Goal: Task Accomplishment & Management: Use online tool/utility

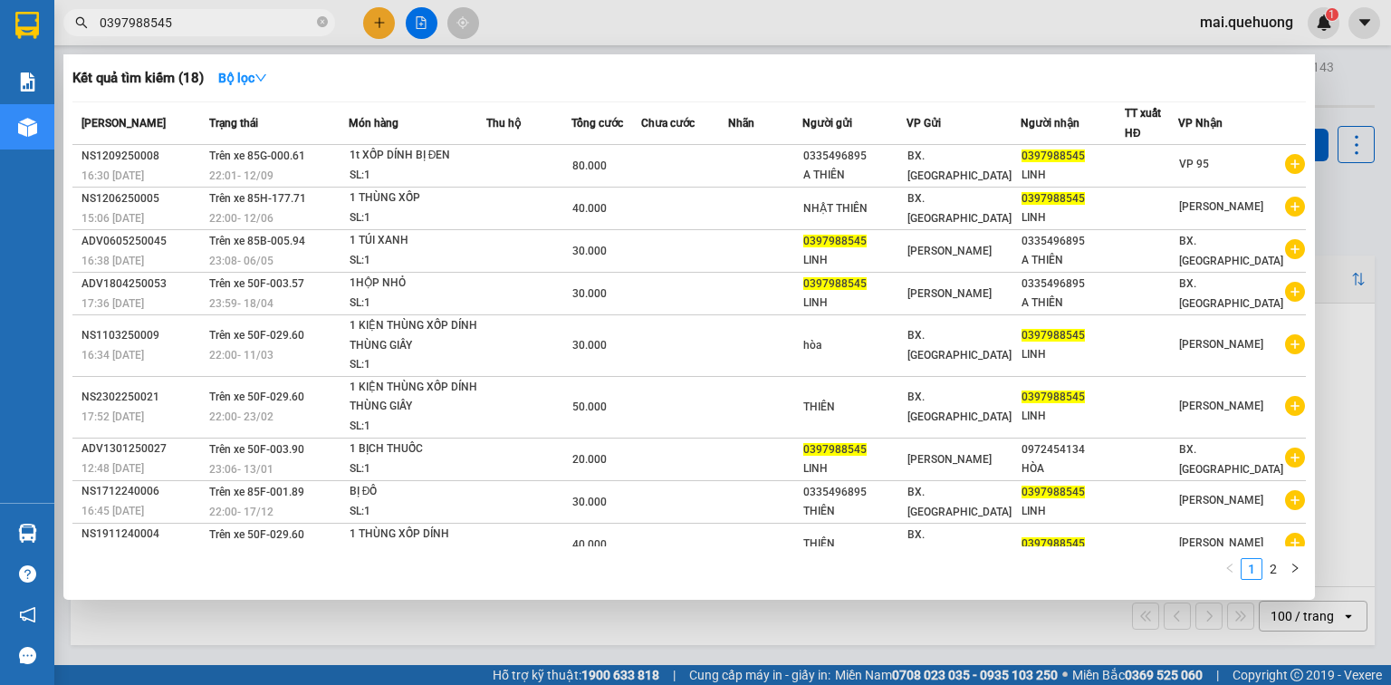
type input "0397988545"
click at [385, 14] on div at bounding box center [695, 342] width 1391 height 685
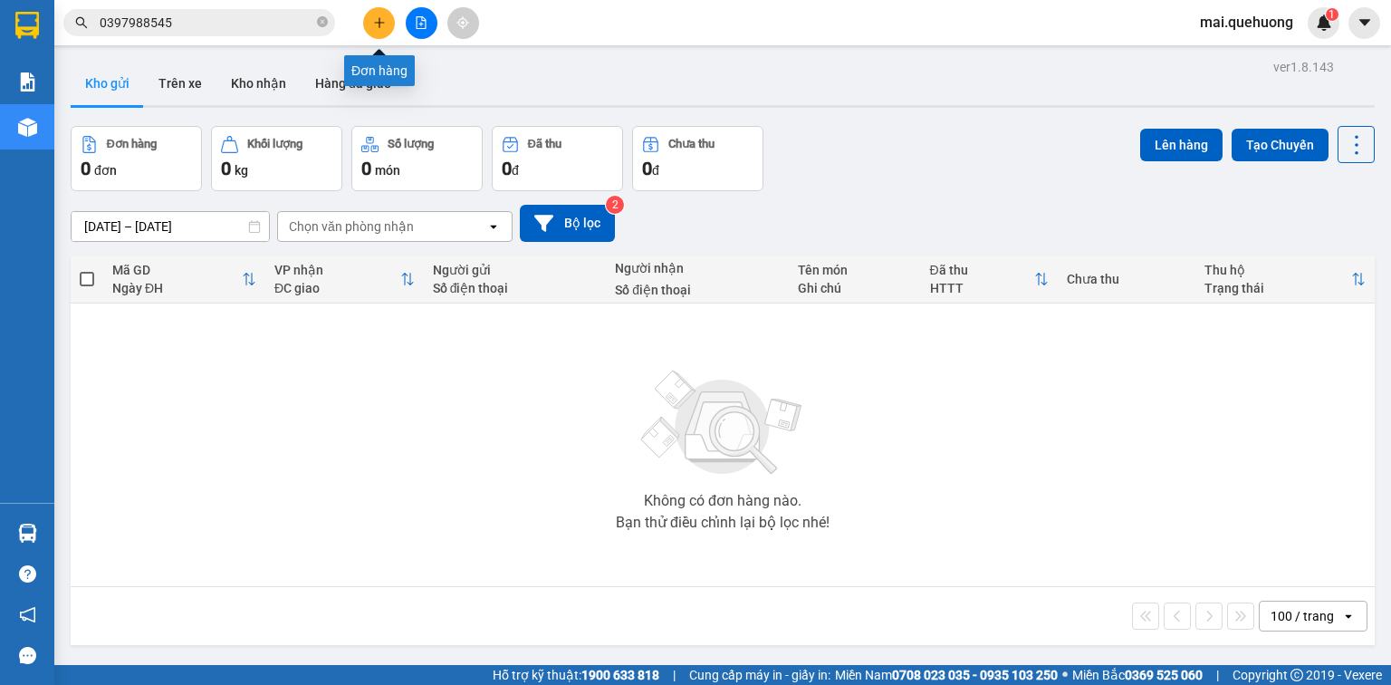
click at [389, 21] on button at bounding box center [379, 23] width 32 height 32
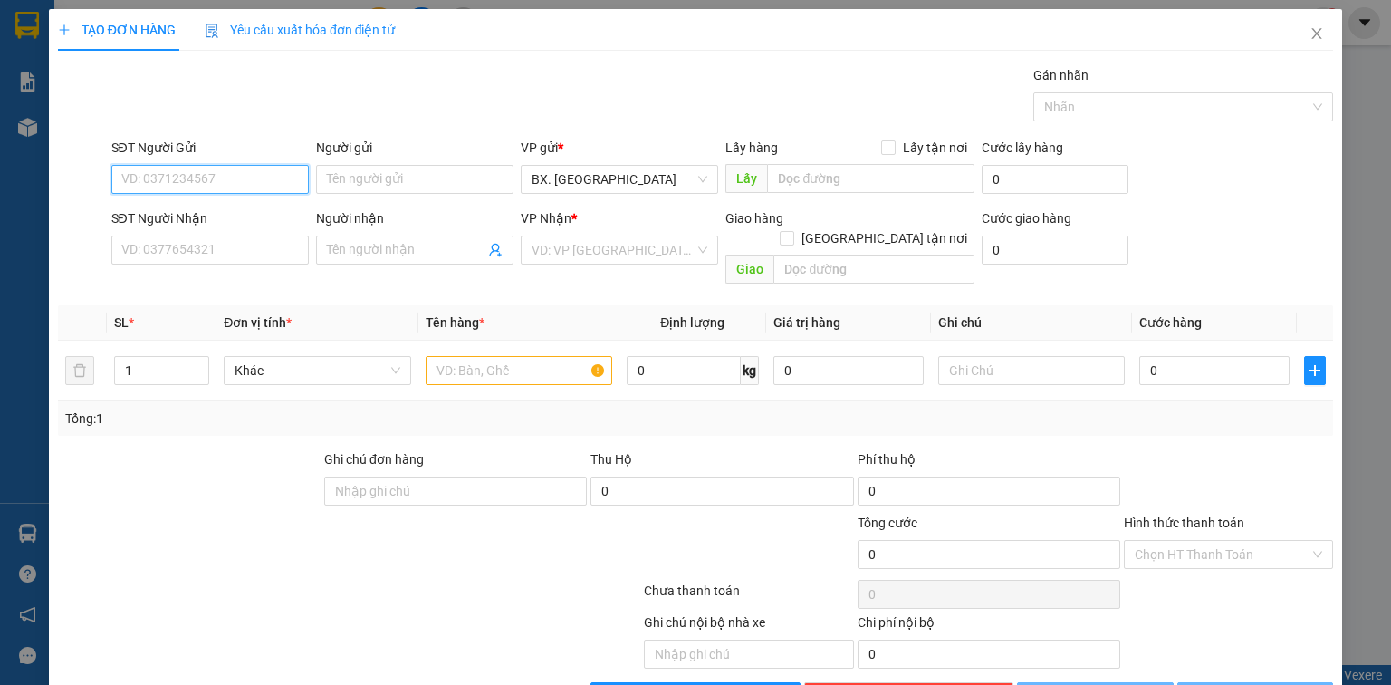
click at [261, 170] on input "SĐT Người Gửi" at bounding box center [209, 179] width 197 height 29
type input "0933522138"
click at [359, 172] on input "Người gửi" at bounding box center [414, 179] width 197 height 29
type input "hiếu"
click at [250, 254] on input "SĐT Người Nhận" at bounding box center [209, 250] width 197 height 29
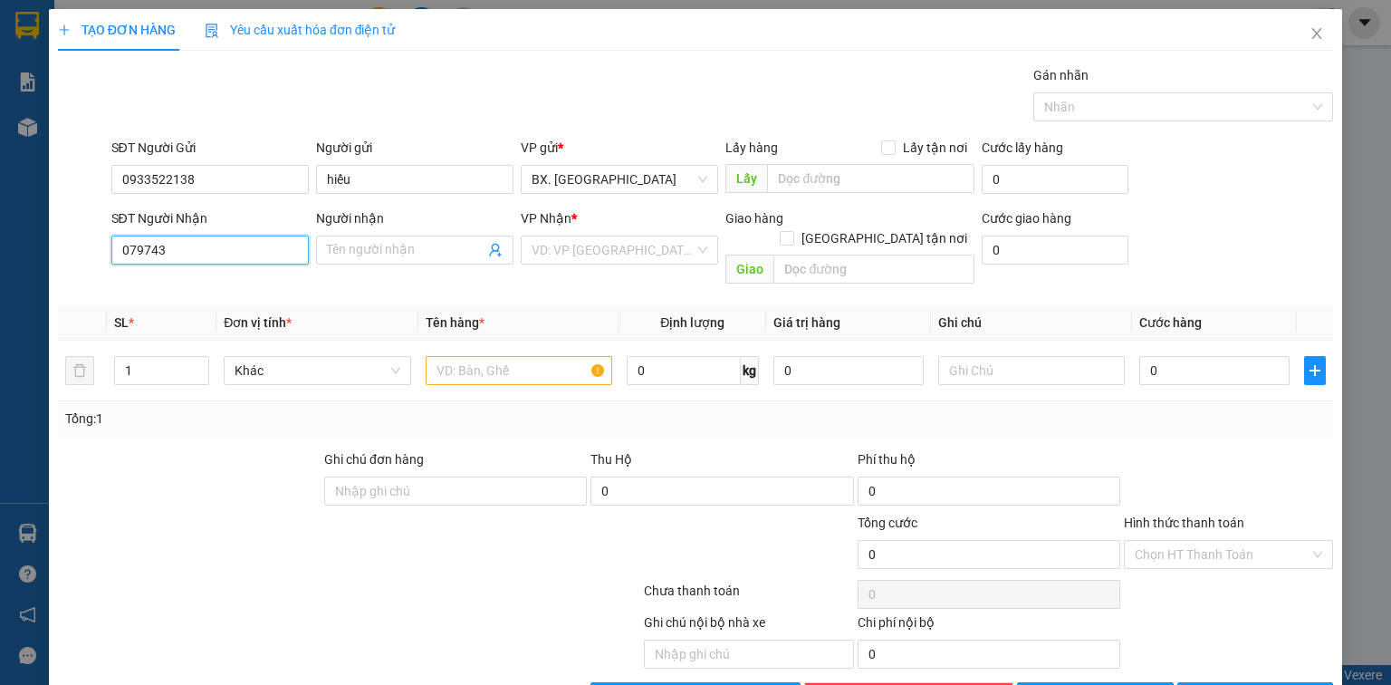
drag, startPoint x: 250, startPoint y: 255, endPoint x: 257, endPoint y: 268, distance: 14.6
click at [257, 268] on div "SĐT Người Nhận 079743 079743" at bounding box center [209, 239] width 197 height 63
type input "0797433193"
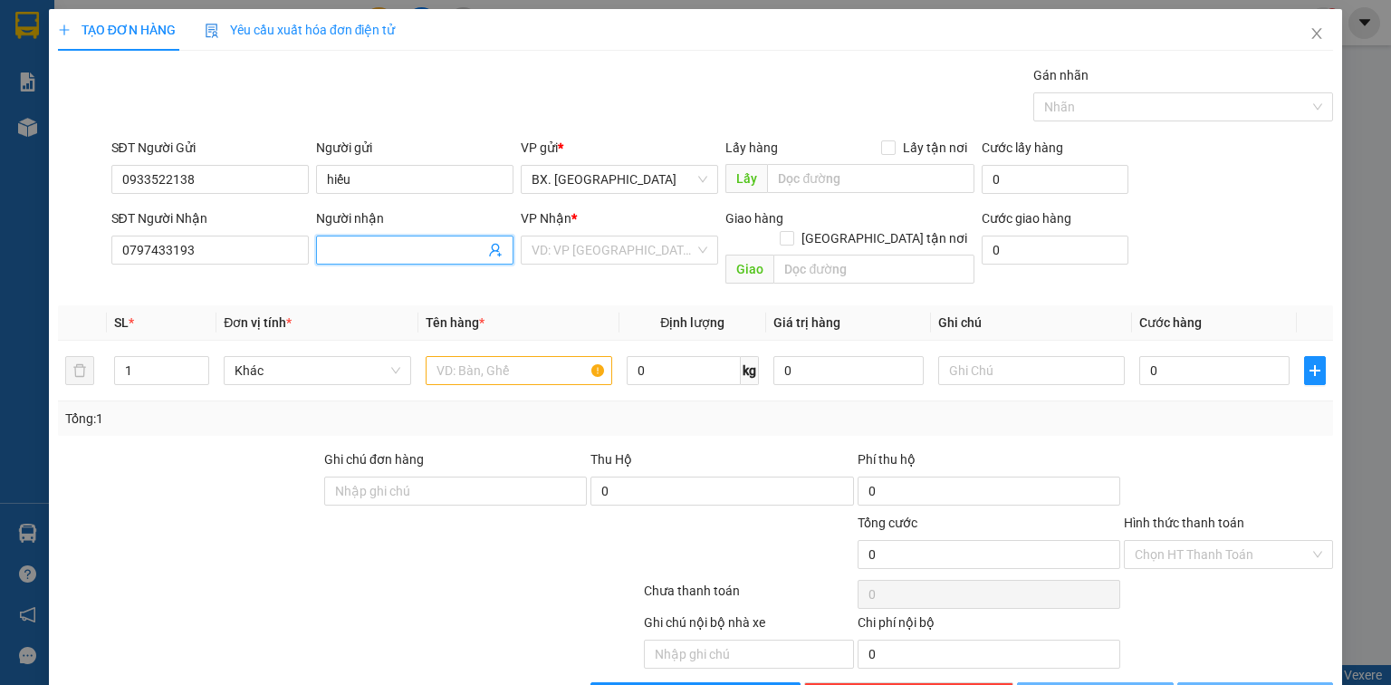
click at [370, 247] on input "Người nhận" at bounding box center [406, 250] width 158 height 20
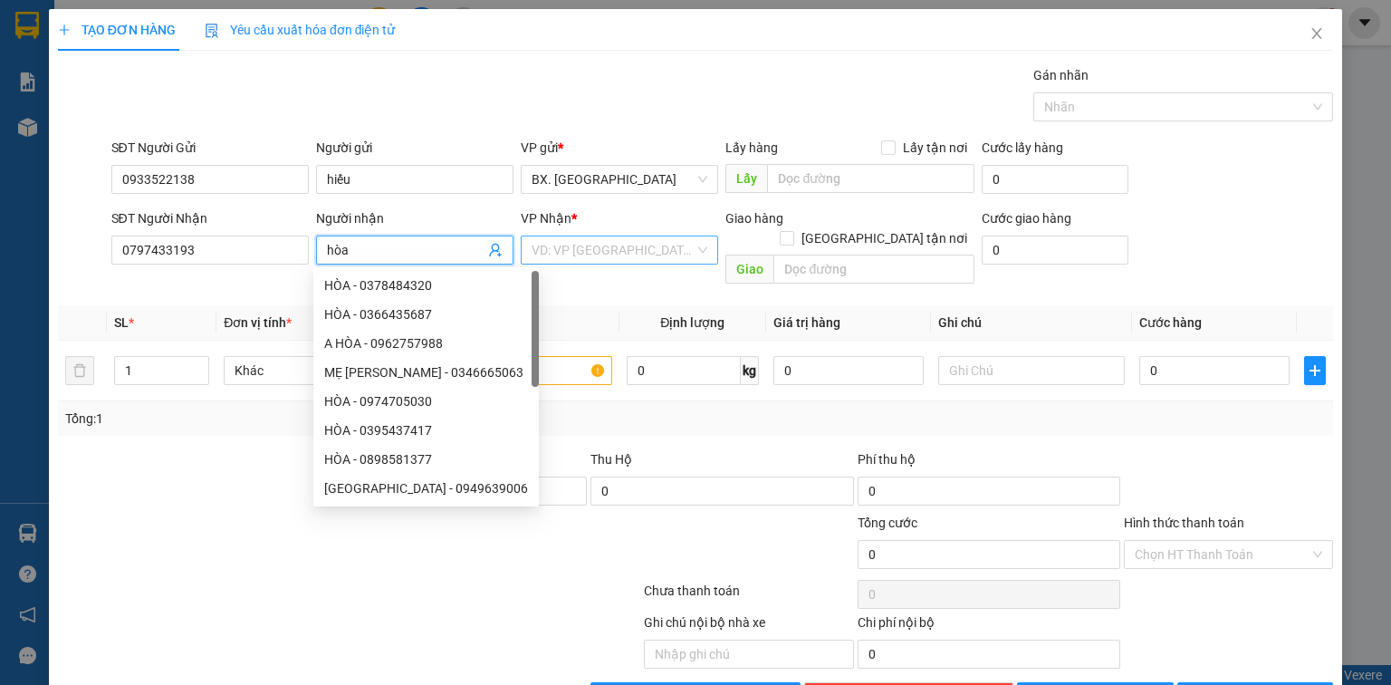
type input "hòa"
click at [632, 251] on input "search" at bounding box center [613, 249] width 163 height 27
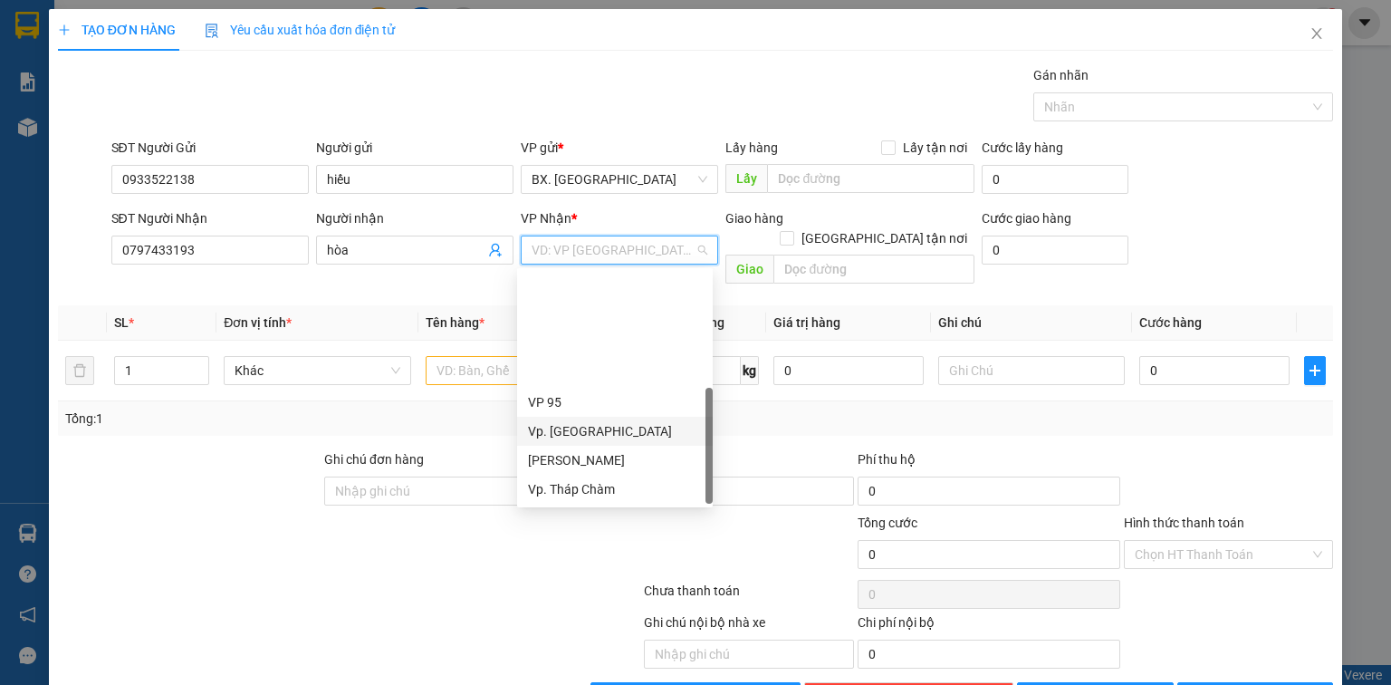
scroll to position [145, 0]
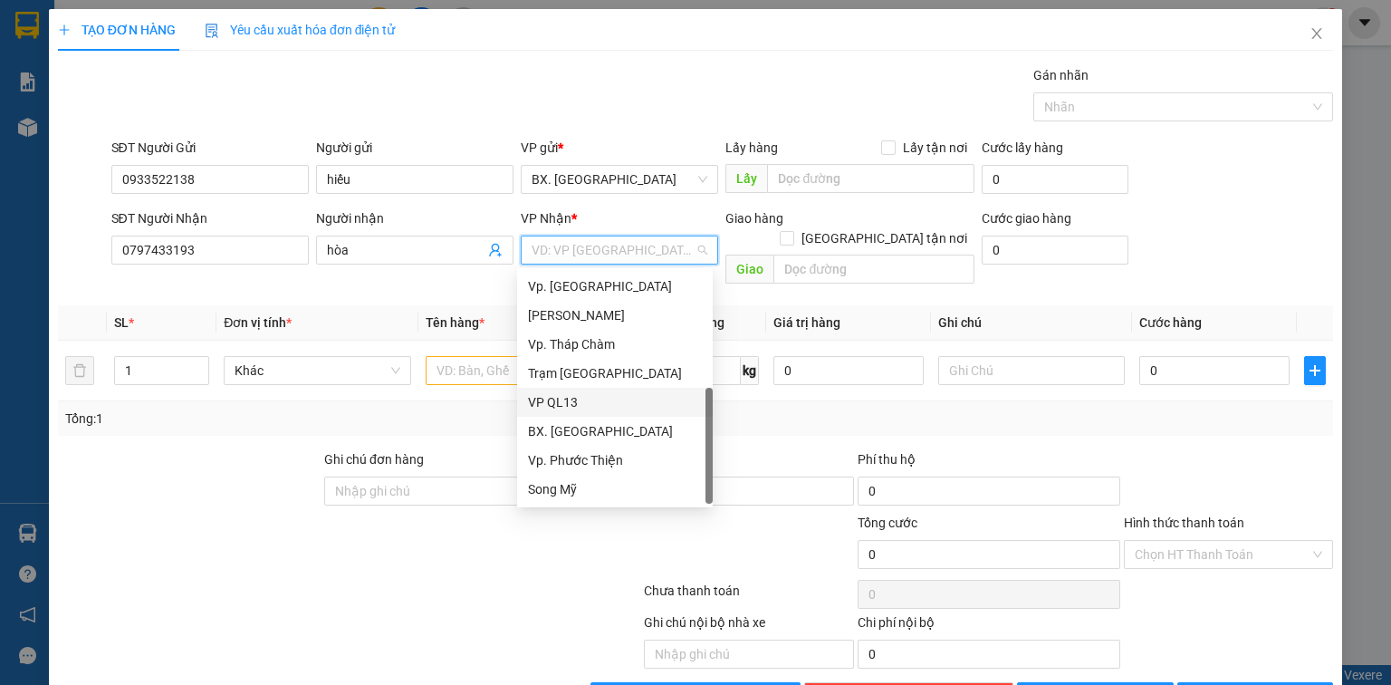
click at [613, 395] on div "VP QL13" at bounding box center [615, 402] width 174 height 20
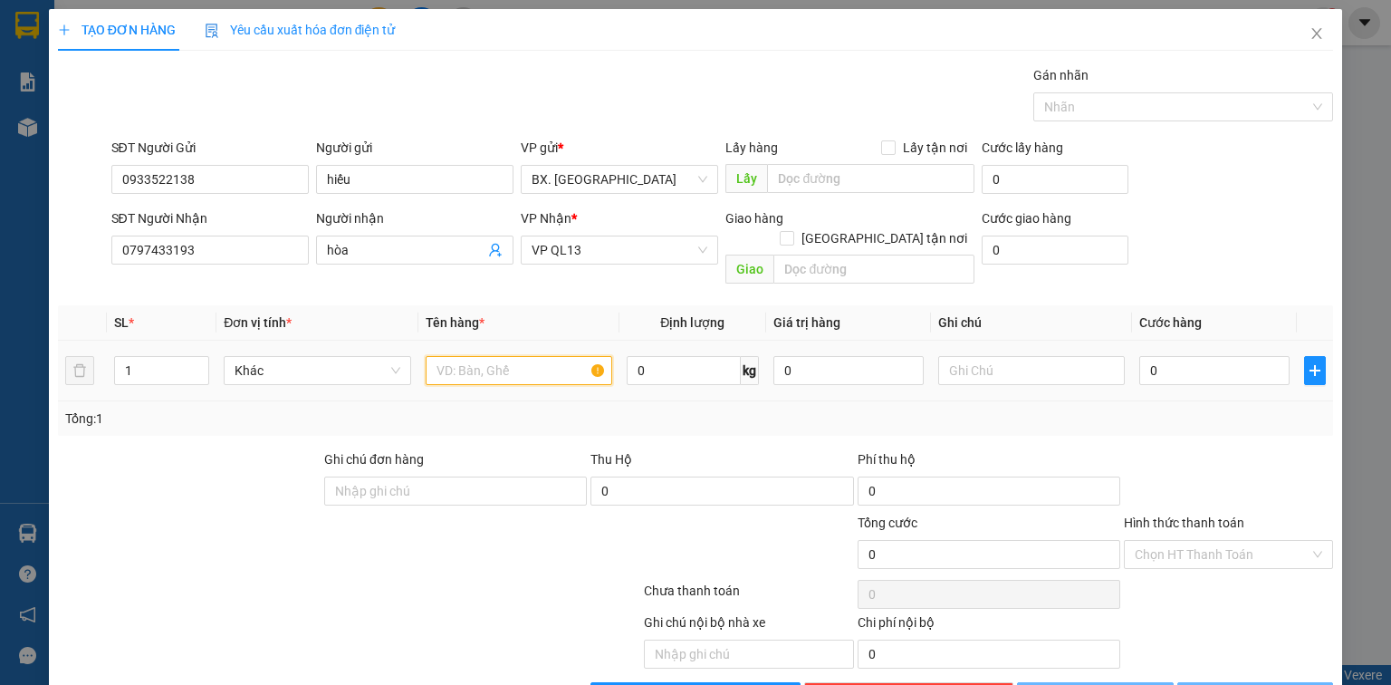
click at [511, 356] on input "text" at bounding box center [519, 370] width 187 height 29
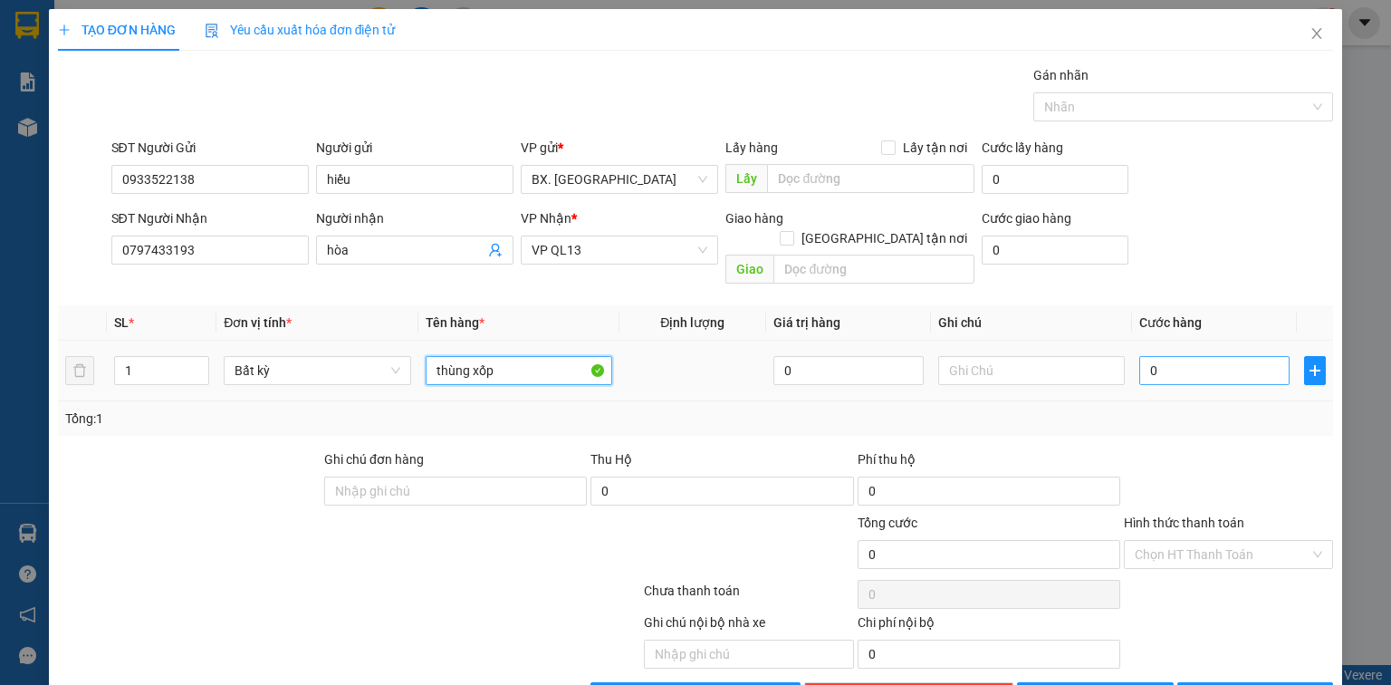
type input "thùng xốp"
click at [1140, 356] on input "0" at bounding box center [1215, 370] width 150 height 29
type input "5"
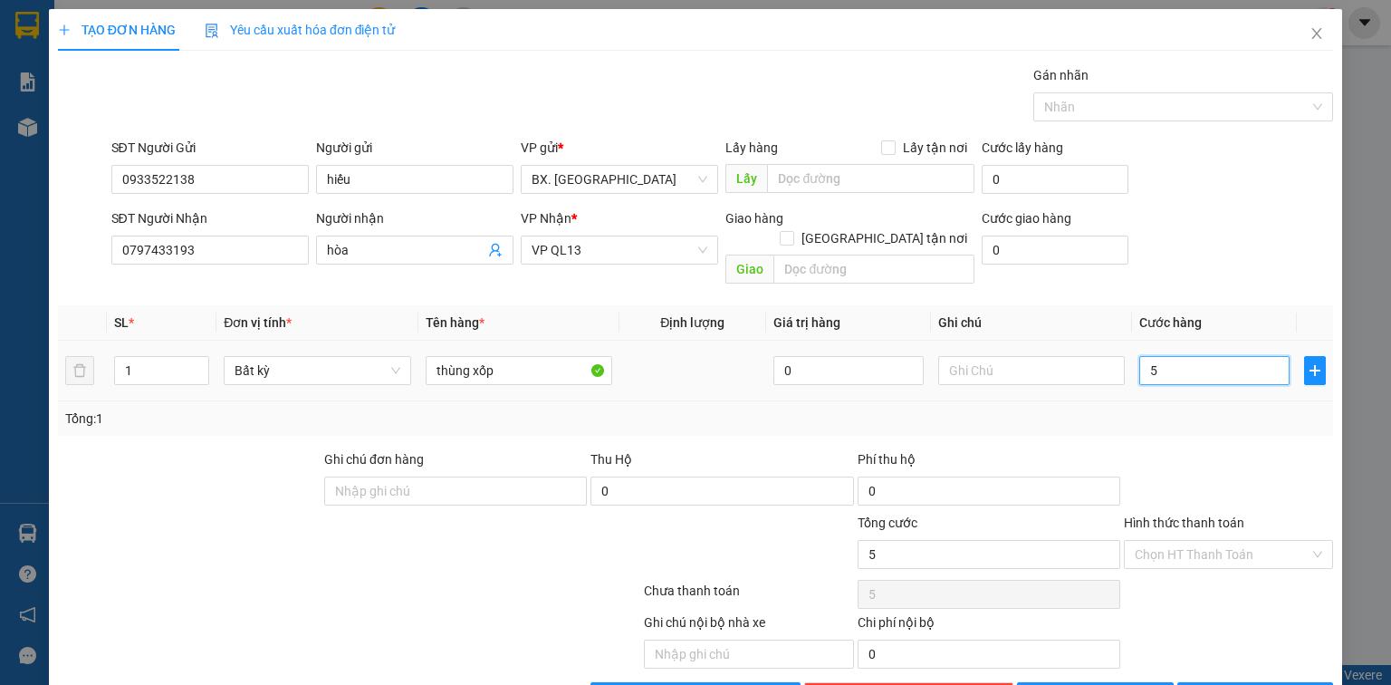
type input "50"
type input "50.000"
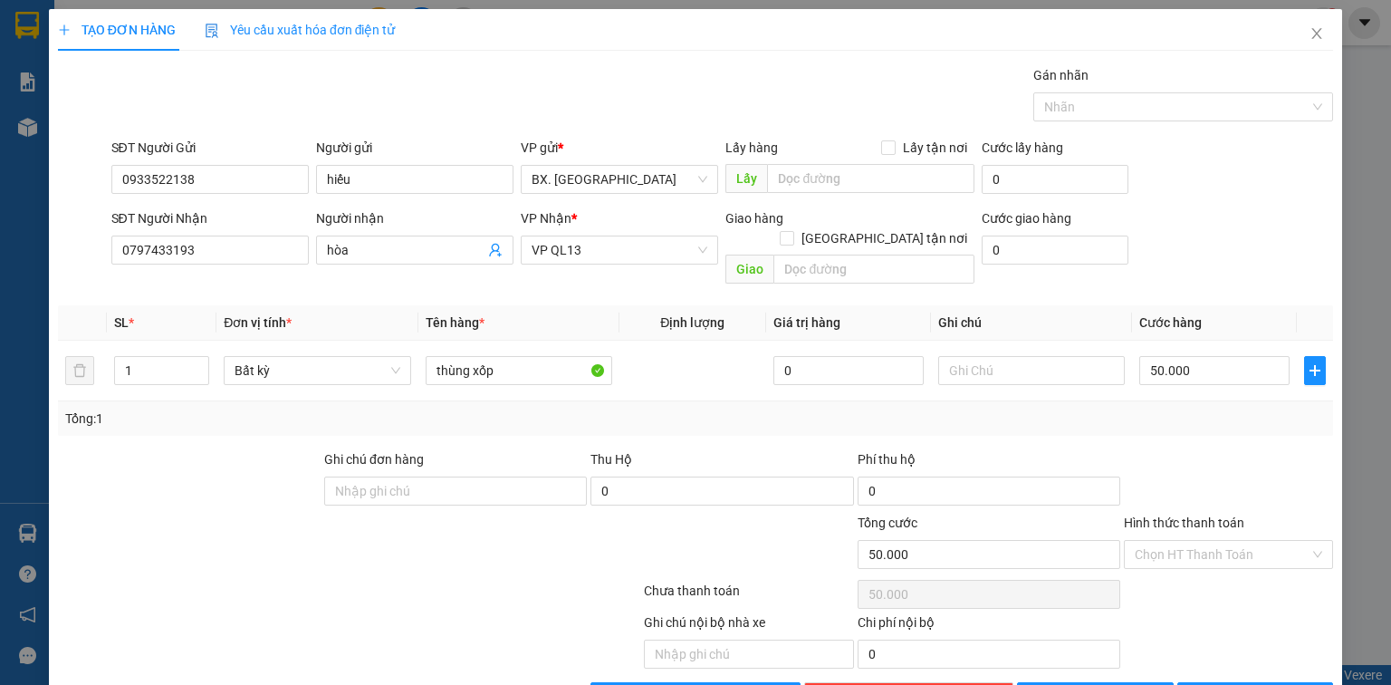
click at [1208, 415] on div "Transit Pickup Surcharge Ids Transit Deliver Surcharge Ids Transit Deliver Surc…" at bounding box center [696, 388] width 1276 height 646
click at [1186, 541] on input "Hình thức thanh toán" at bounding box center [1222, 554] width 175 height 27
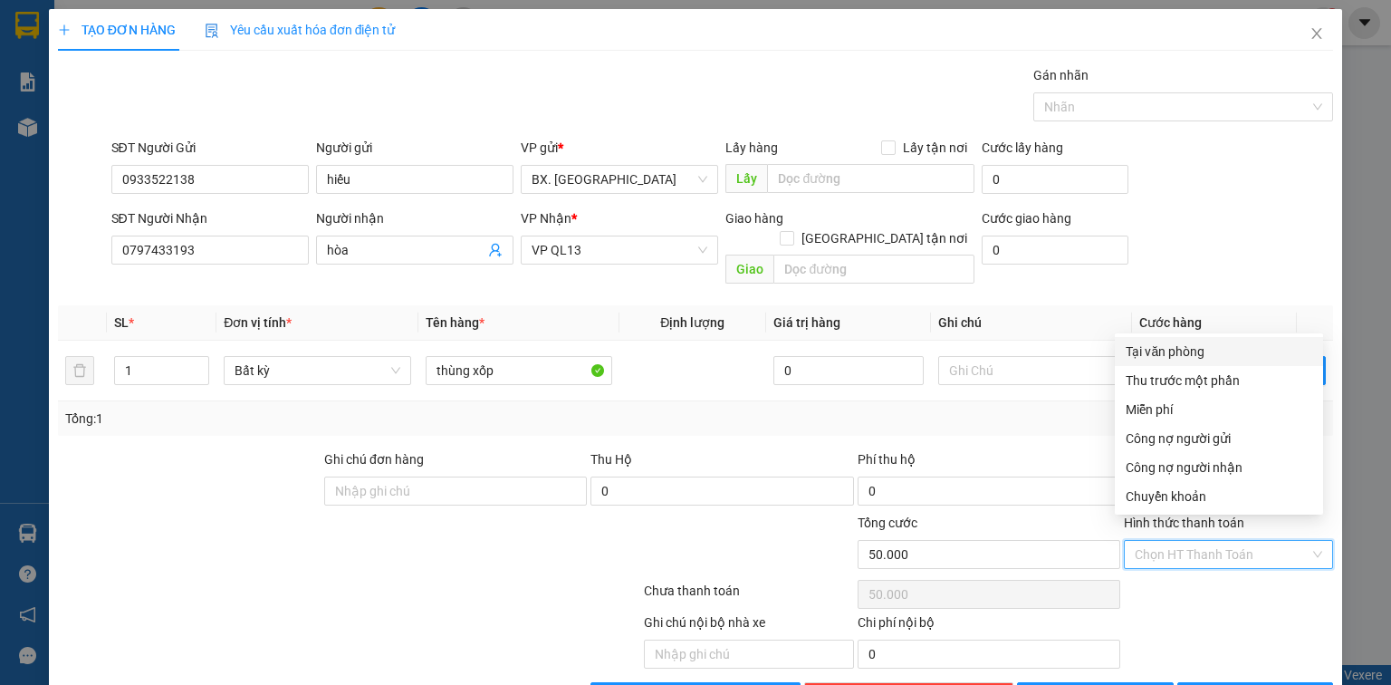
drag, startPoint x: 1174, startPoint y: 359, endPoint x: 1181, endPoint y: 493, distance: 134.3
click at [1174, 360] on div "Tại văn phòng" at bounding box center [1219, 352] width 187 height 20
type input "0"
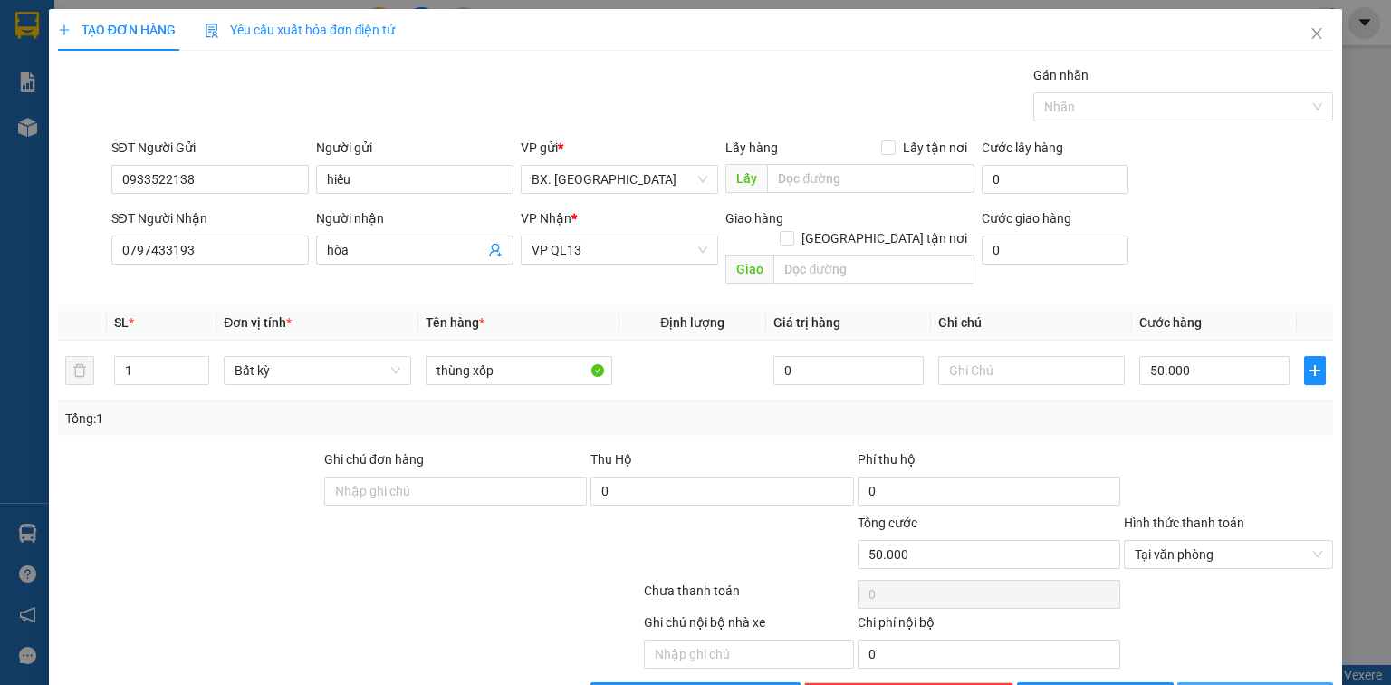
click at [1235, 684] on span "[PERSON_NAME] và In" at bounding box center [1275, 697] width 127 height 20
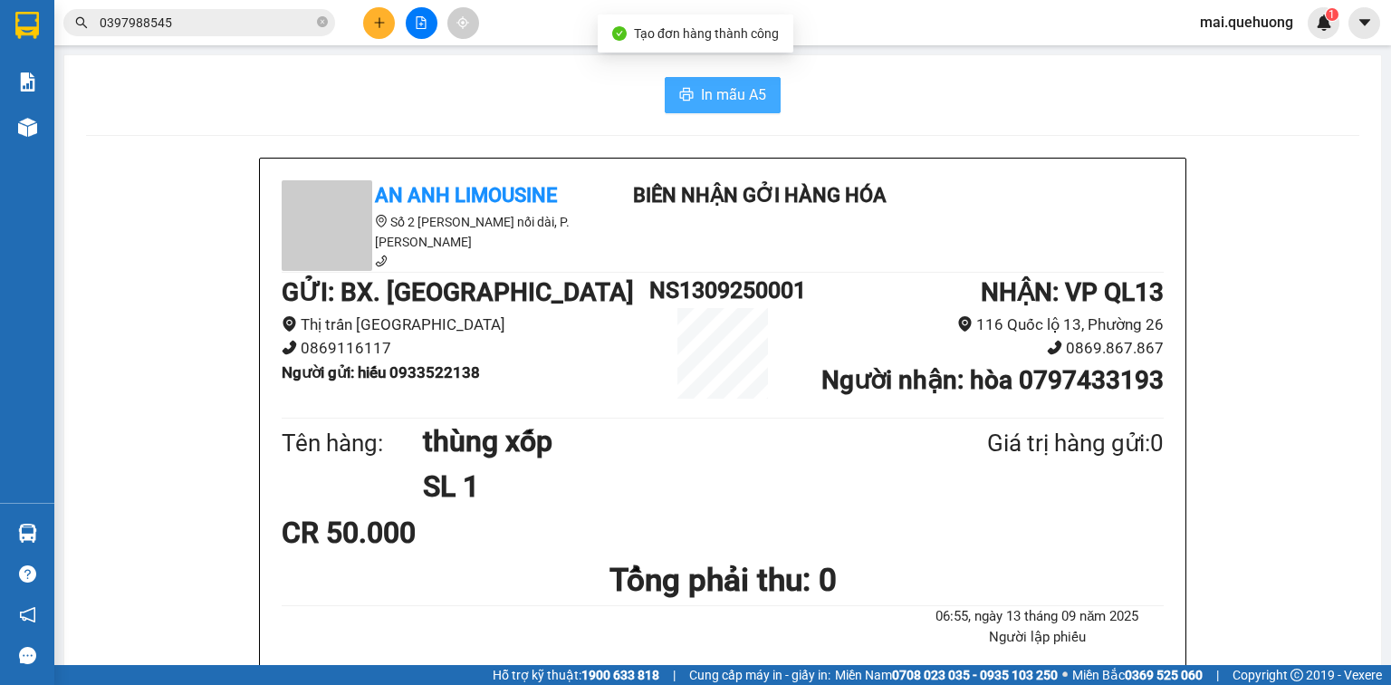
click at [683, 102] on span "printer" at bounding box center [686, 95] width 14 height 17
click at [210, 22] on input "0397988545" at bounding box center [207, 23] width 214 height 20
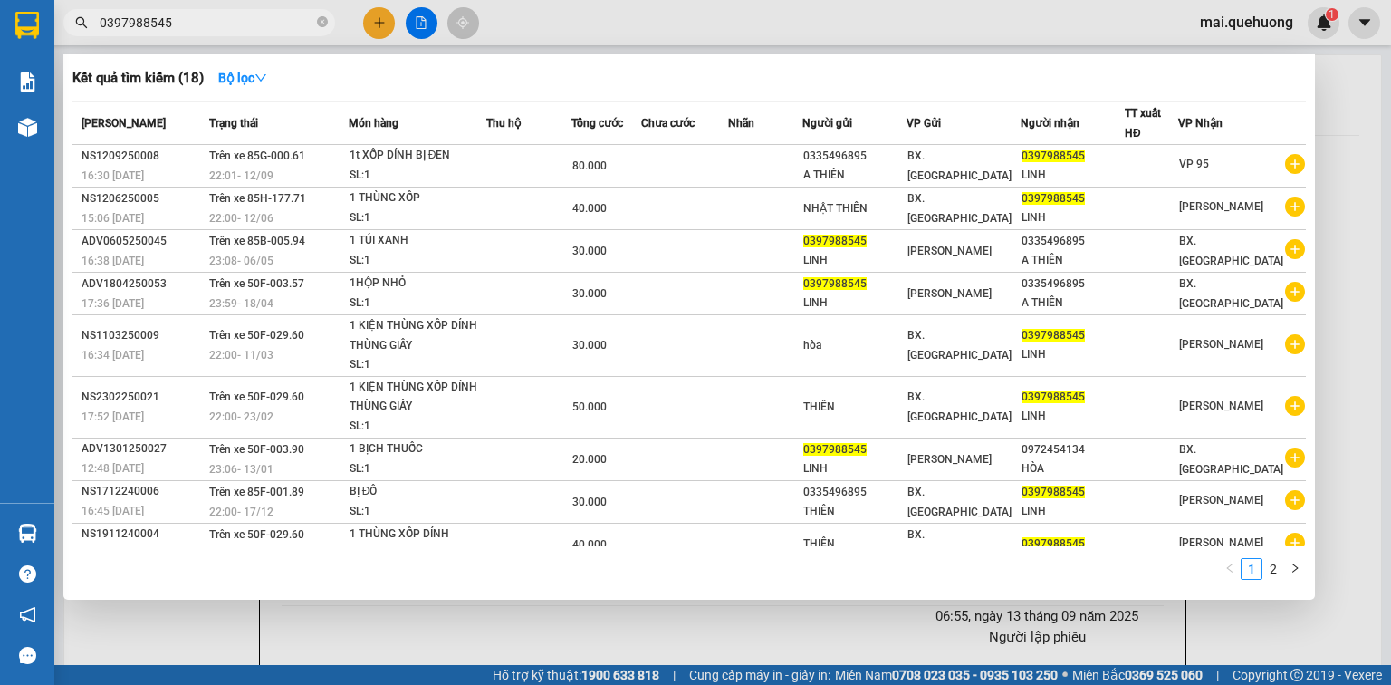
click at [210, 22] on input "0397988545" at bounding box center [207, 23] width 214 height 20
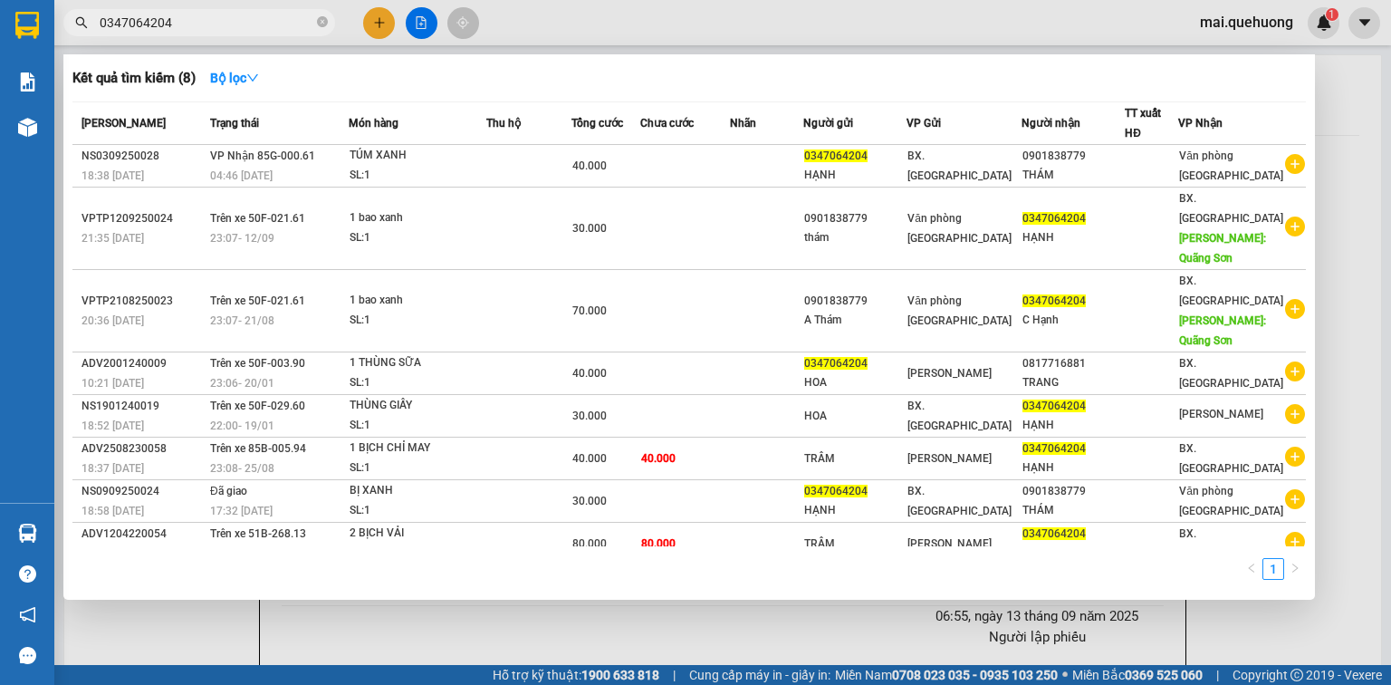
type input "0347064204"
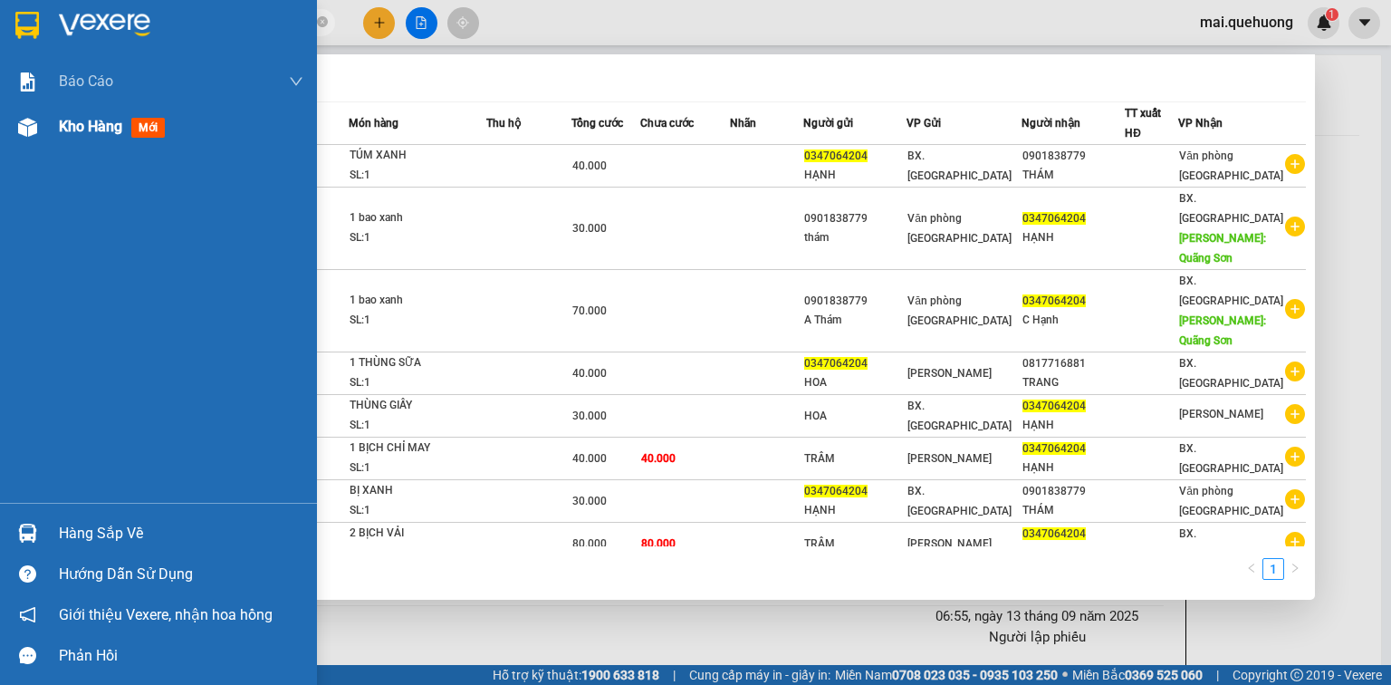
drag, startPoint x: 5, startPoint y: 123, endPoint x: 18, endPoint y: 120, distance: 14.1
click at [11, 123] on div "Kho hàng mới" at bounding box center [158, 126] width 317 height 45
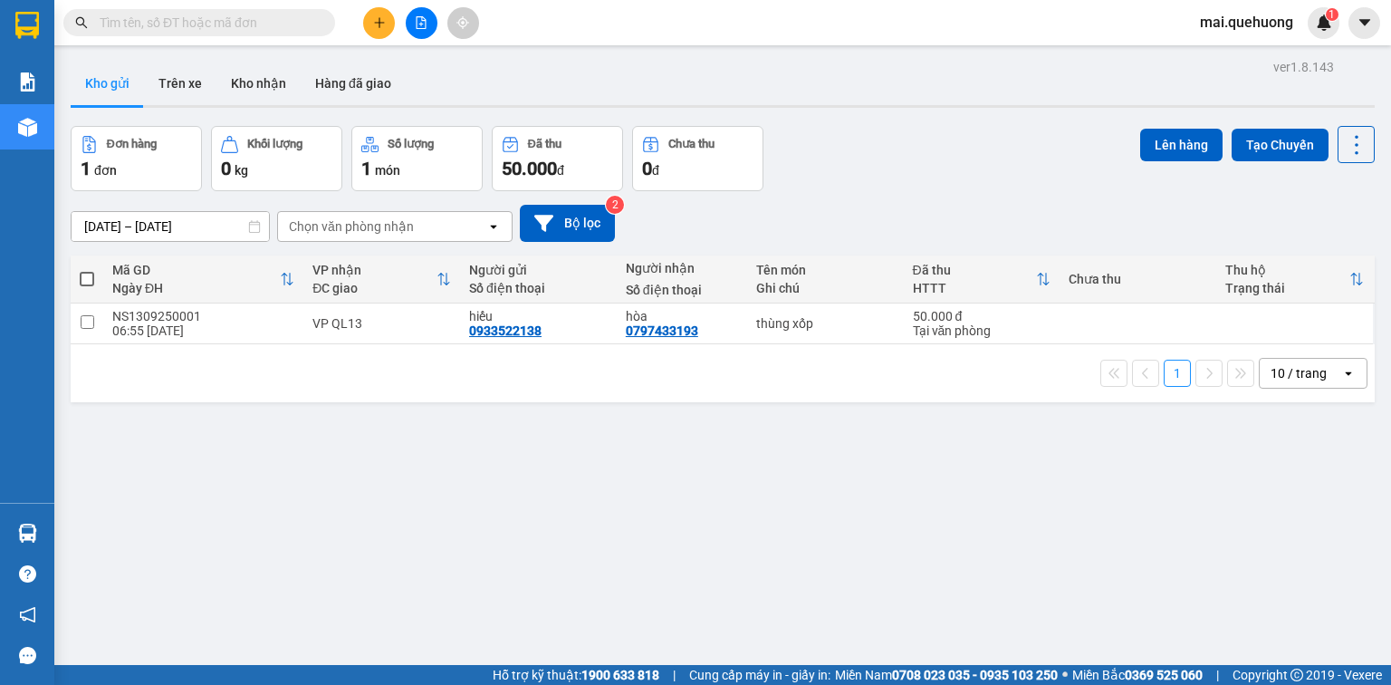
click at [381, 21] on icon "plus" at bounding box center [379, 22] width 13 height 13
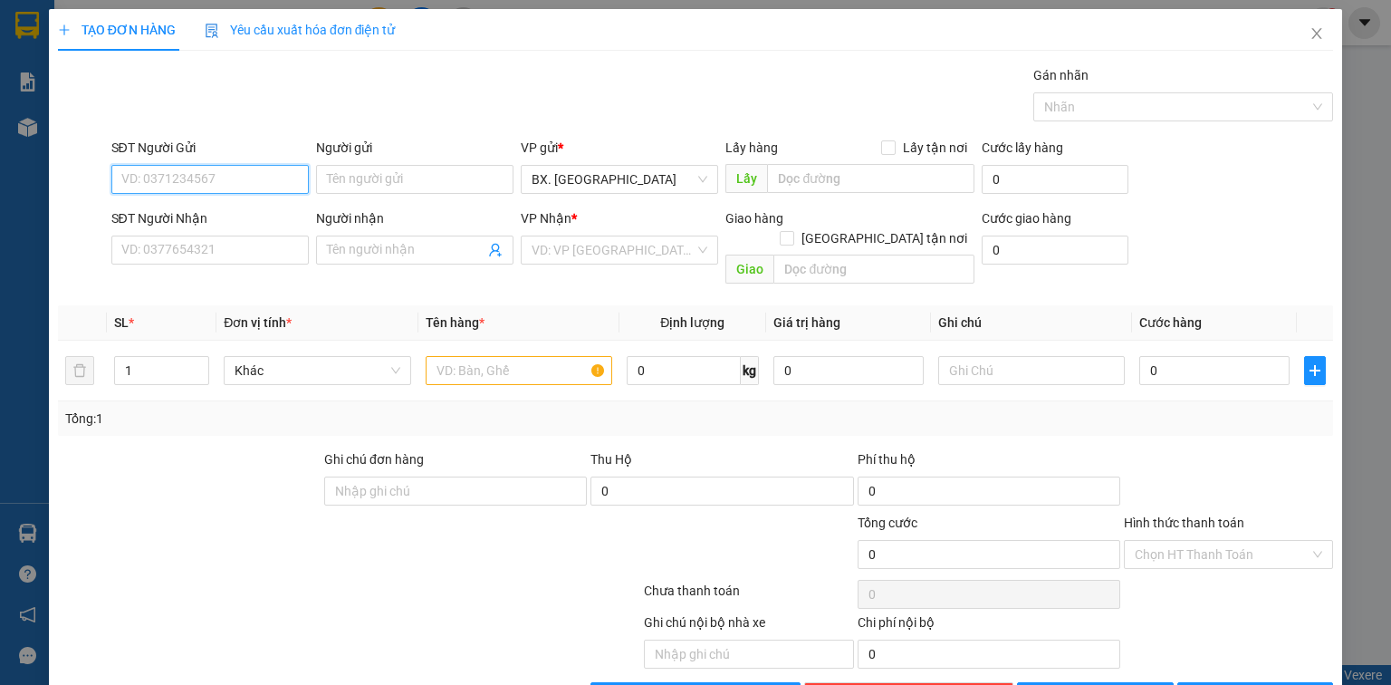
click at [228, 185] on input "SĐT Người Gửi" at bounding box center [209, 179] width 197 height 29
click at [156, 209] on div "0708853895 - Trung" at bounding box center [208, 215] width 174 height 20
type input "0708853895"
type input "Trung"
type input "0343879196"
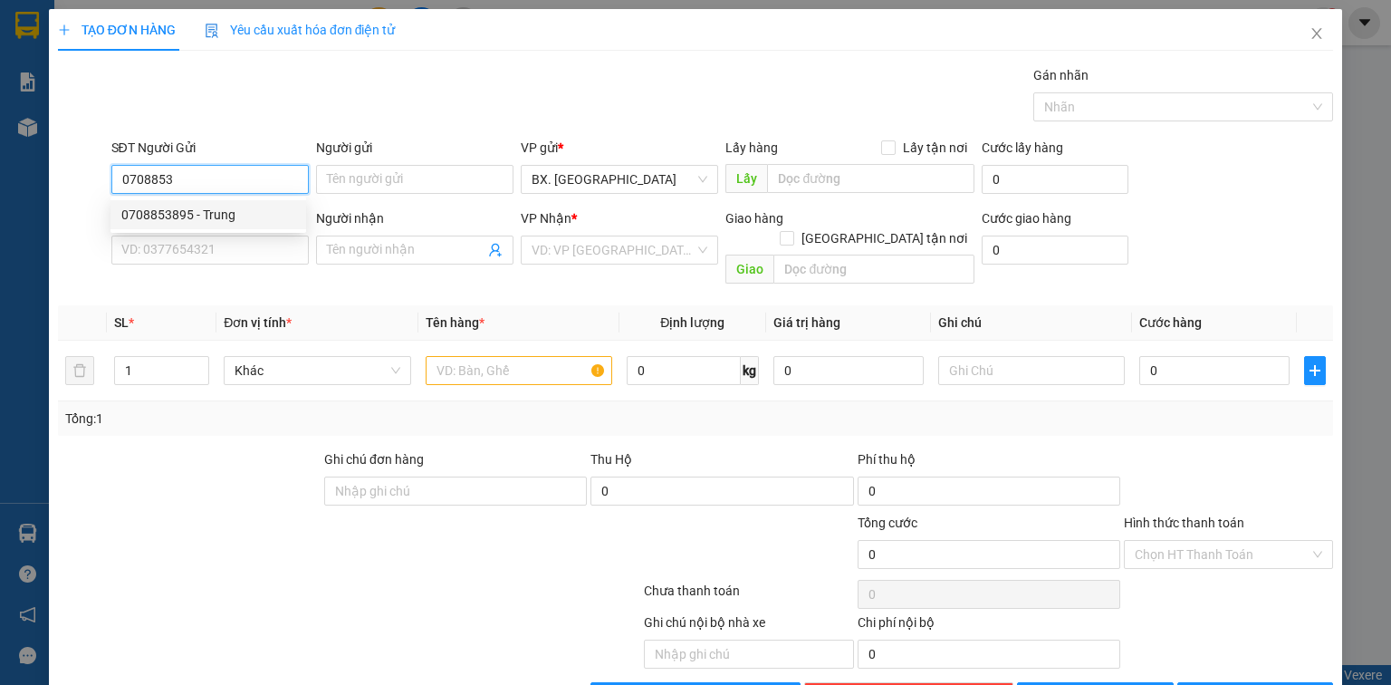
type input "TÍ ANH"
type input "40.000"
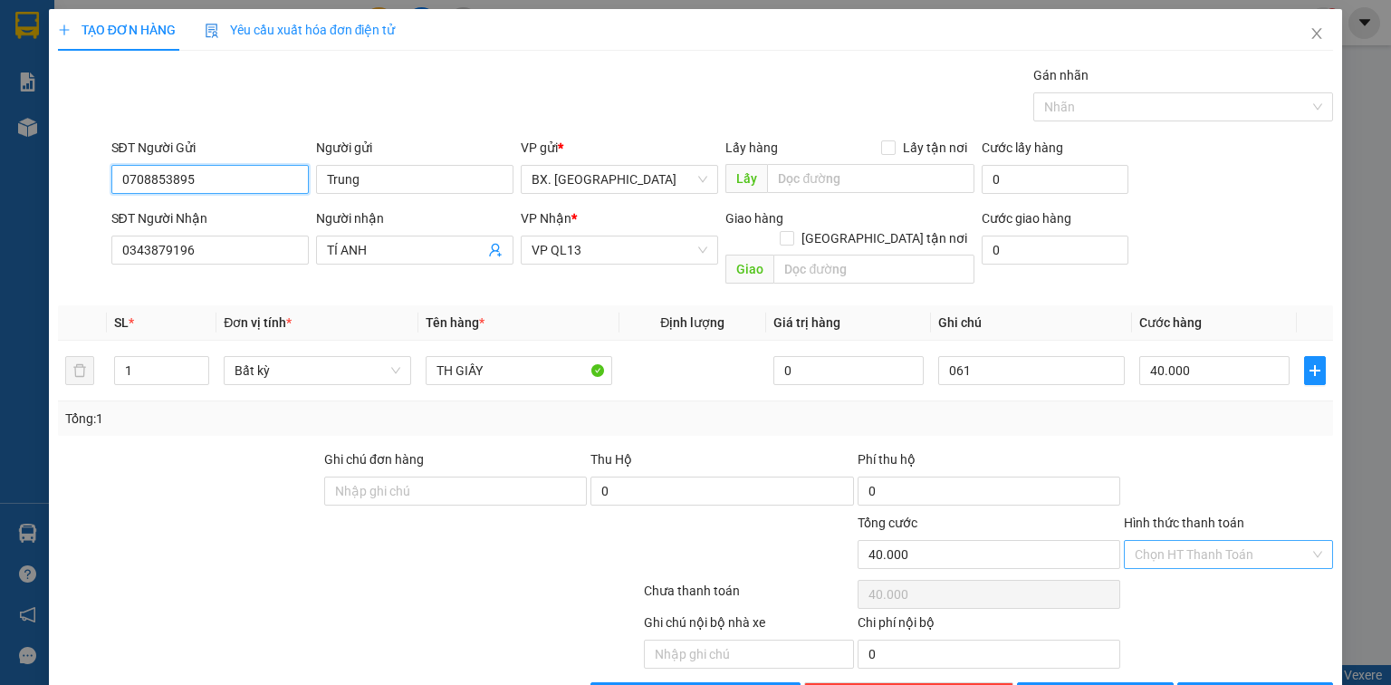
type input "0708853895"
click at [1216, 541] on input "Hình thức thanh toán" at bounding box center [1222, 554] width 175 height 27
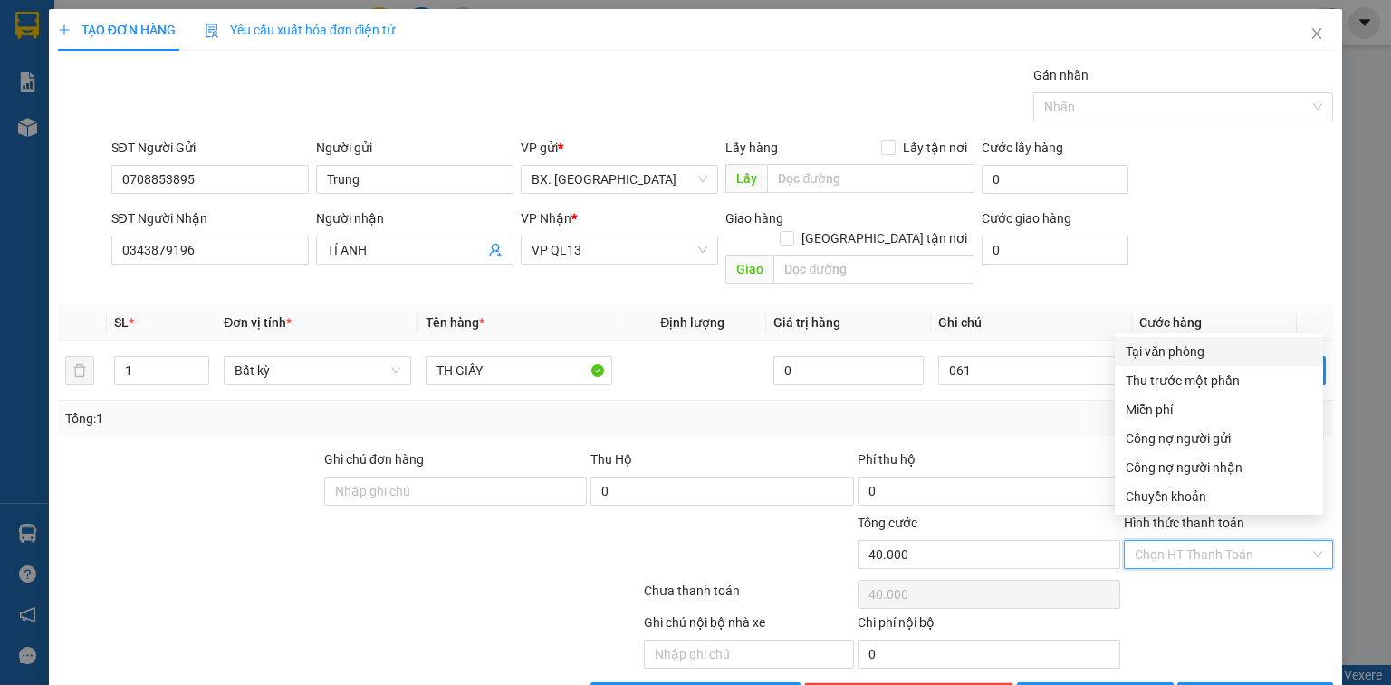
click at [1190, 358] on div "Tại văn phòng" at bounding box center [1219, 352] width 187 height 20
type input "0"
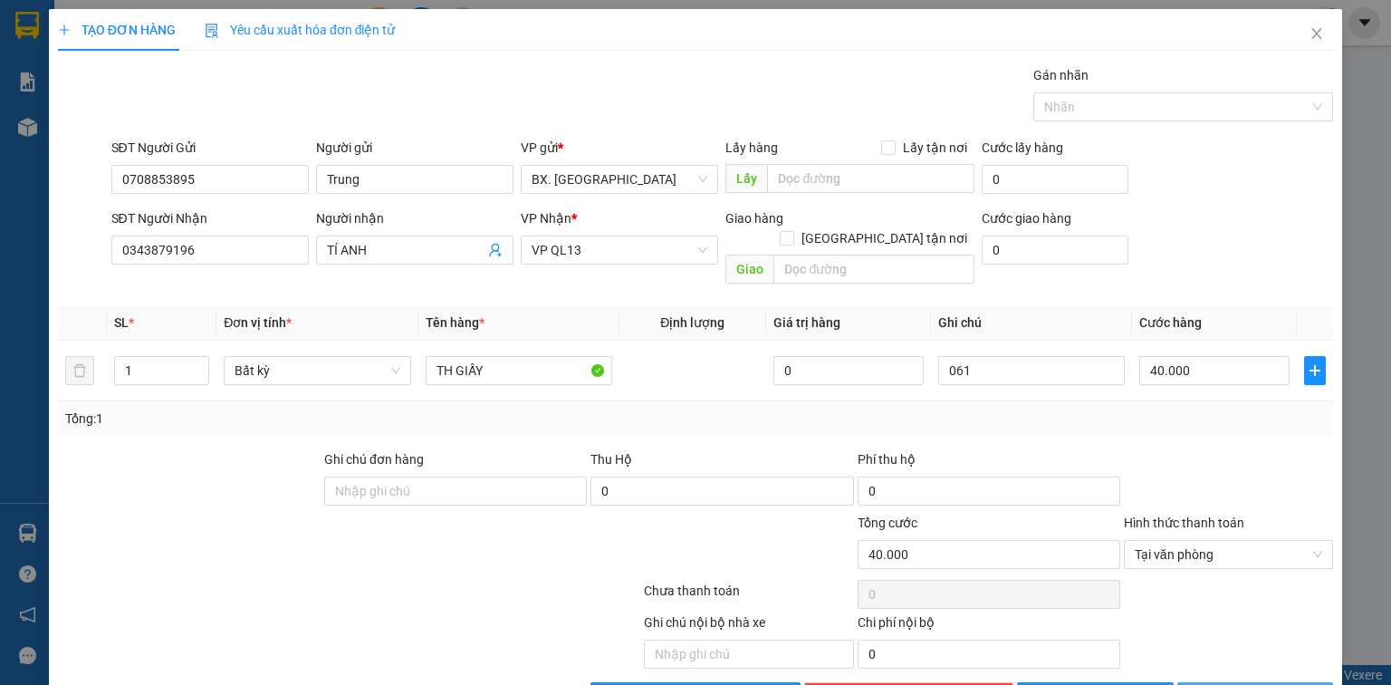
click at [1228, 682] on button "[PERSON_NAME] và In" at bounding box center [1256, 696] width 157 height 29
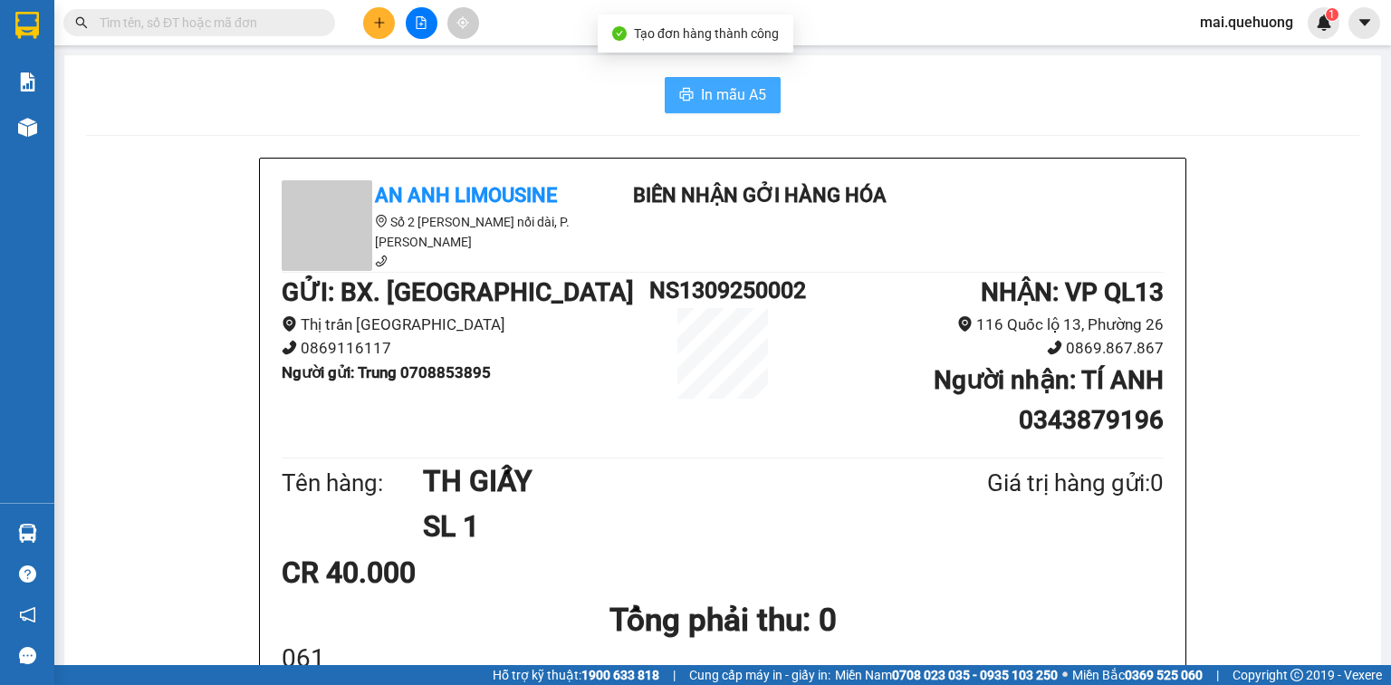
click at [701, 98] on span "In mẫu A5" at bounding box center [733, 94] width 65 height 23
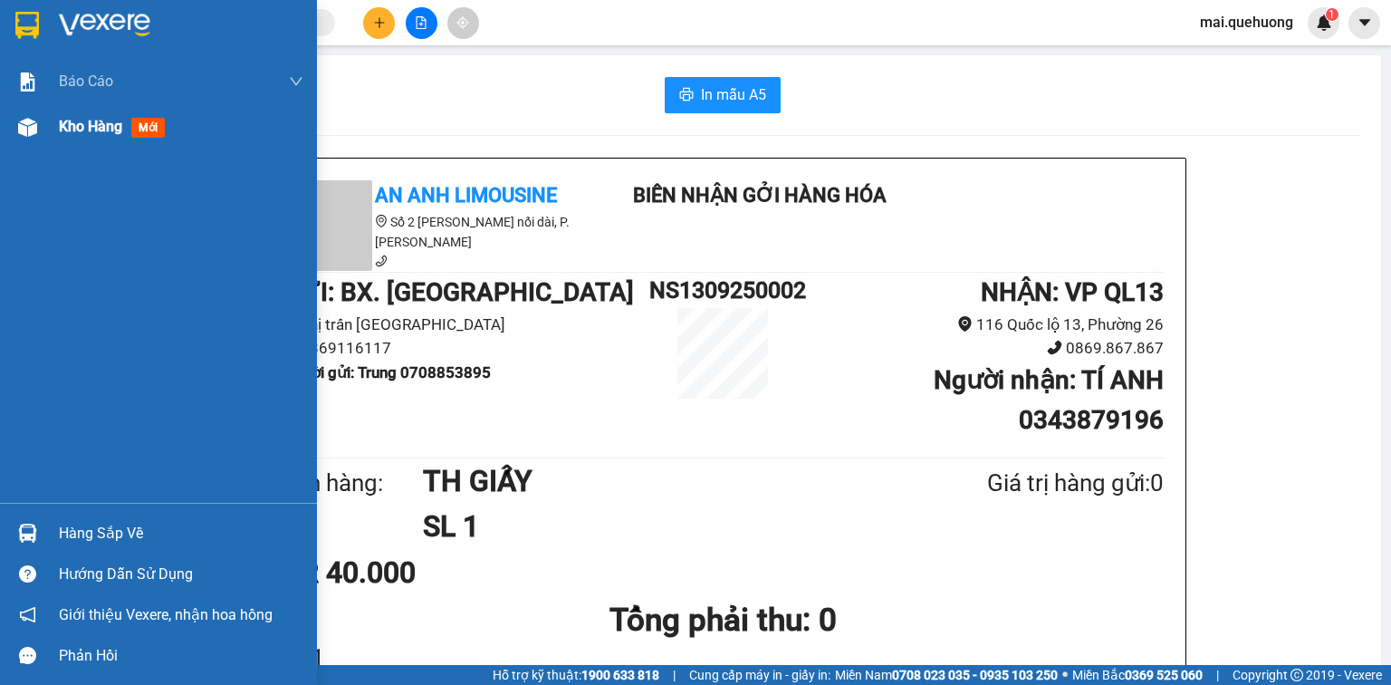
click at [107, 121] on span "Kho hàng" at bounding box center [90, 126] width 63 height 17
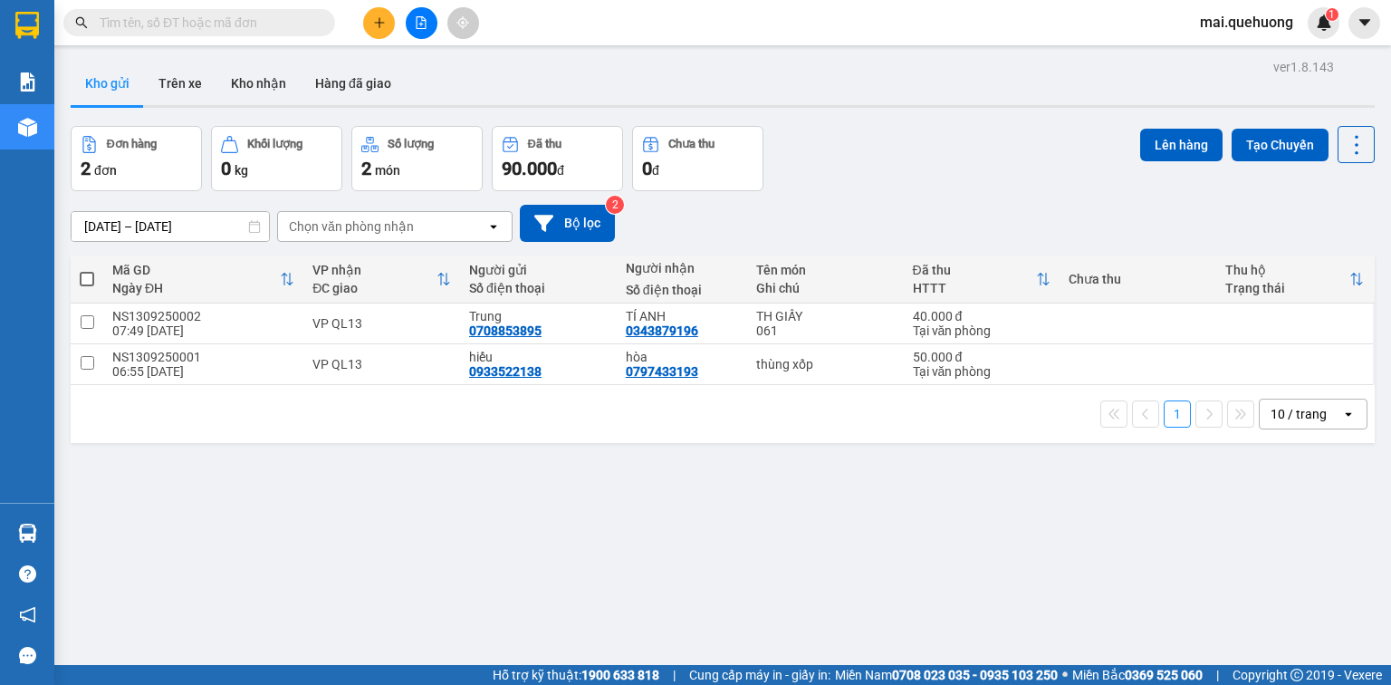
click at [254, 29] on input "text" at bounding box center [207, 23] width 214 height 20
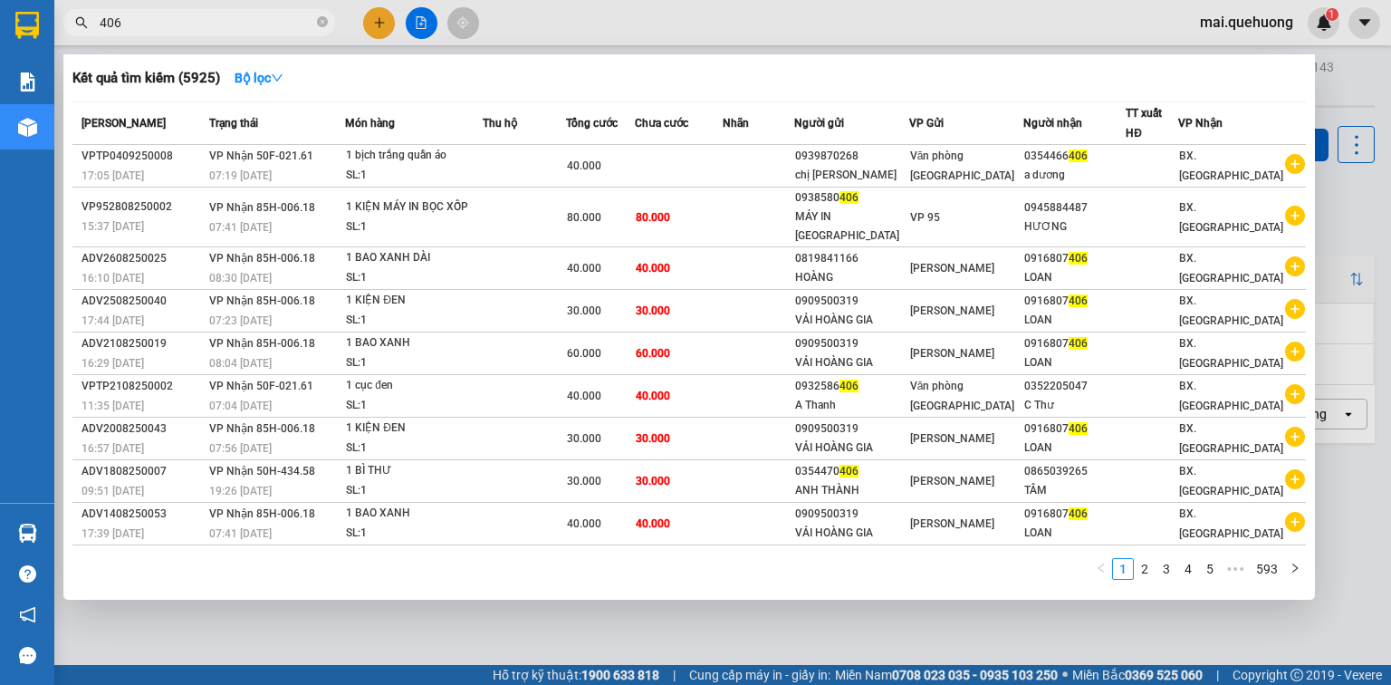
click at [246, 28] on input "406" at bounding box center [207, 23] width 214 height 20
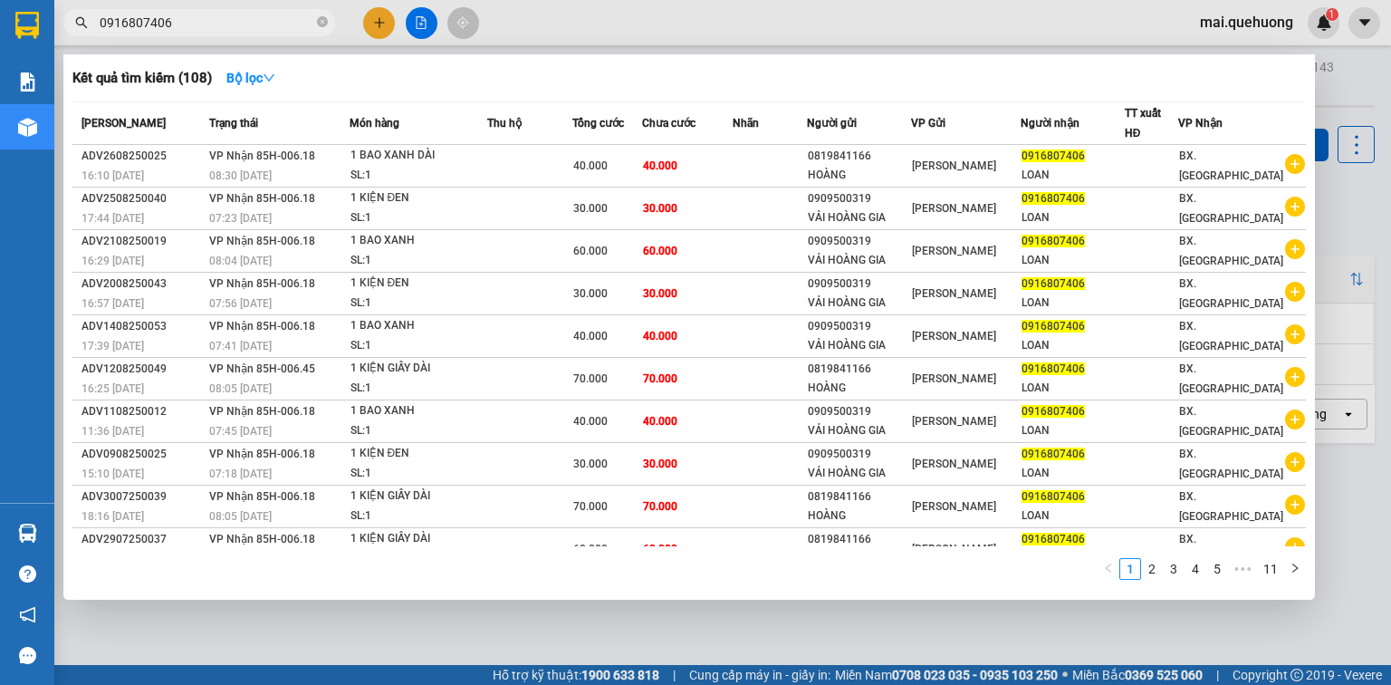
click at [130, 32] on input "0916807406" at bounding box center [207, 23] width 214 height 20
type input "0916807406"
drag, startPoint x: 977, startPoint y: 645, endPoint x: 964, endPoint y: 644, distance: 12.7
click at [976, 645] on div at bounding box center [695, 342] width 1391 height 685
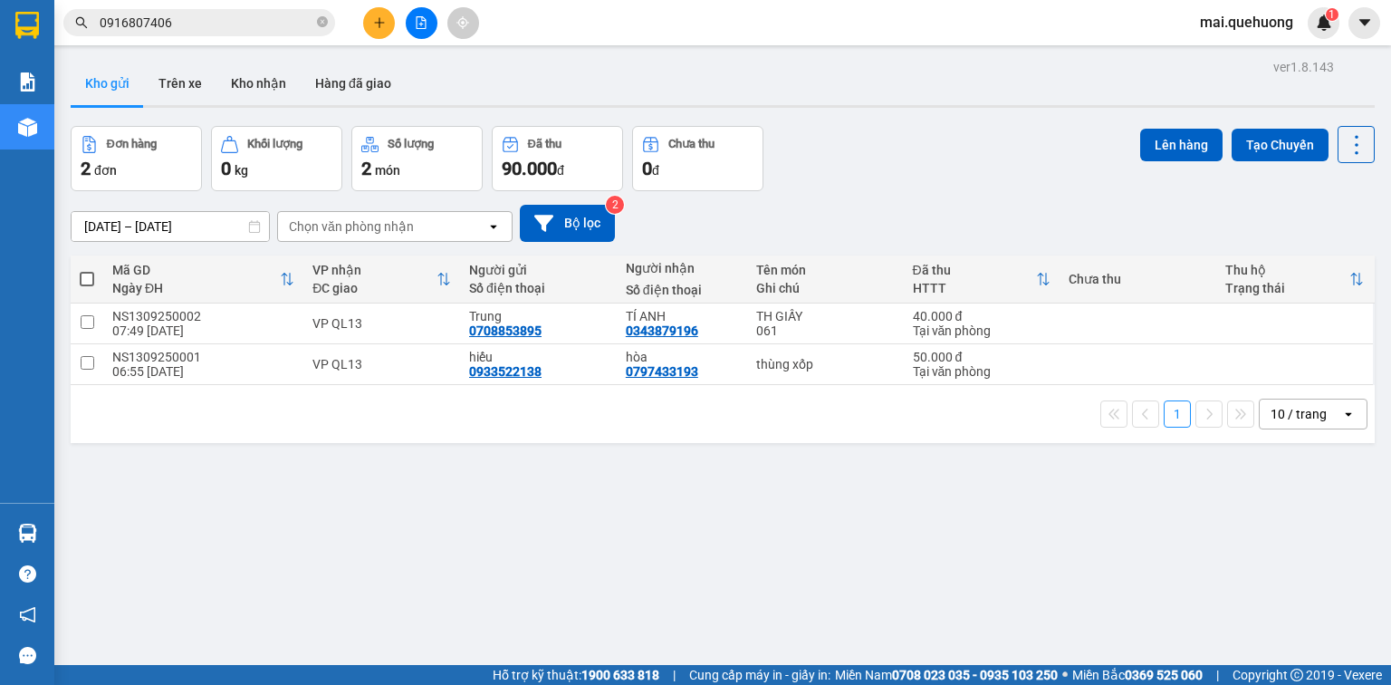
click at [82, 275] on span at bounding box center [87, 279] width 14 height 14
click at [87, 270] on input "checkbox" at bounding box center [87, 270] width 0 height 0
checkbox input "true"
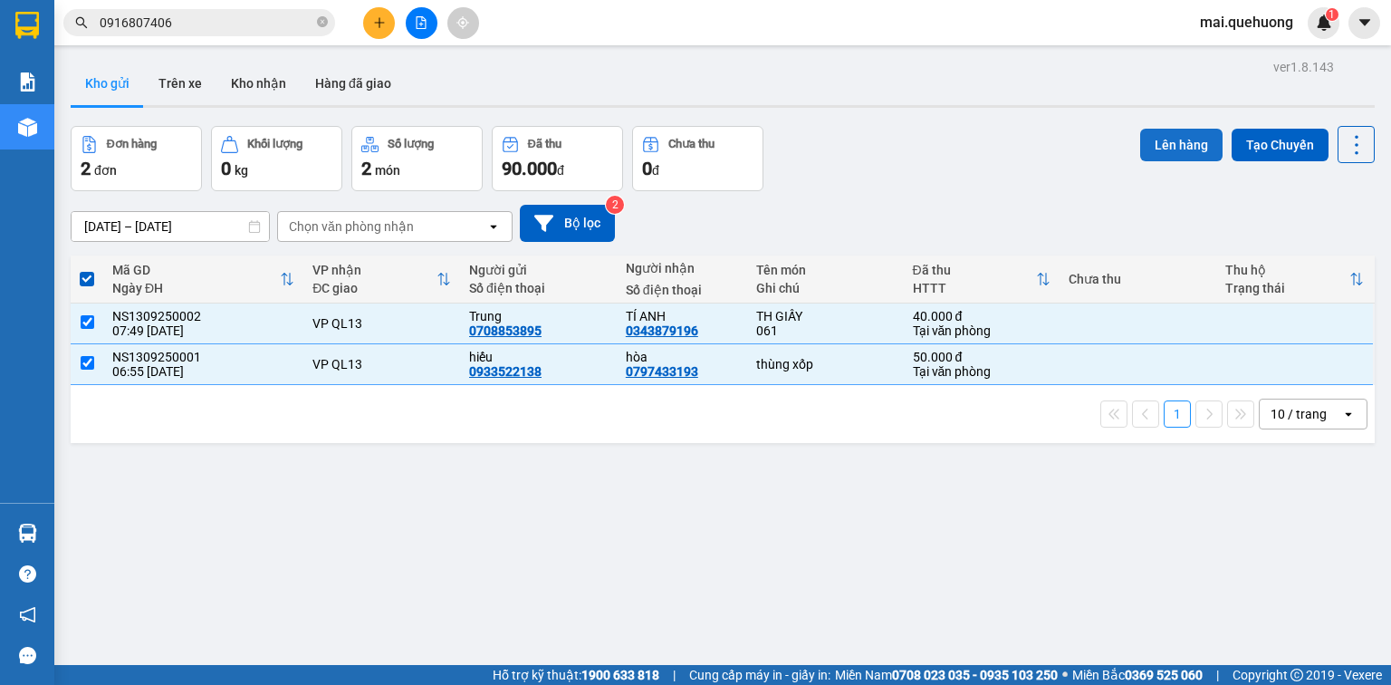
click at [1202, 159] on button "Lên hàng" at bounding box center [1182, 145] width 82 height 33
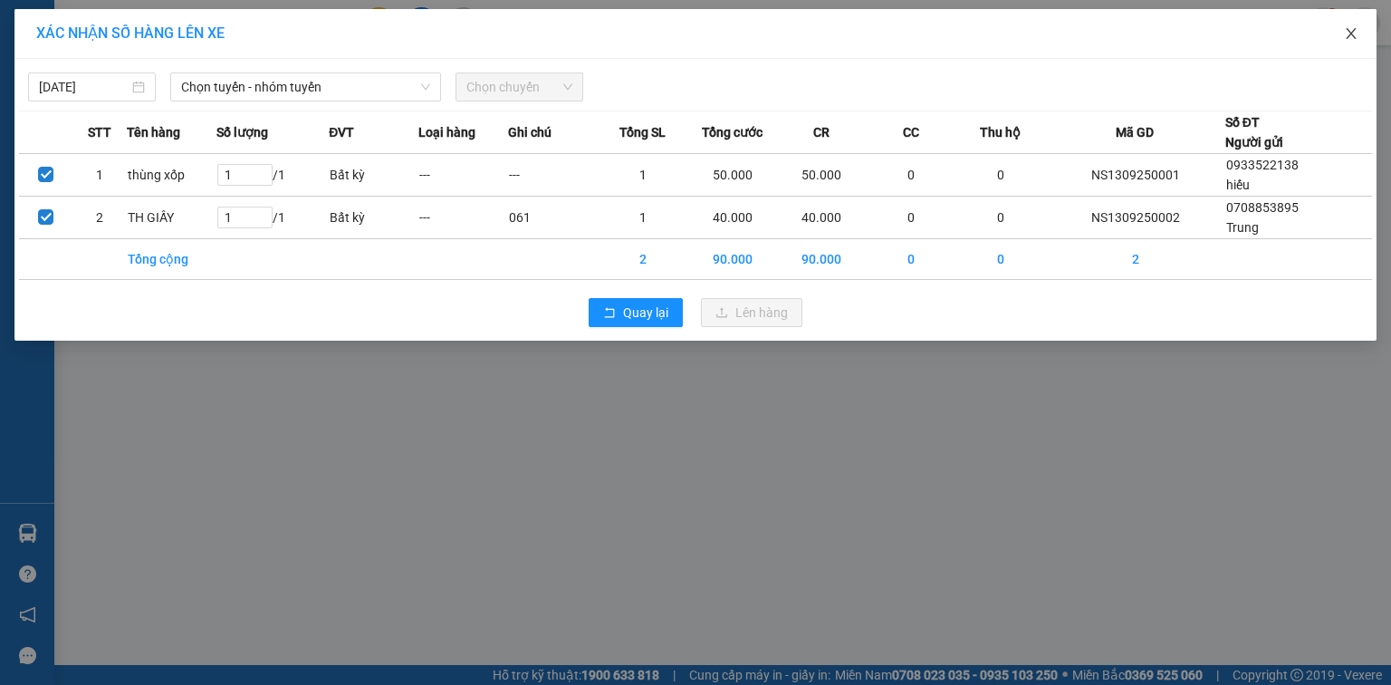
click at [1366, 34] on span "Close" at bounding box center [1351, 34] width 51 height 51
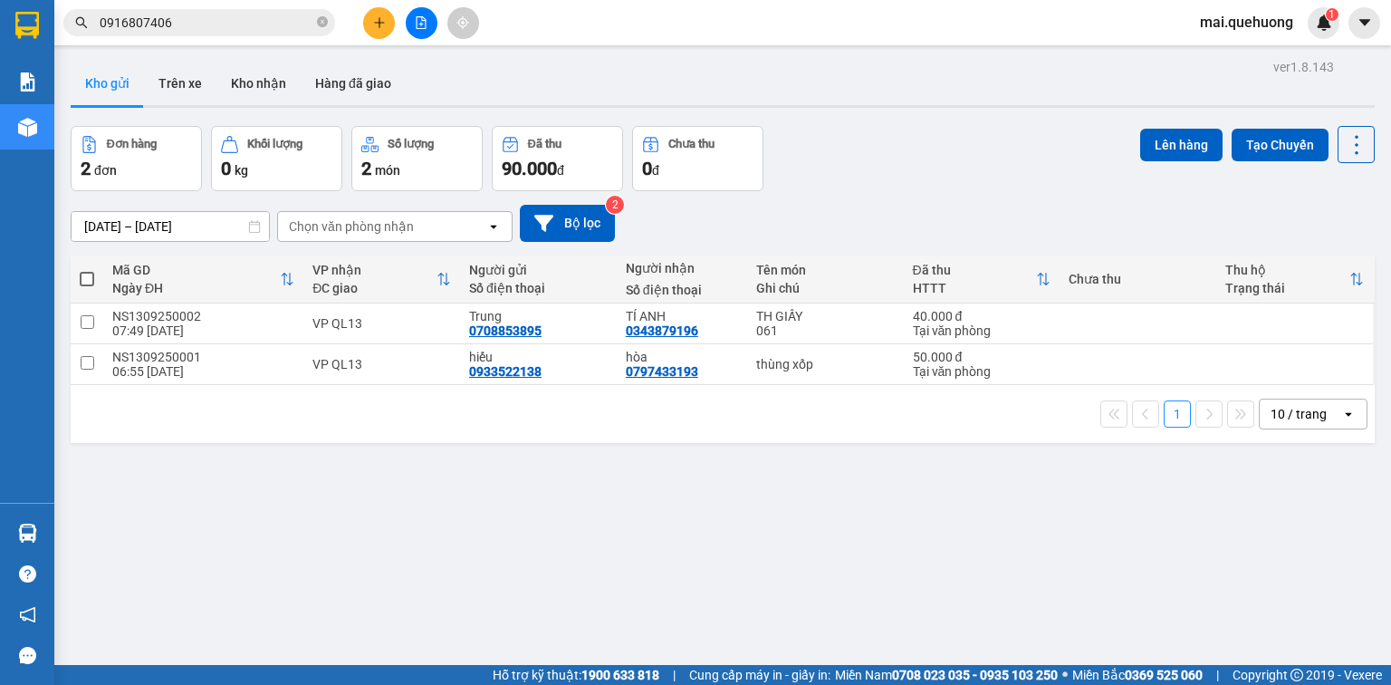
click at [409, 495] on div "ver 1.8.143 Kho gửi Trên xe Kho nhận Hàng đã giao Đơn hàng 2 đơn Khối lượng 0 k…" at bounding box center [722, 396] width 1319 height 685
click at [512, 486] on div "ver 1.8.143 Kho gửi Trên xe Kho nhận Hàng đã giao Đơn hàng 2 đơn Khối lượng 0 k…" at bounding box center [722, 396] width 1319 height 685
click at [82, 283] on span at bounding box center [87, 279] width 14 height 14
click at [87, 270] on input "checkbox" at bounding box center [87, 270] width 0 height 0
checkbox input "true"
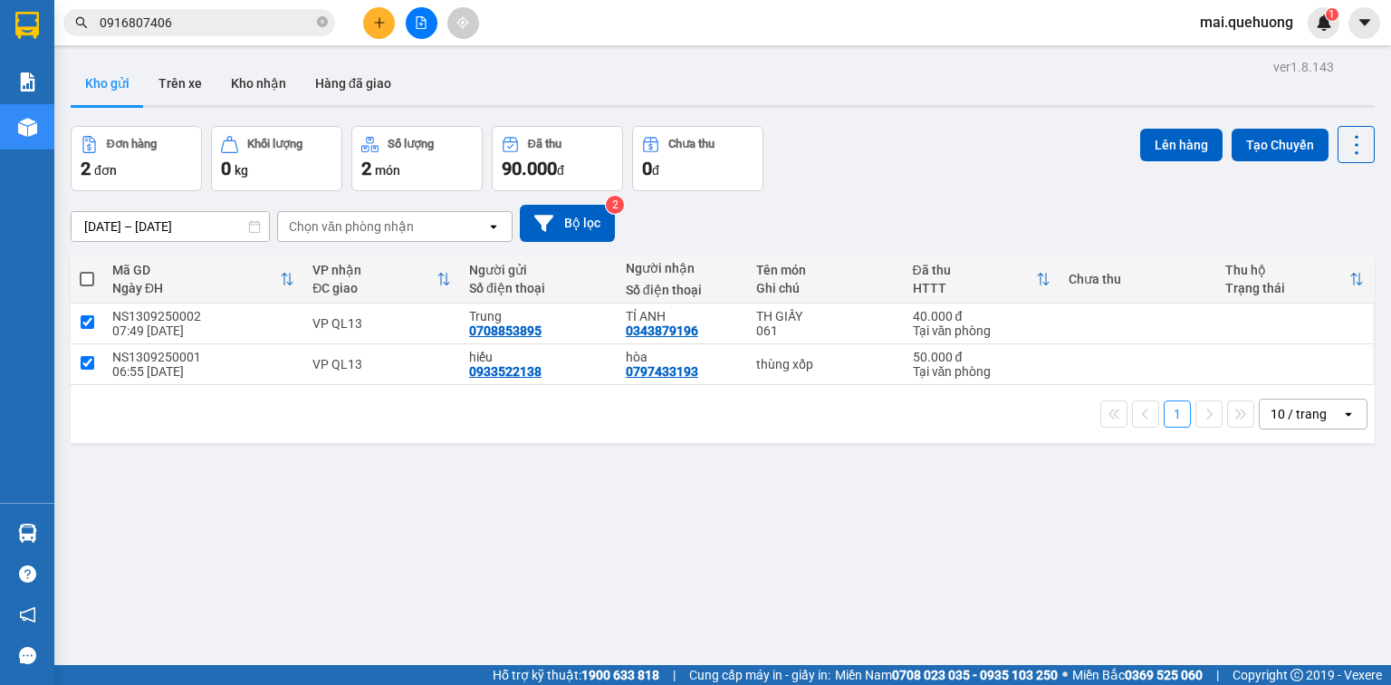
checkbox input "true"
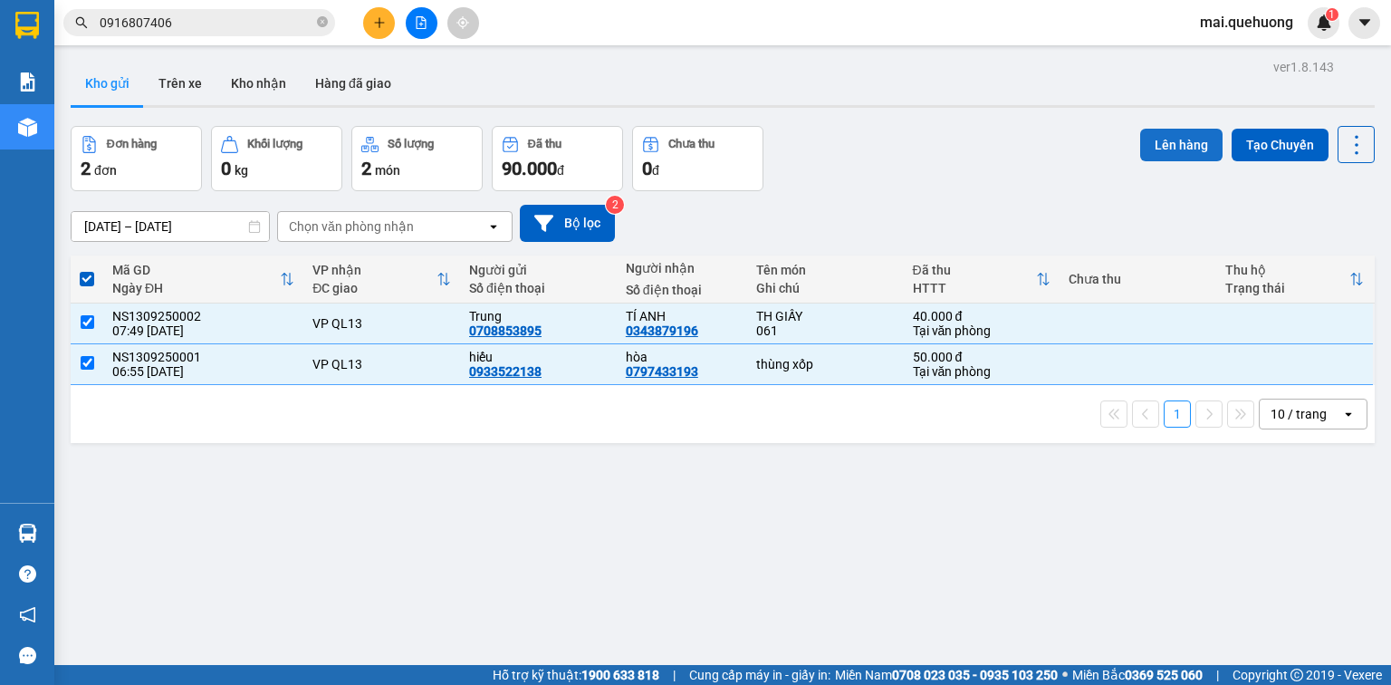
click at [1189, 138] on button "Lên hàng" at bounding box center [1182, 145] width 82 height 33
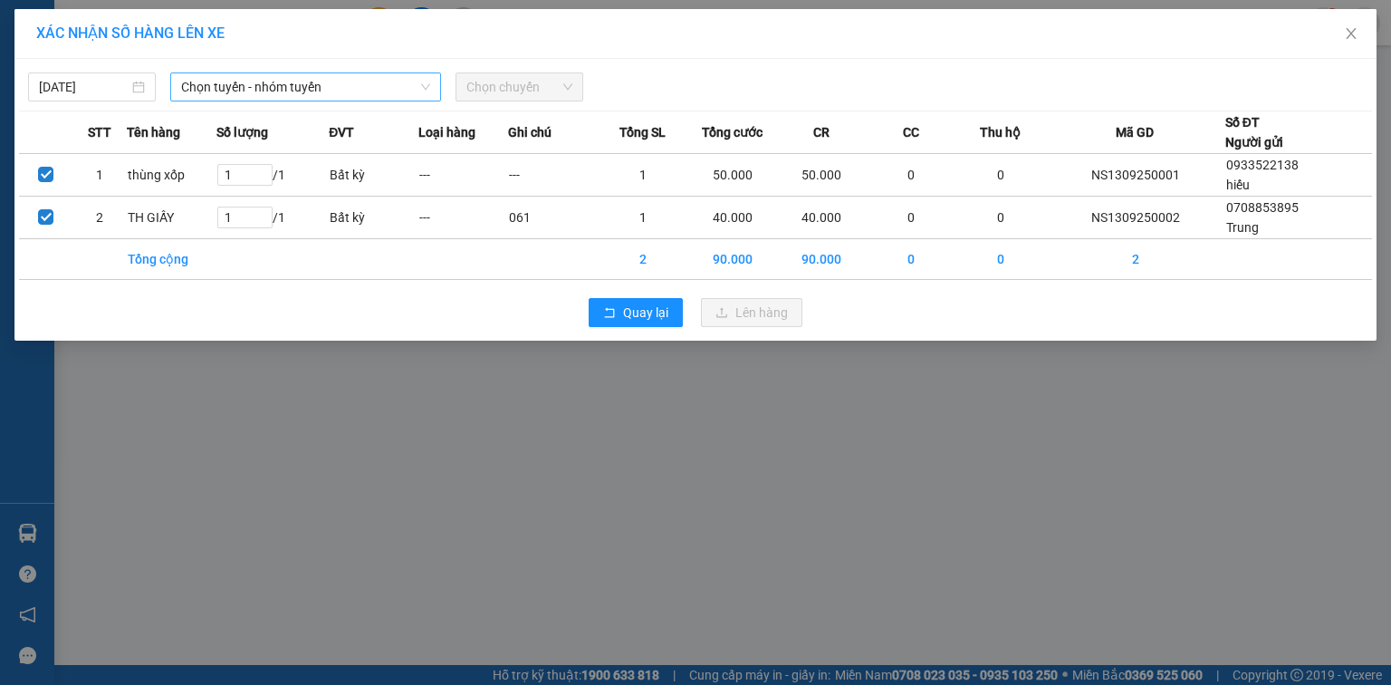
click at [229, 97] on span "Chọn tuyến - nhóm tuyến" at bounding box center [305, 86] width 249 height 27
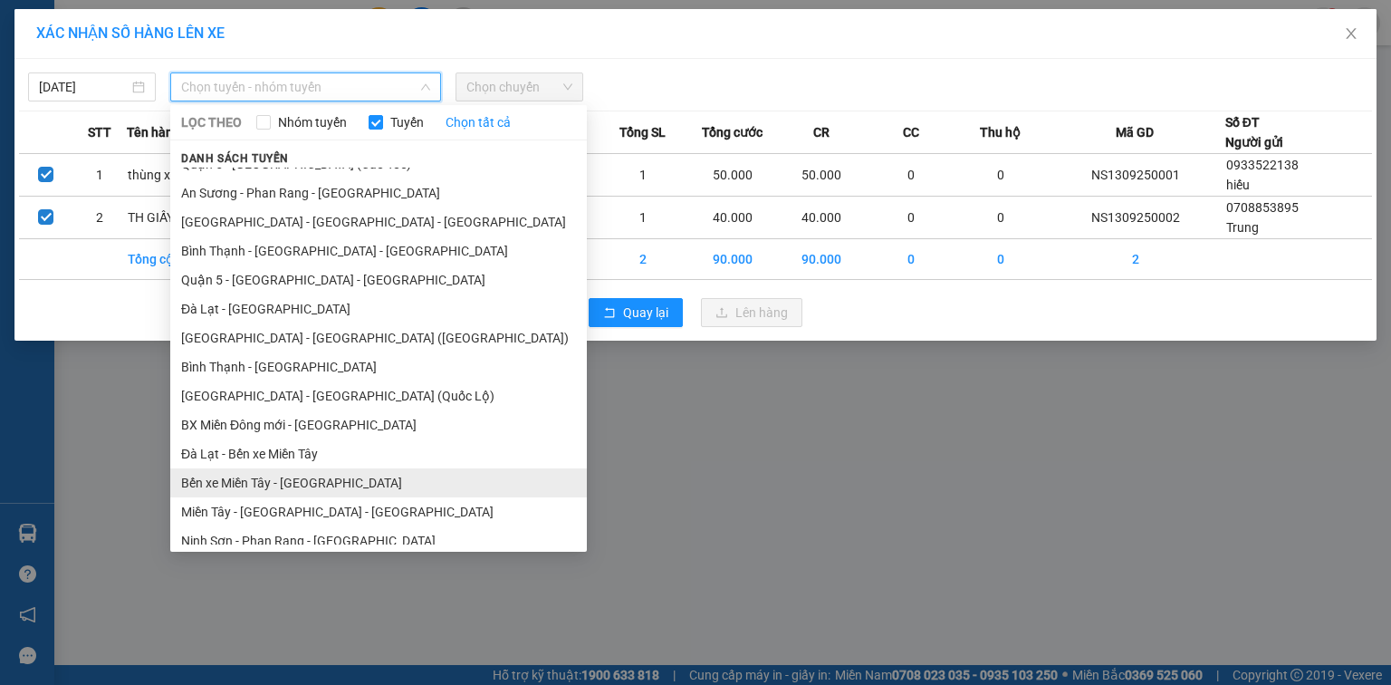
scroll to position [319, 0]
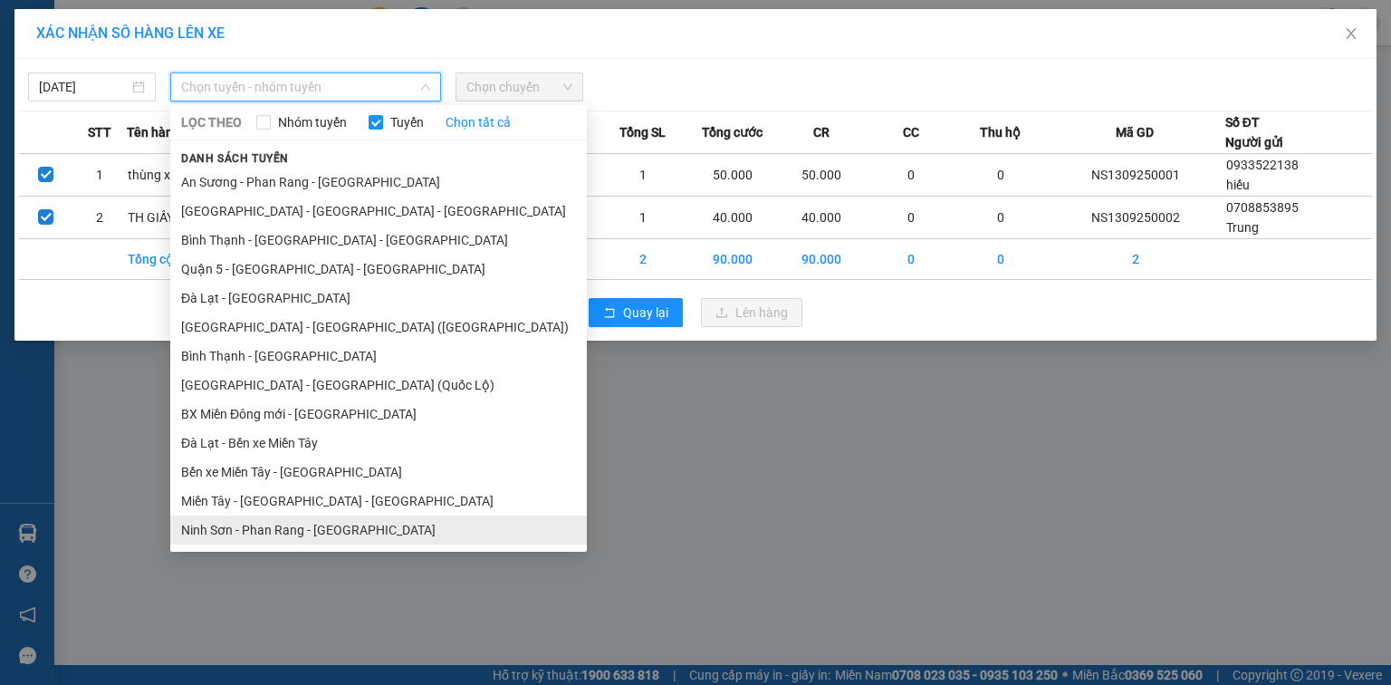
click at [323, 524] on li "Ninh Sơn - Phan Rang - [GEOGRAPHIC_DATA]" at bounding box center [378, 529] width 417 height 29
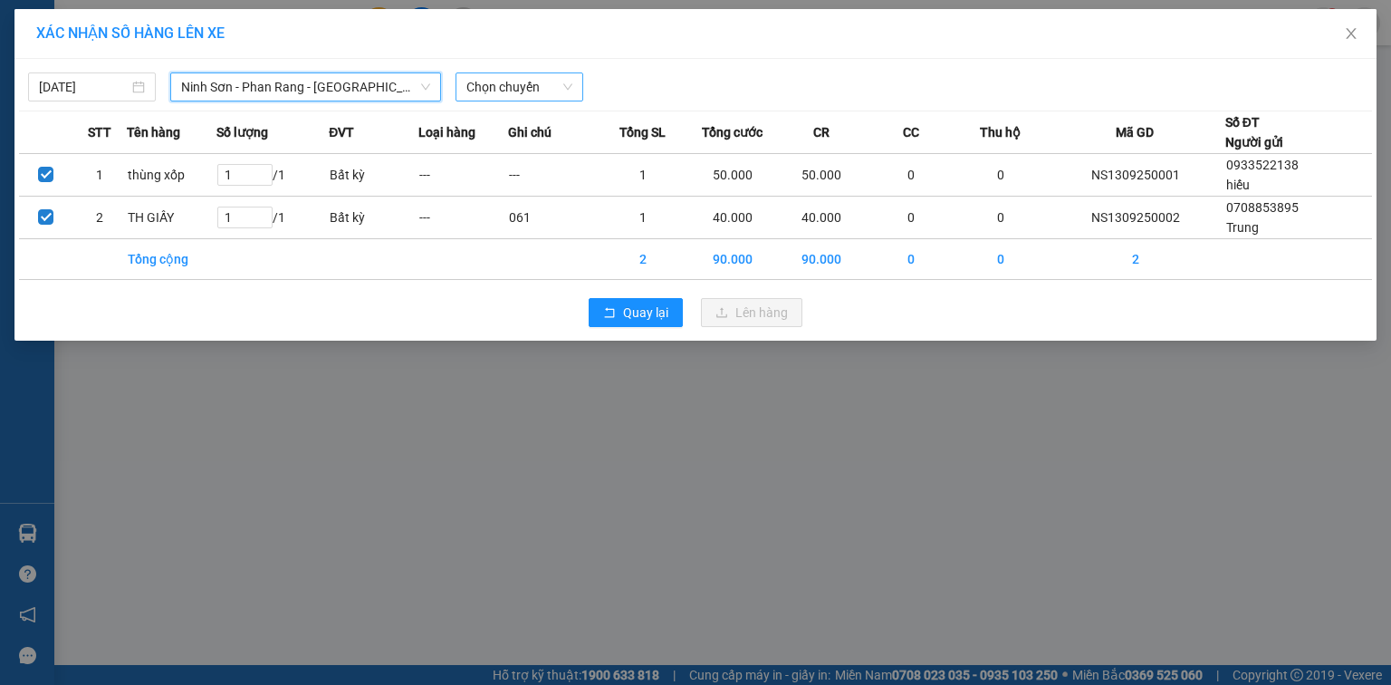
click at [491, 87] on span "Chọn chuyến" at bounding box center [520, 86] width 106 height 27
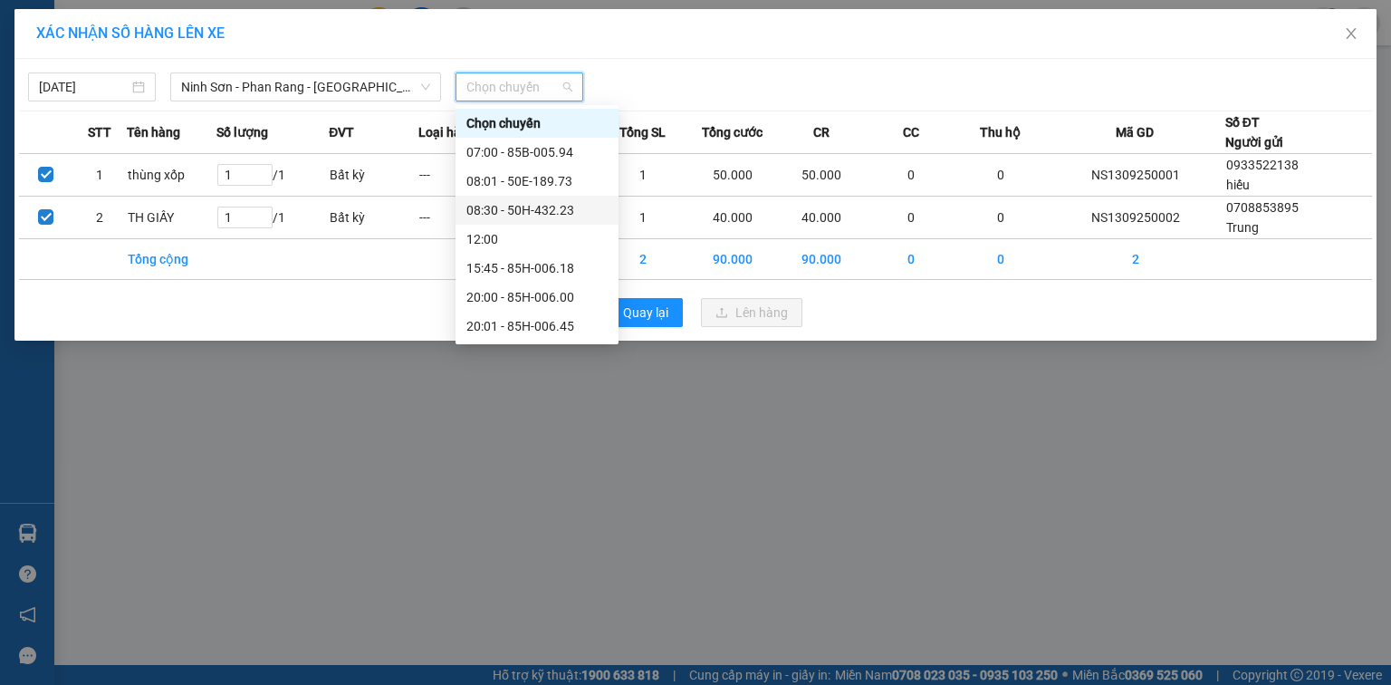
drag, startPoint x: 539, startPoint y: 211, endPoint x: 629, endPoint y: 272, distance: 108.3
click at [538, 211] on div "08:30 - 50H-432.23" at bounding box center [537, 210] width 141 height 20
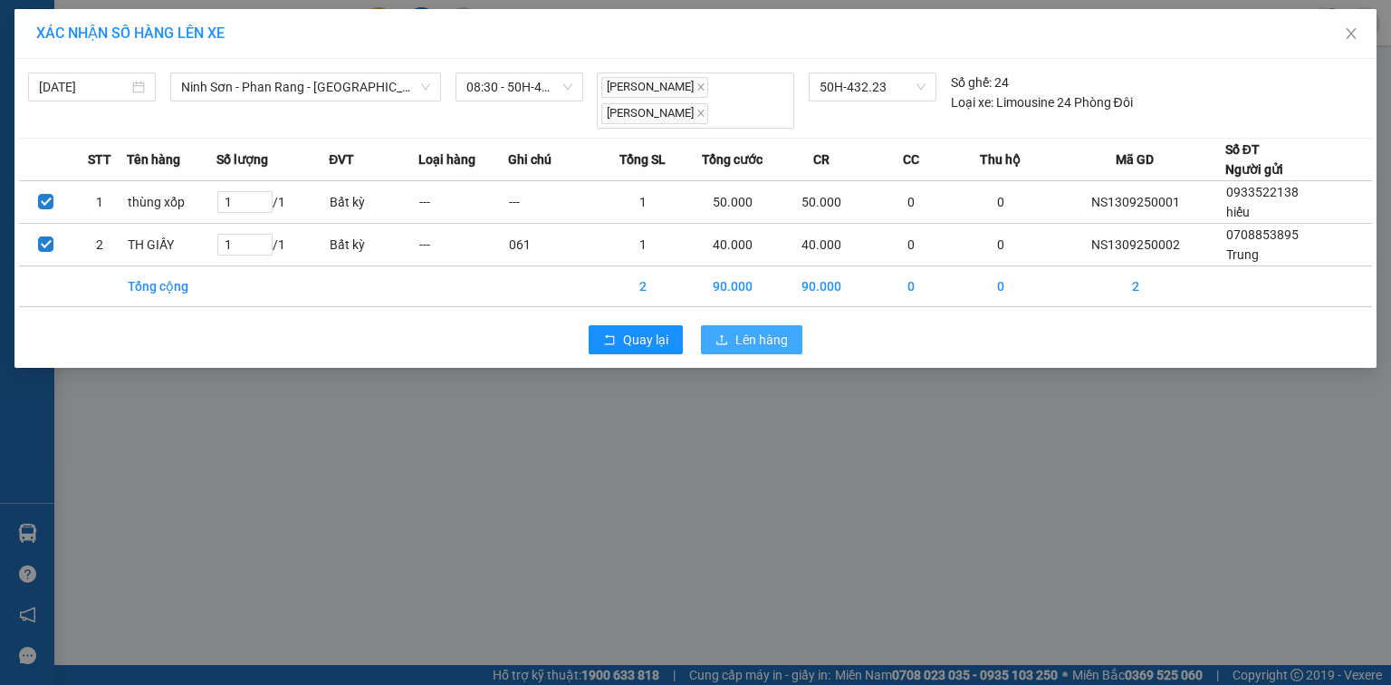
click at [725, 337] on icon "upload" at bounding box center [722, 339] width 13 height 13
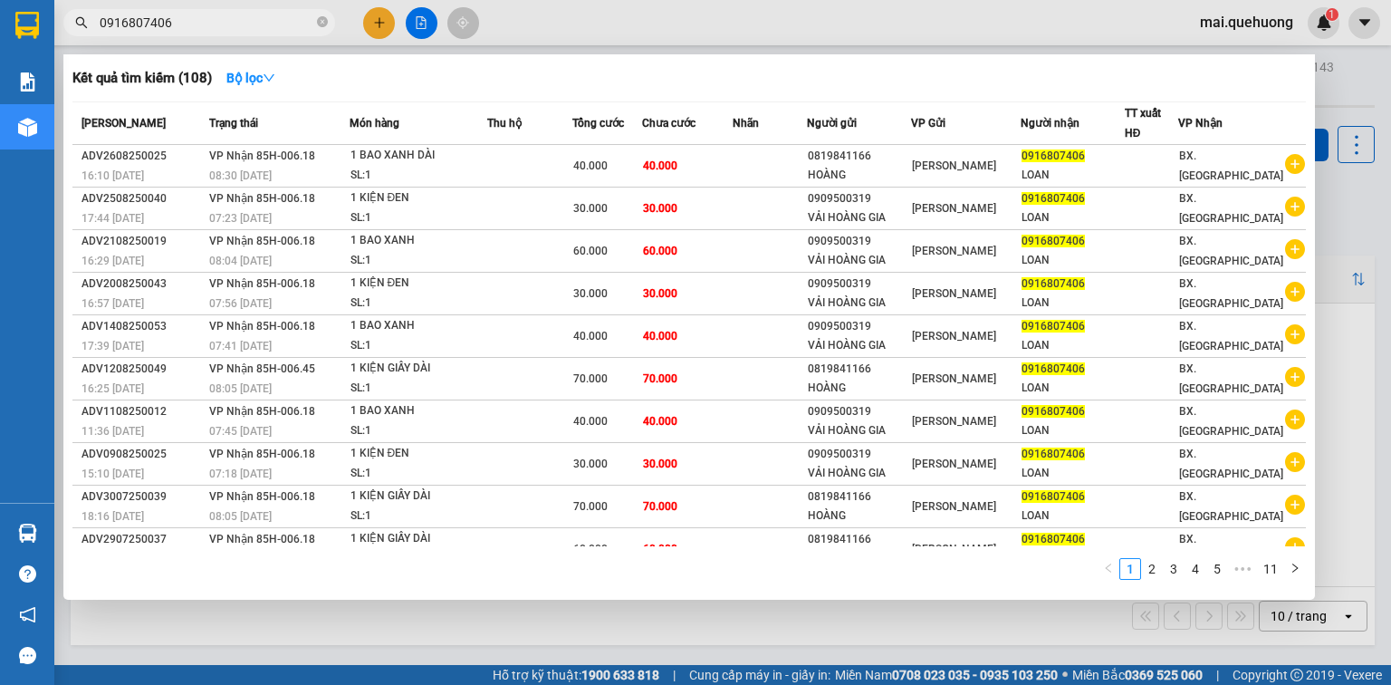
click at [255, 25] on input "0916807406" at bounding box center [207, 23] width 214 height 20
click at [254, 25] on input "0916807406" at bounding box center [207, 23] width 214 height 20
click at [421, 29] on div at bounding box center [695, 342] width 1391 height 685
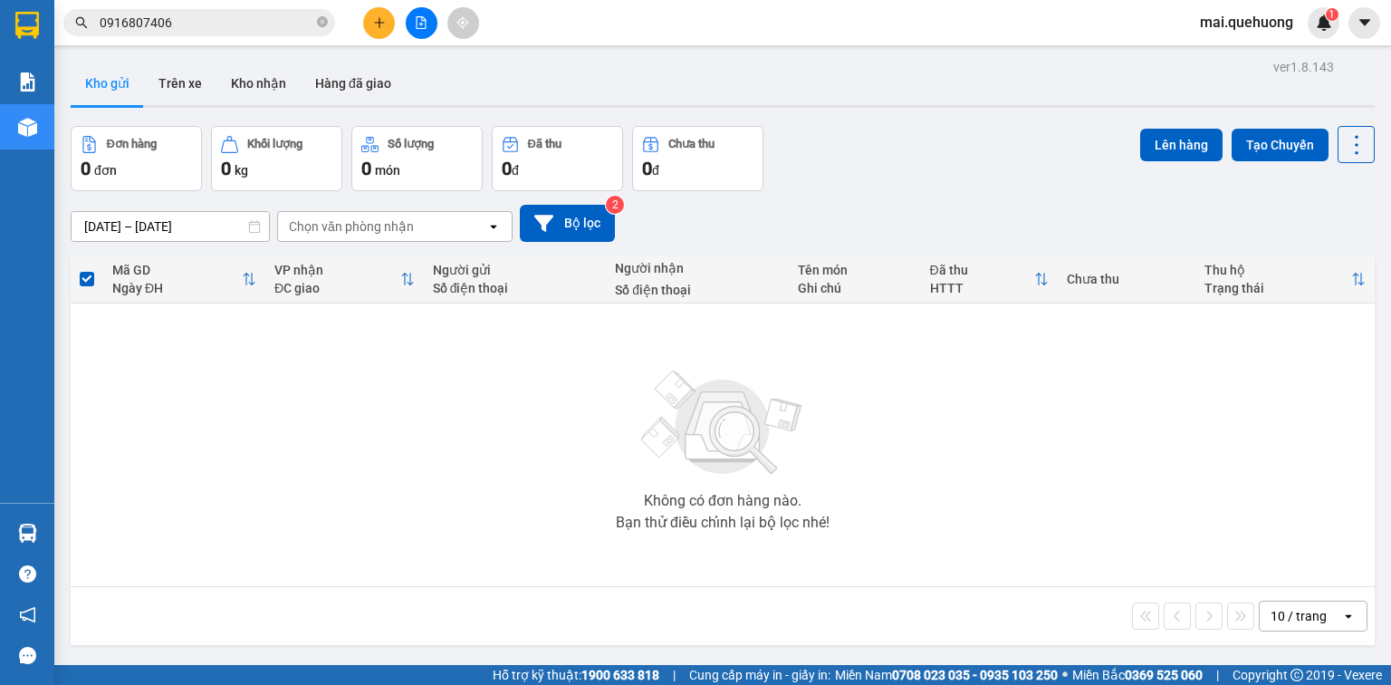
click at [413, 18] on button at bounding box center [422, 23] width 32 height 32
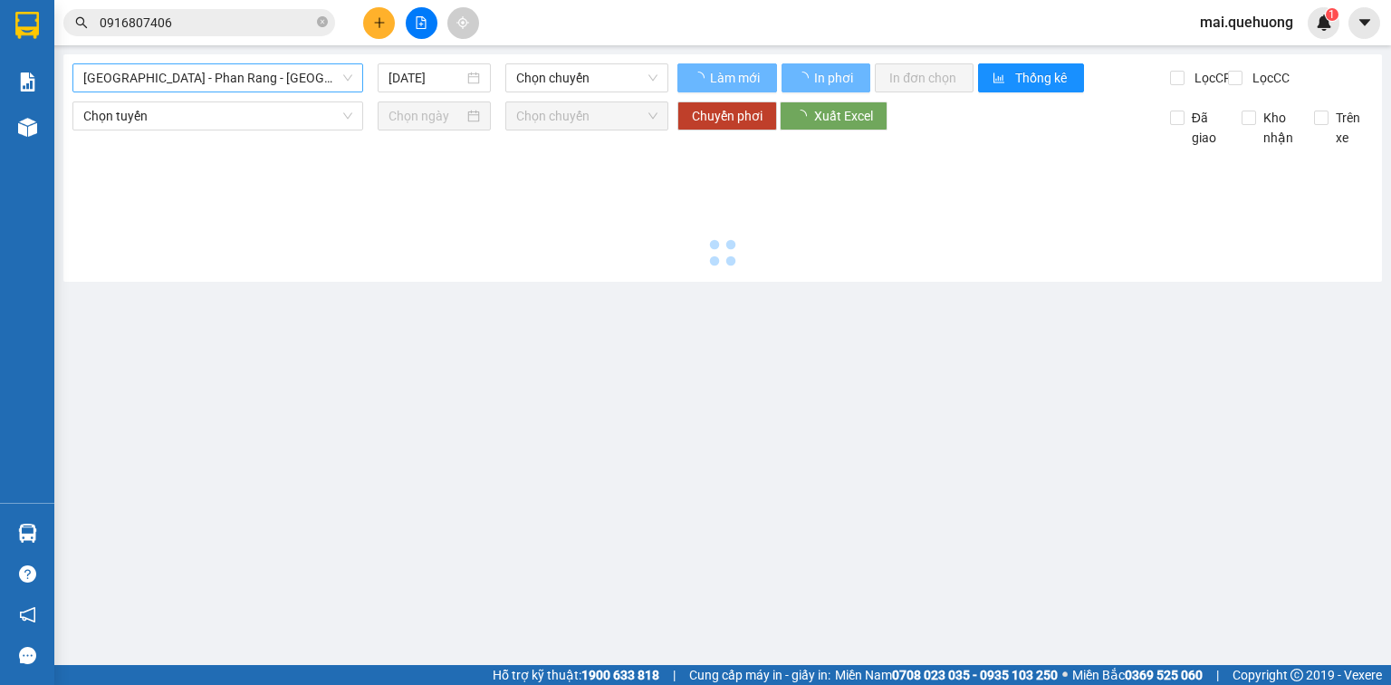
click at [181, 87] on span "[GEOGRAPHIC_DATA] - Phan Rang - [GEOGRAPHIC_DATA]" at bounding box center [217, 77] width 269 height 27
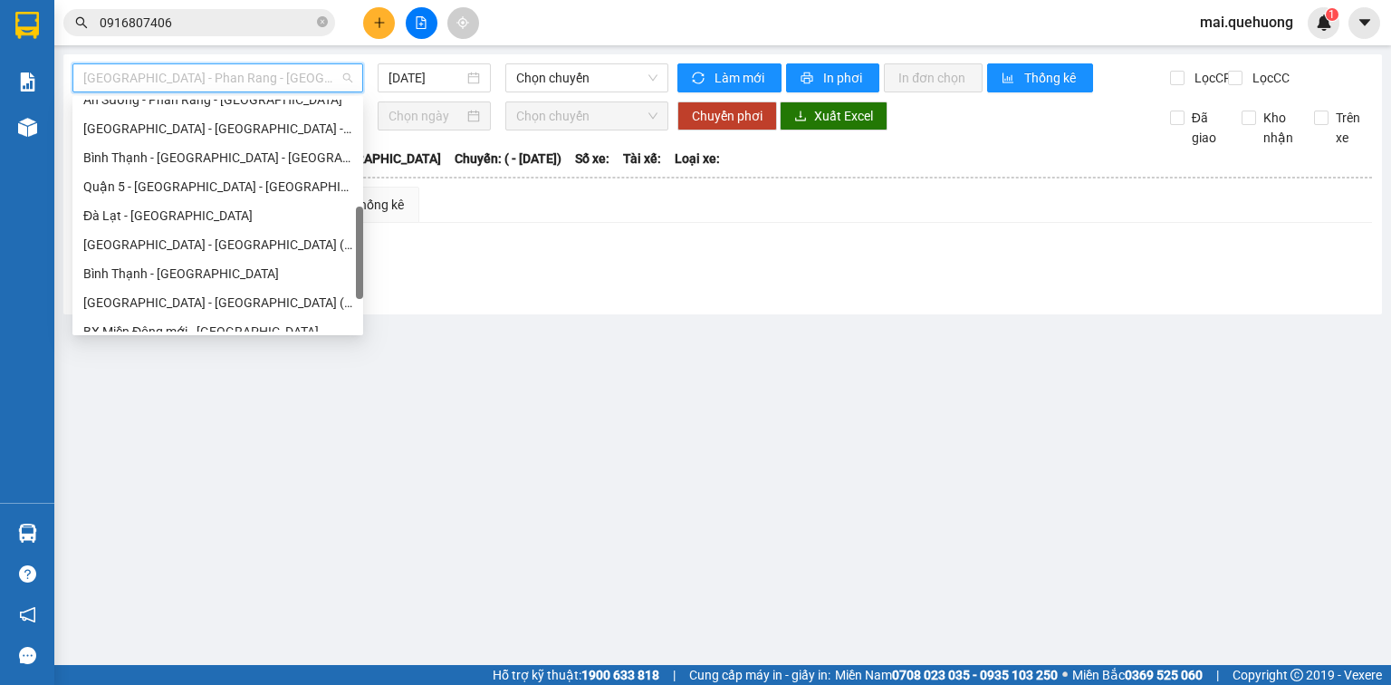
scroll to position [493, 0]
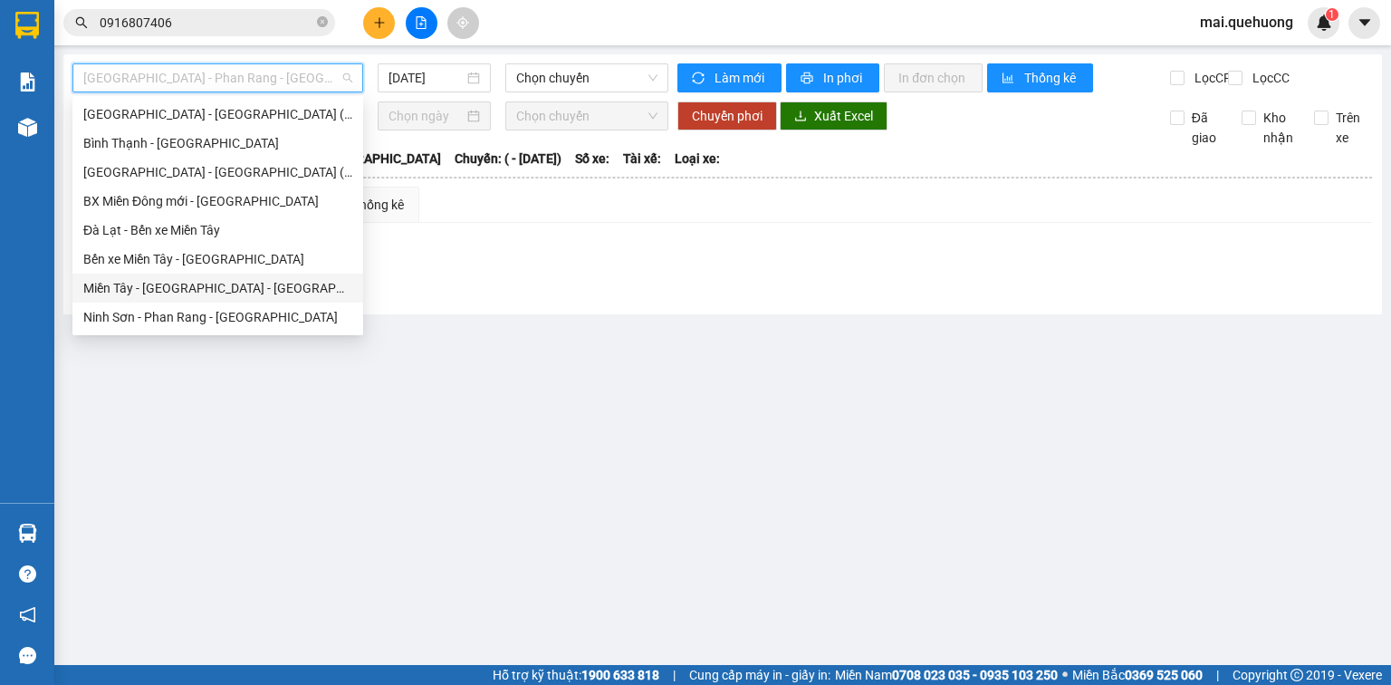
click at [145, 290] on div "Miền Tây - [GEOGRAPHIC_DATA] - [GEOGRAPHIC_DATA]" at bounding box center [217, 288] width 269 height 20
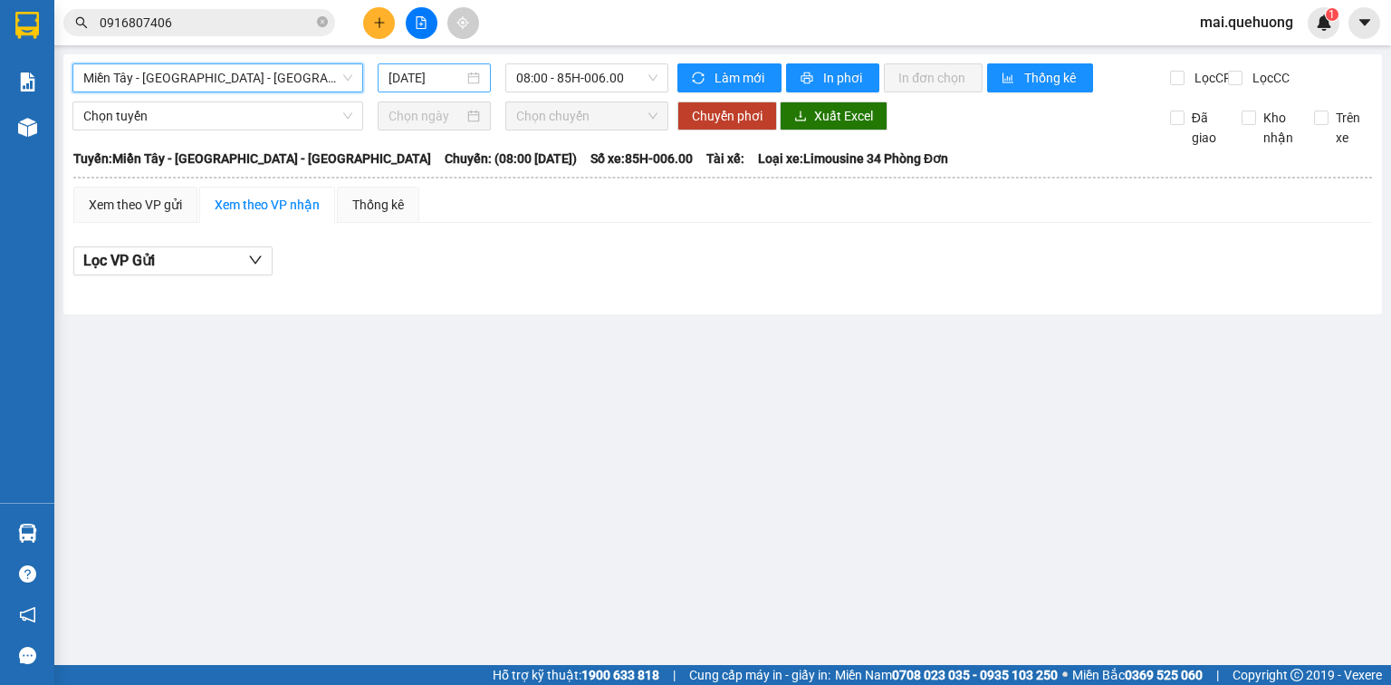
click at [441, 87] on div "[DATE]" at bounding box center [434, 77] width 112 height 29
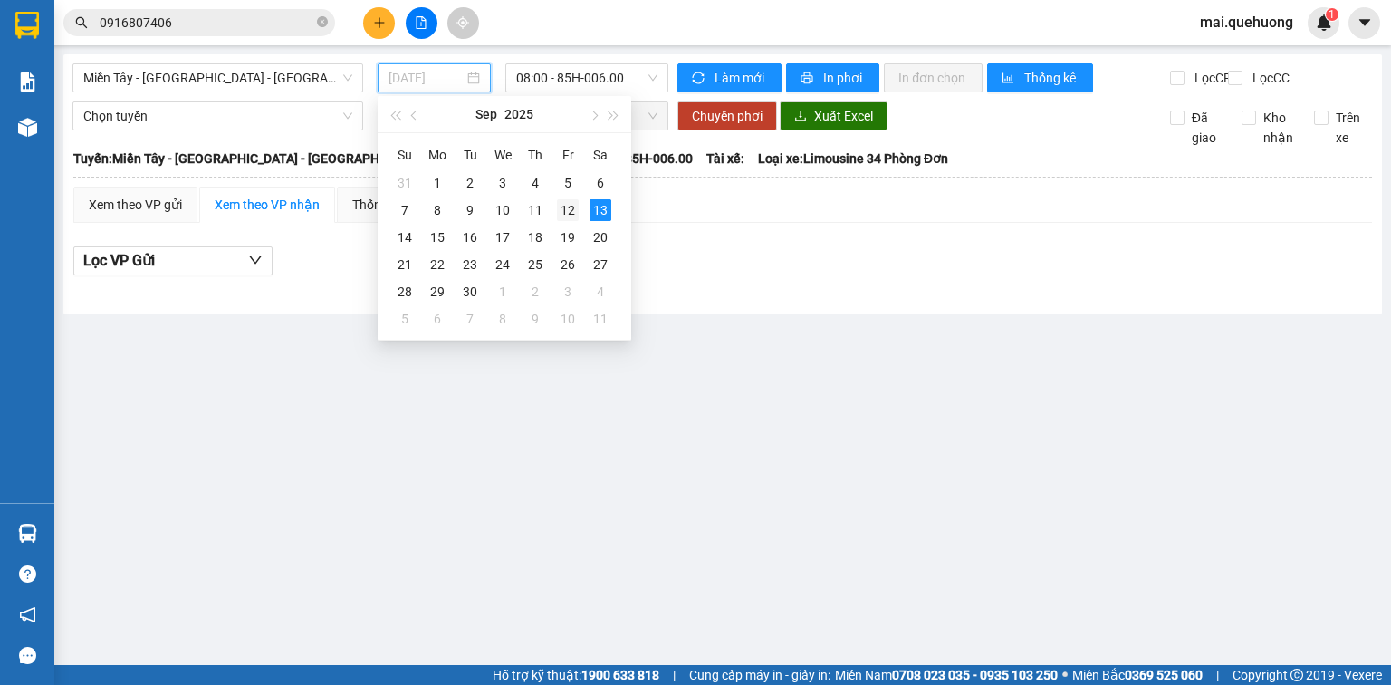
click at [573, 216] on div "12" at bounding box center [568, 210] width 22 height 22
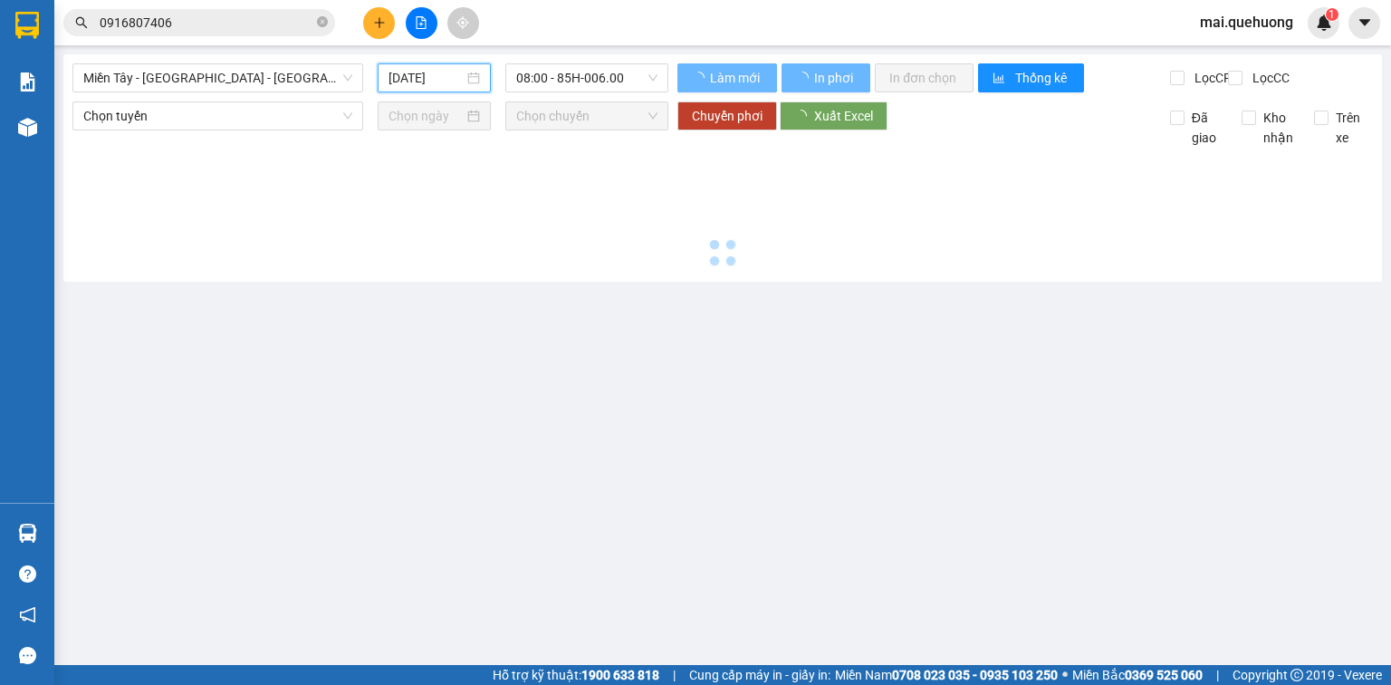
type input "[DATE]"
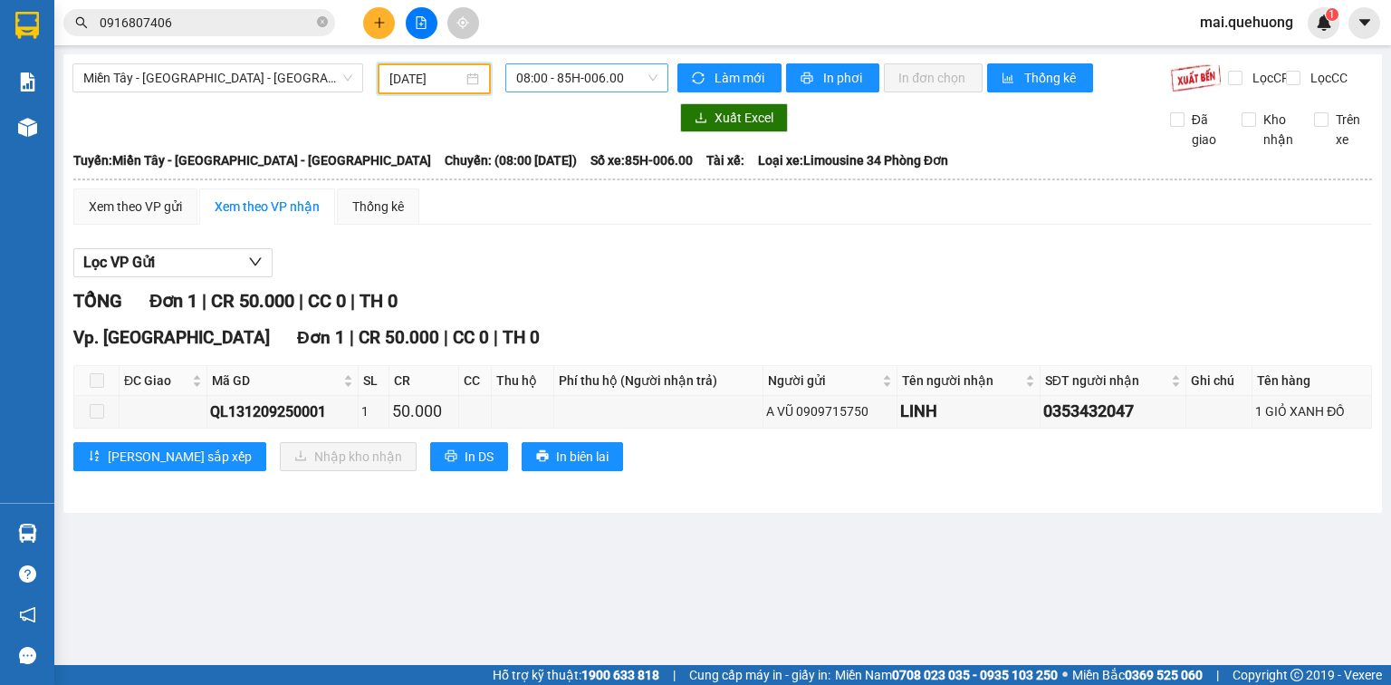
click at [606, 80] on span "08:00 - 85H-006.00" at bounding box center [587, 77] width 142 height 27
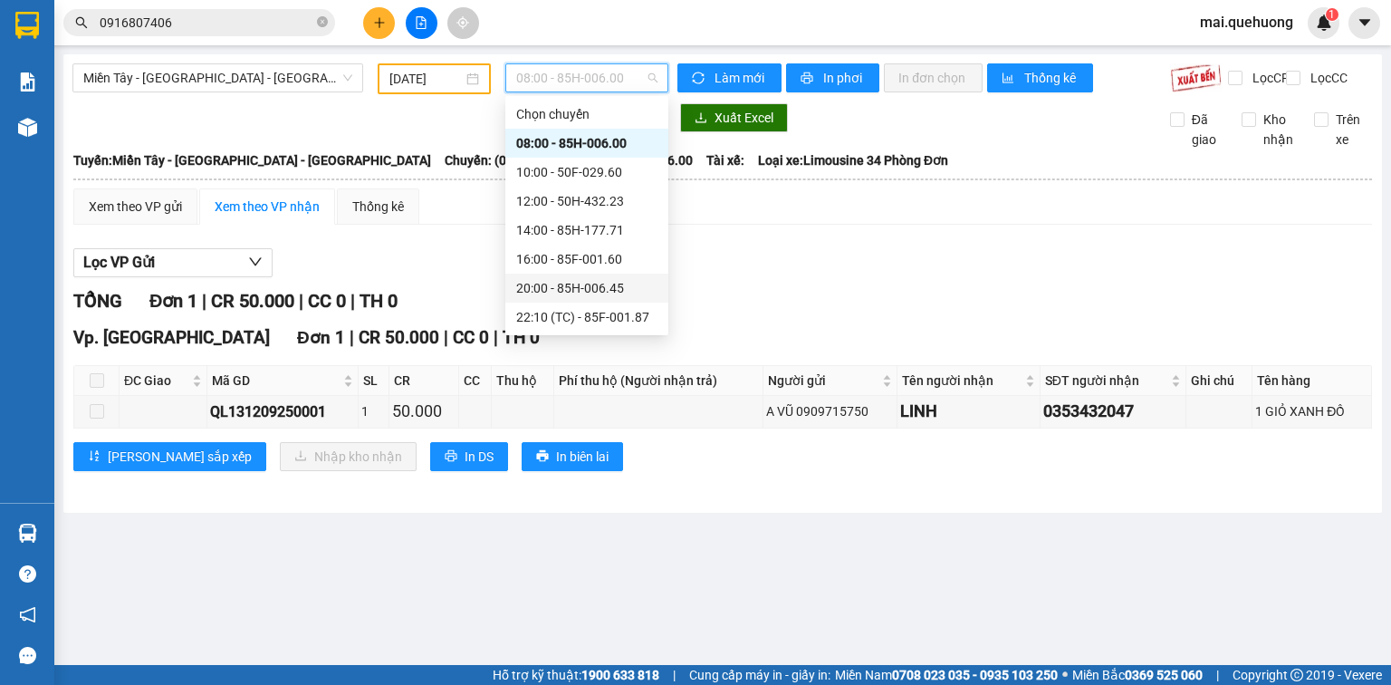
click at [609, 288] on div "20:00 - 85H-006.45" at bounding box center [586, 288] width 141 height 20
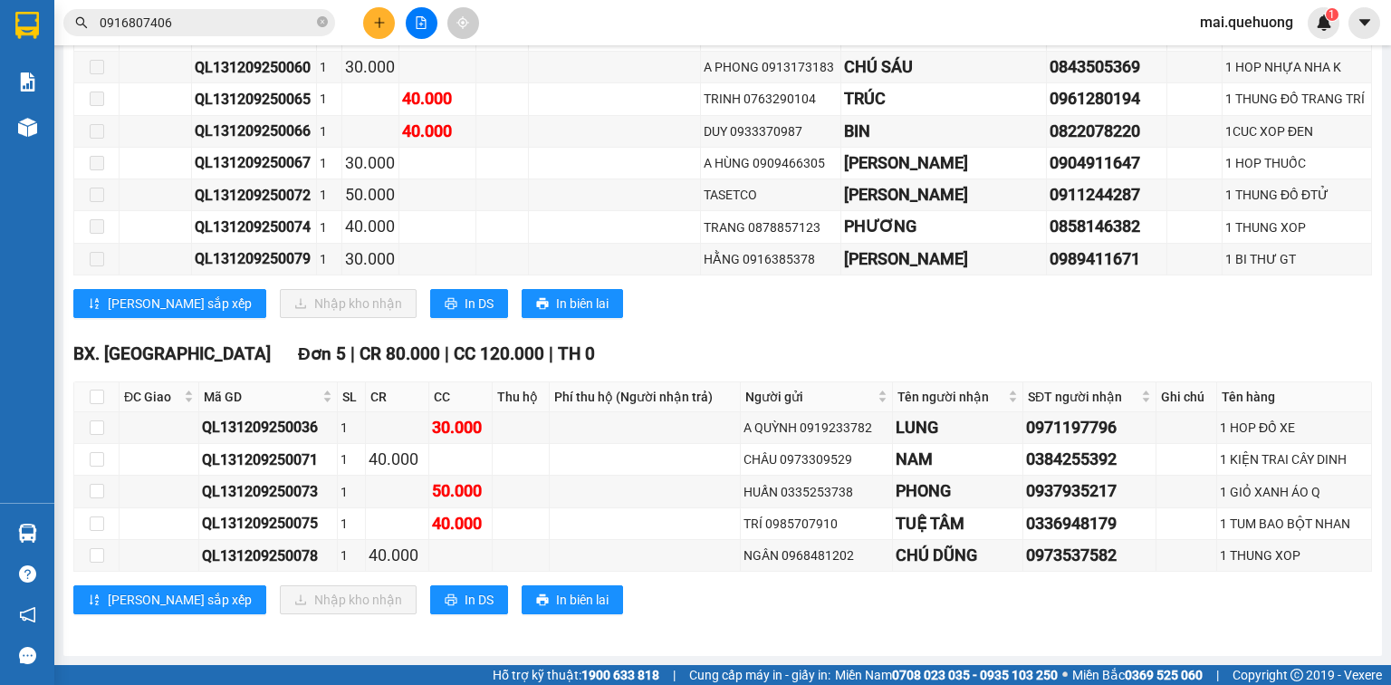
scroll to position [1232, 0]
click at [99, 390] on label at bounding box center [97, 397] width 14 height 20
click at [99, 390] on input "checkbox" at bounding box center [97, 397] width 14 height 14
checkbox input "true"
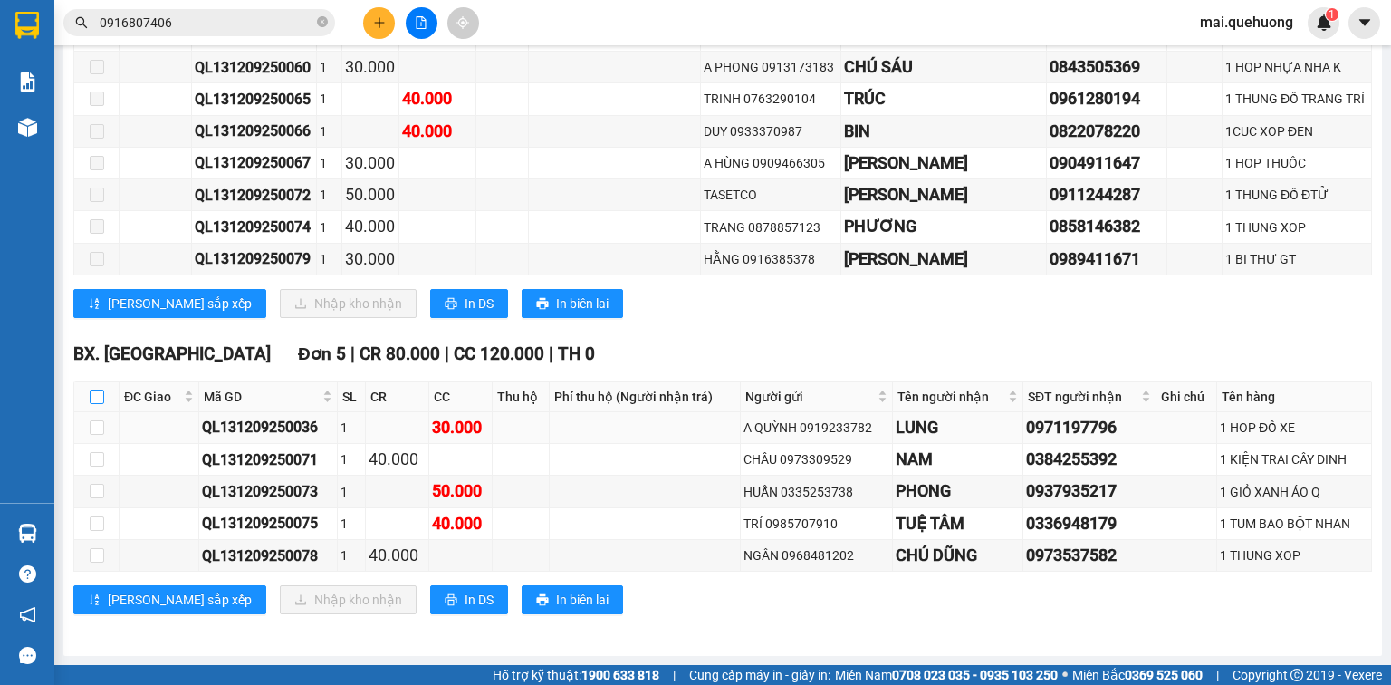
checkbox input "true"
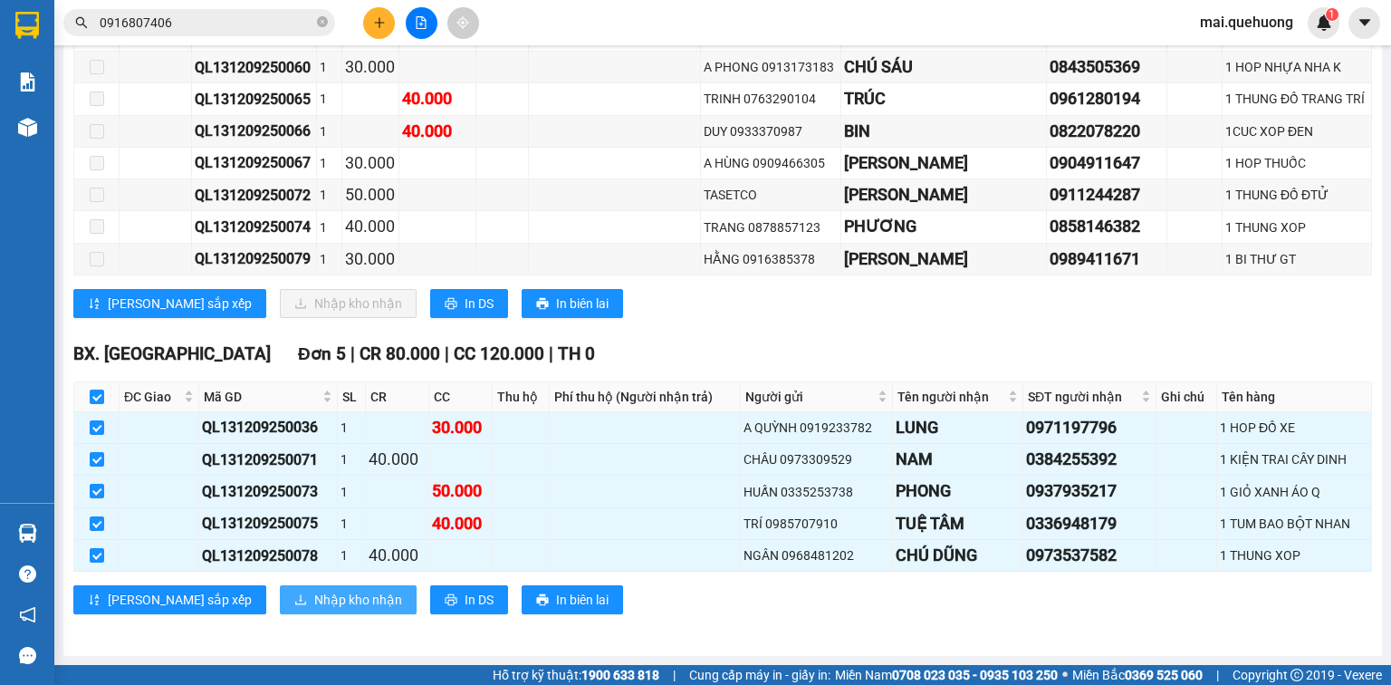
click at [314, 604] on span "Nhập kho nhận" at bounding box center [358, 600] width 88 height 20
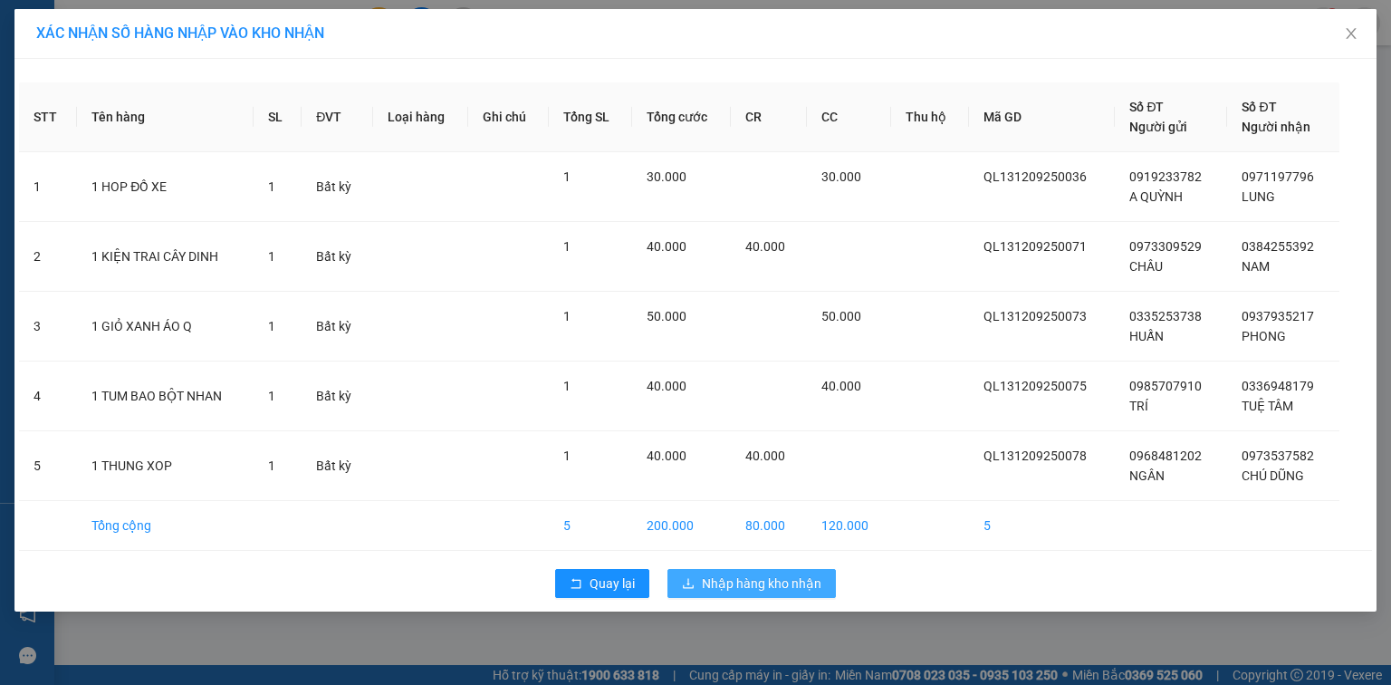
click at [800, 584] on span "Nhập hàng kho nhận" at bounding box center [762, 583] width 120 height 20
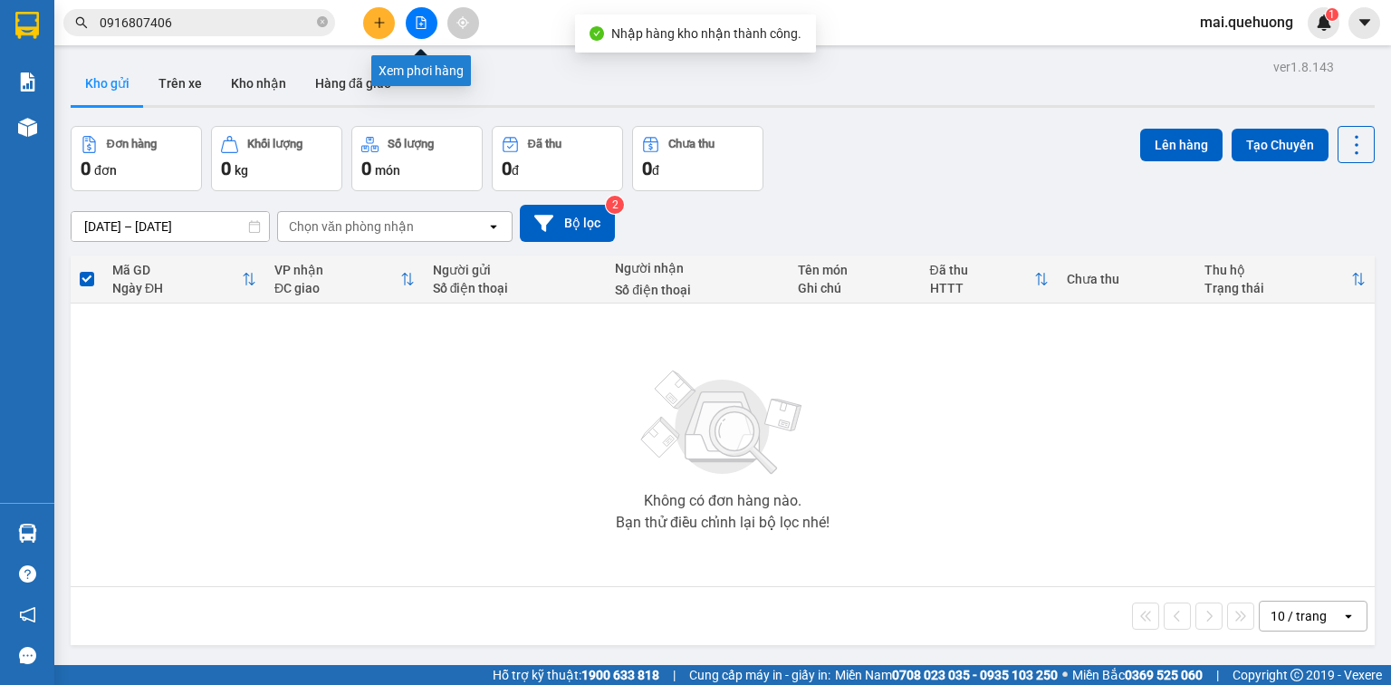
click at [424, 21] on icon "file-add" at bounding box center [421, 22] width 13 height 13
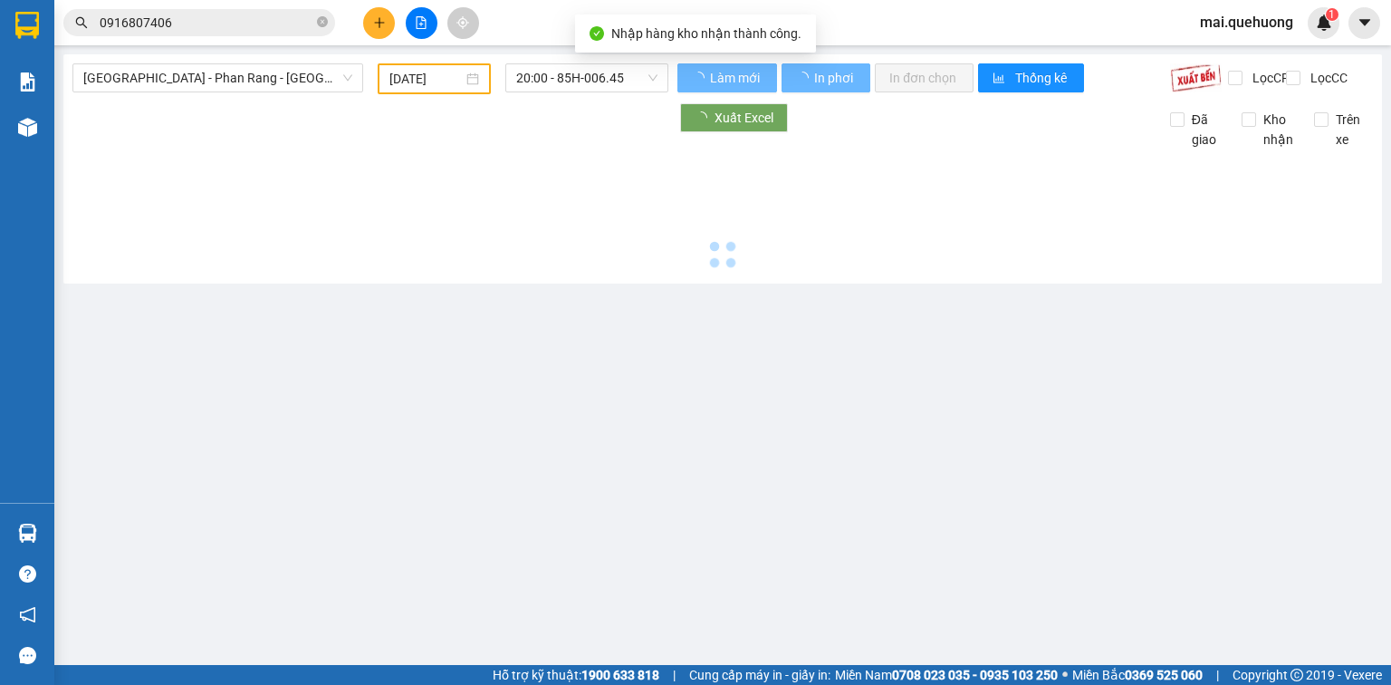
type input "[DATE]"
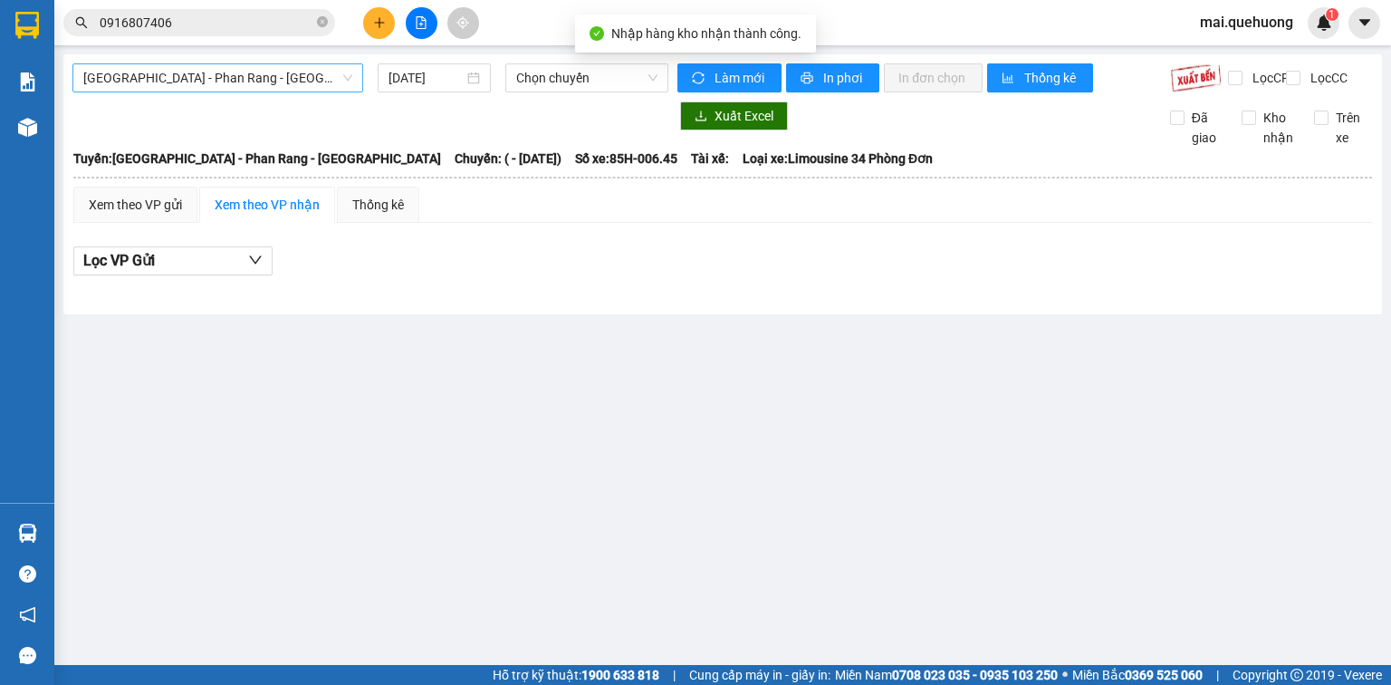
click at [304, 70] on span "[GEOGRAPHIC_DATA] - Phan Rang - [GEOGRAPHIC_DATA]" at bounding box center [217, 77] width 269 height 27
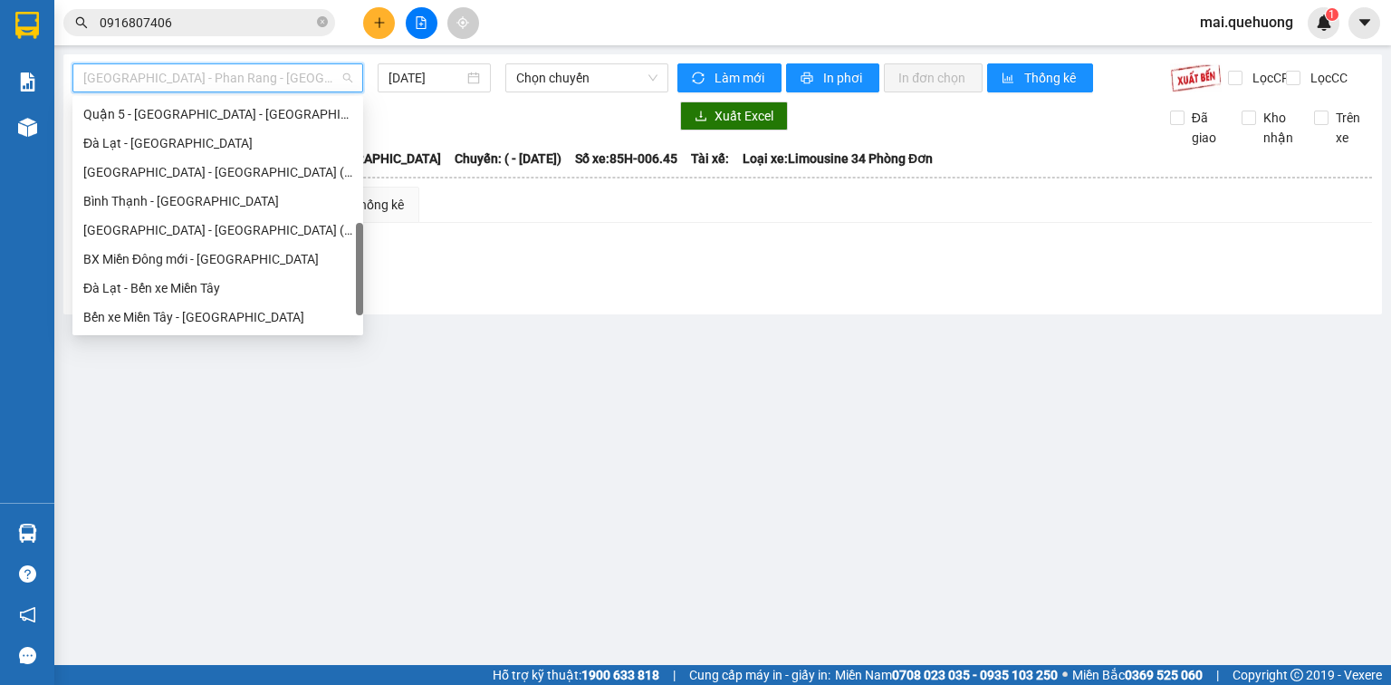
scroll to position [493, 0]
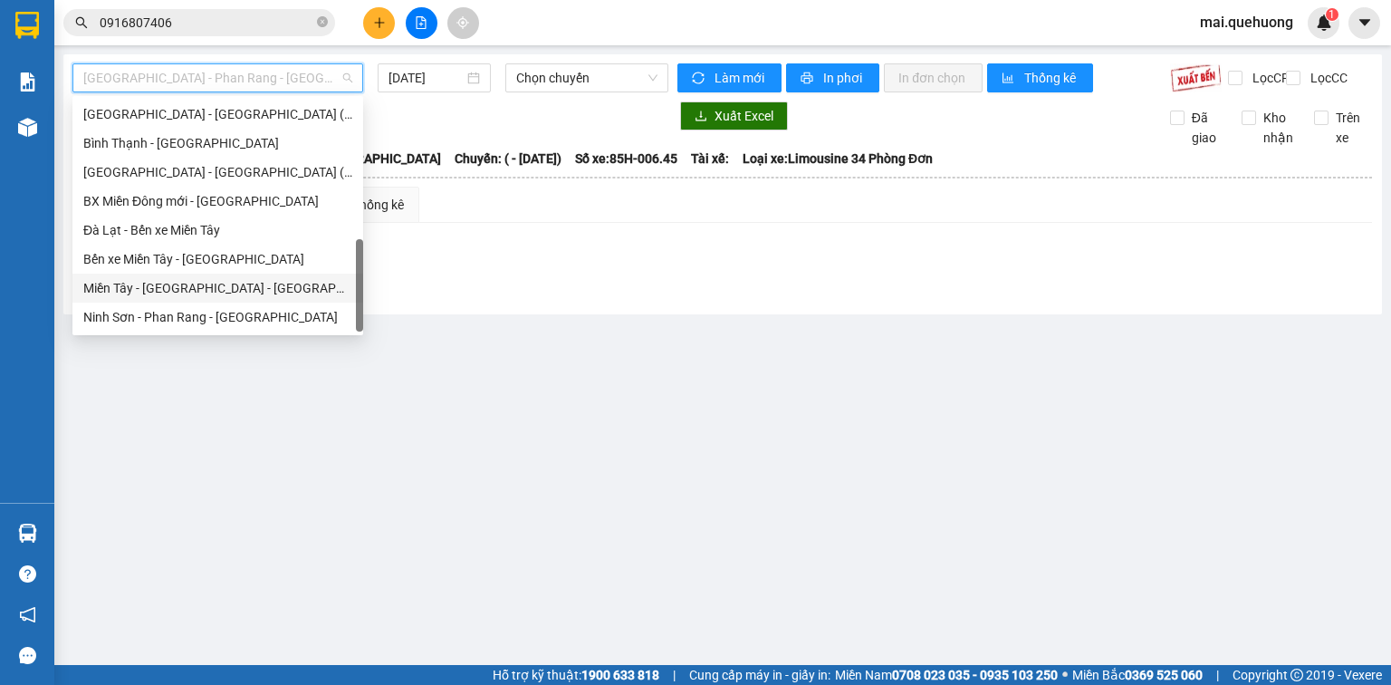
click at [224, 286] on div "Miền Tây - [GEOGRAPHIC_DATA] - [GEOGRAPHIC_DATA]" at bounding box center [217, 288] width 269 height 20
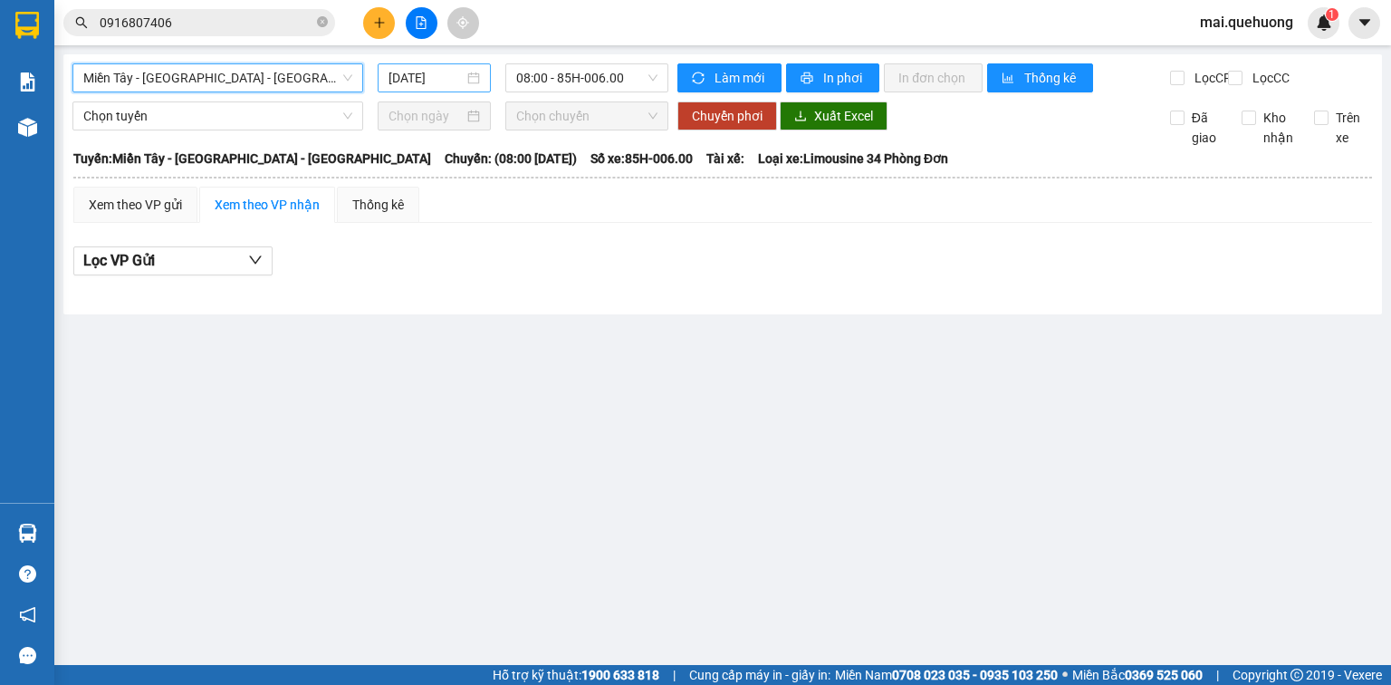
click at [438, 77] on input "[DATE]" at bounding box center [426, 78] width 74 height 20
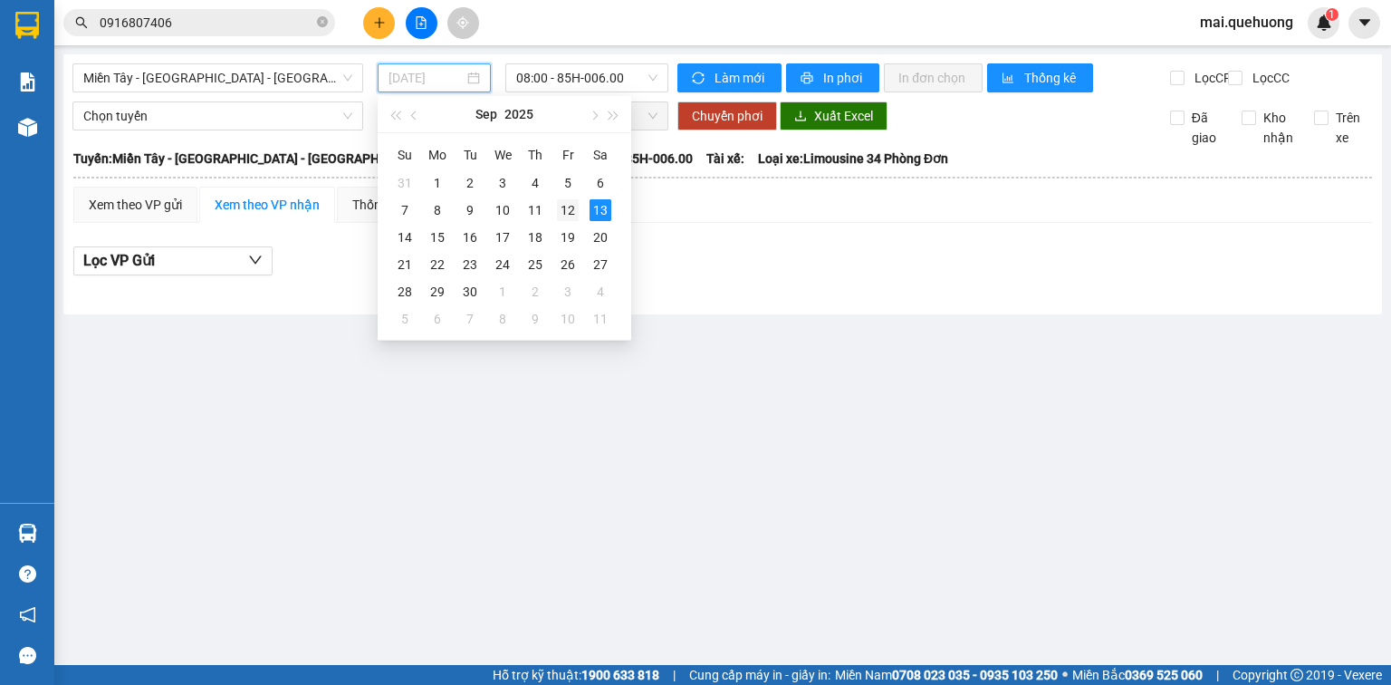
click at [569, 212] on div "12" at bounding box center [568, 210] width 22 height 22
type input "[DATE]"
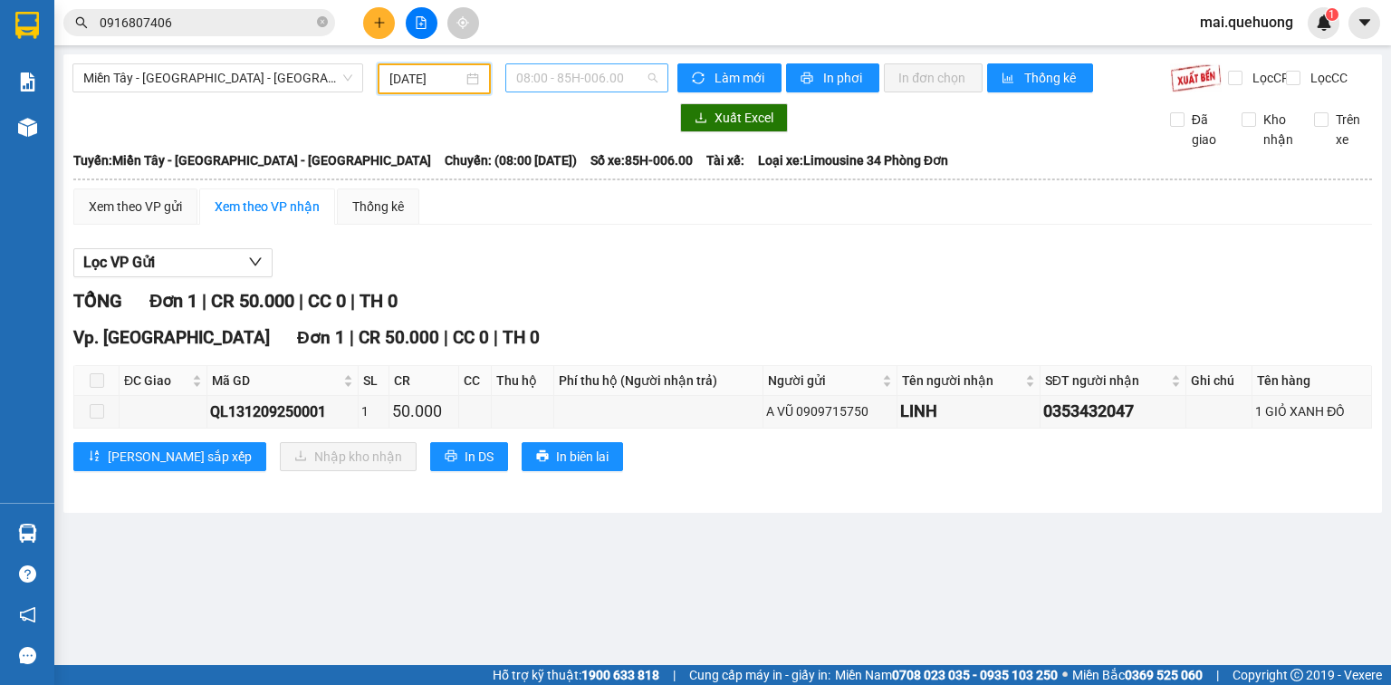
click at [576, 72] on span "08:00 - 85H-006.00" at bounding box center [587, 77] width 142 height 27
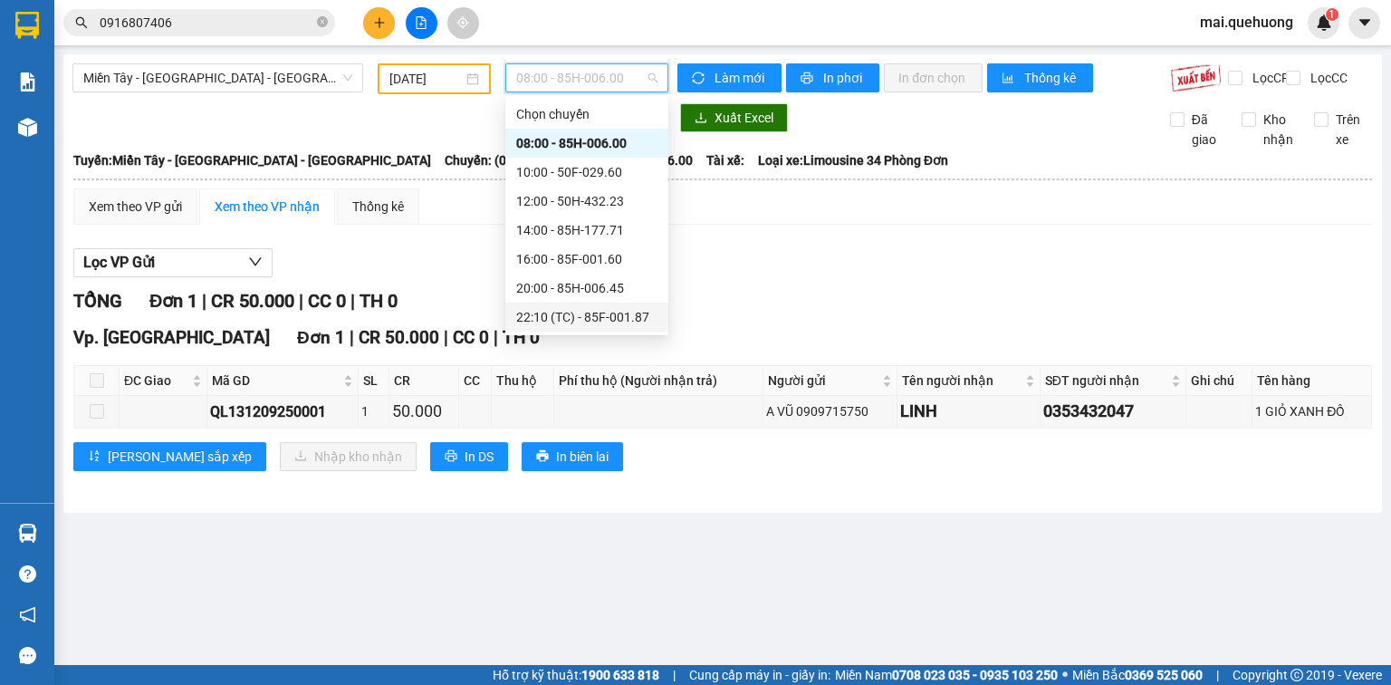
click at [609, 310] on div "22:10 (TC) - 85F-001.87" at bounding box center [586, 317] width 141 height 20
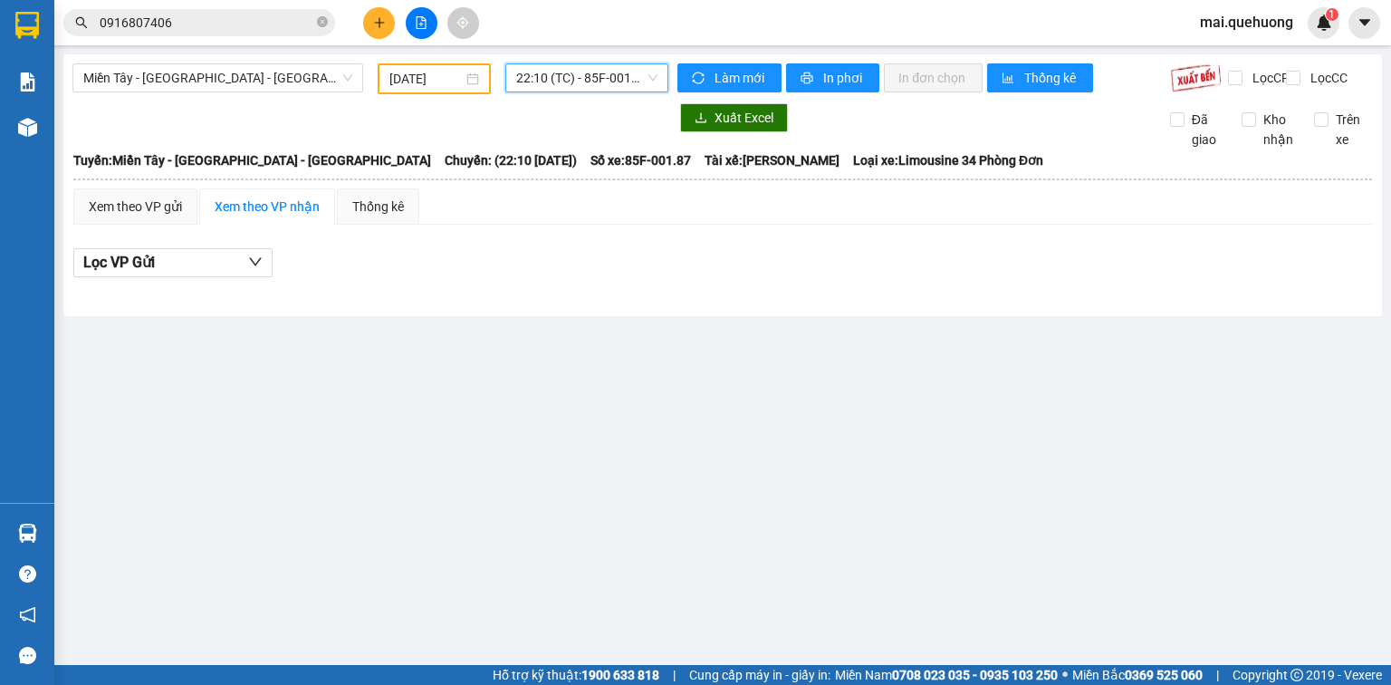
click at [595, 77] on span "22:10 (TC) - 85F-001.87" at bounding box center [587, 77] width 142 height 27
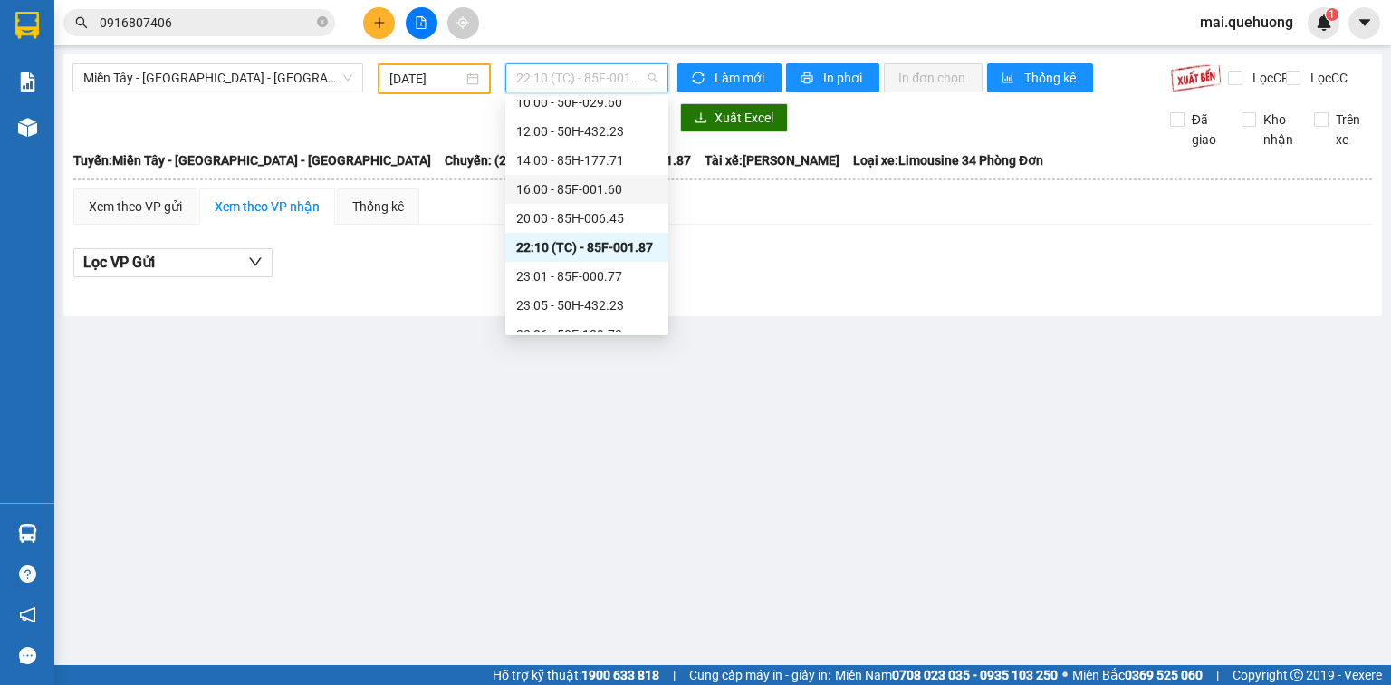
scroll to position [174, 0]
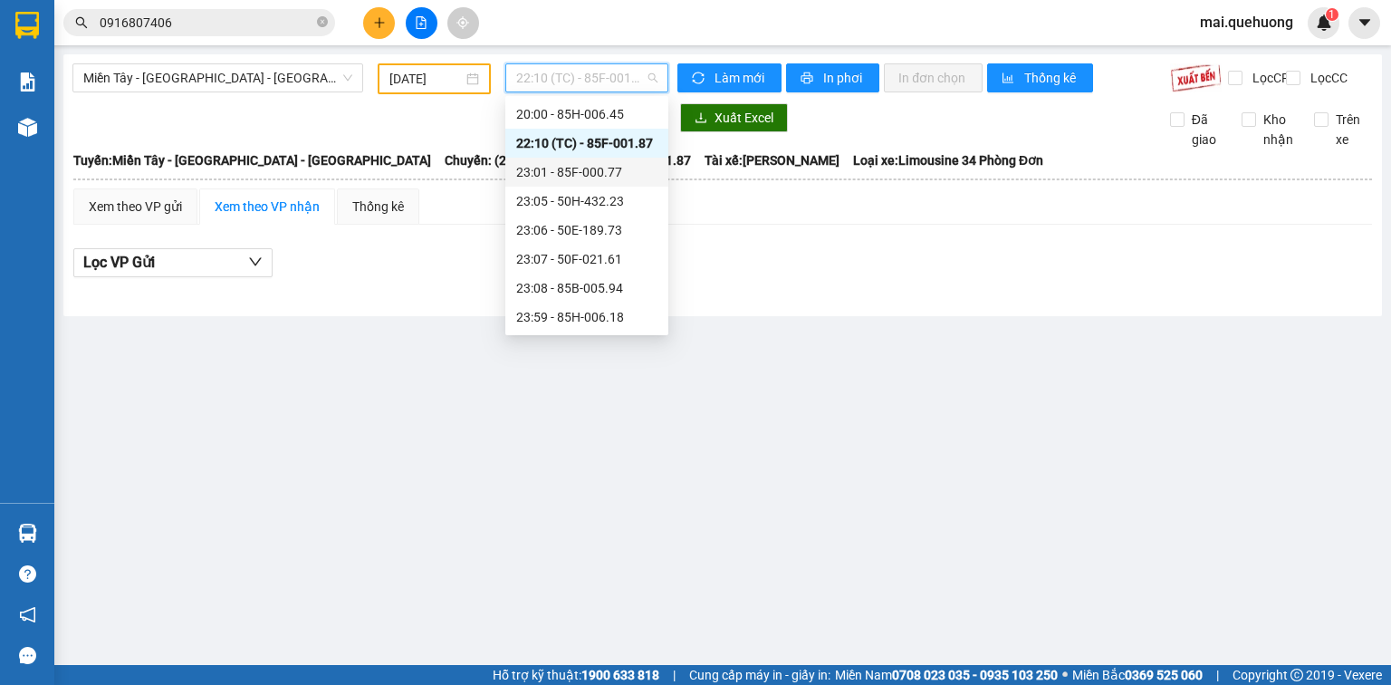
click at [609, 167] on div "23:01 - 85F-000.77" at bounding box center [586, 172] width 141 height 20
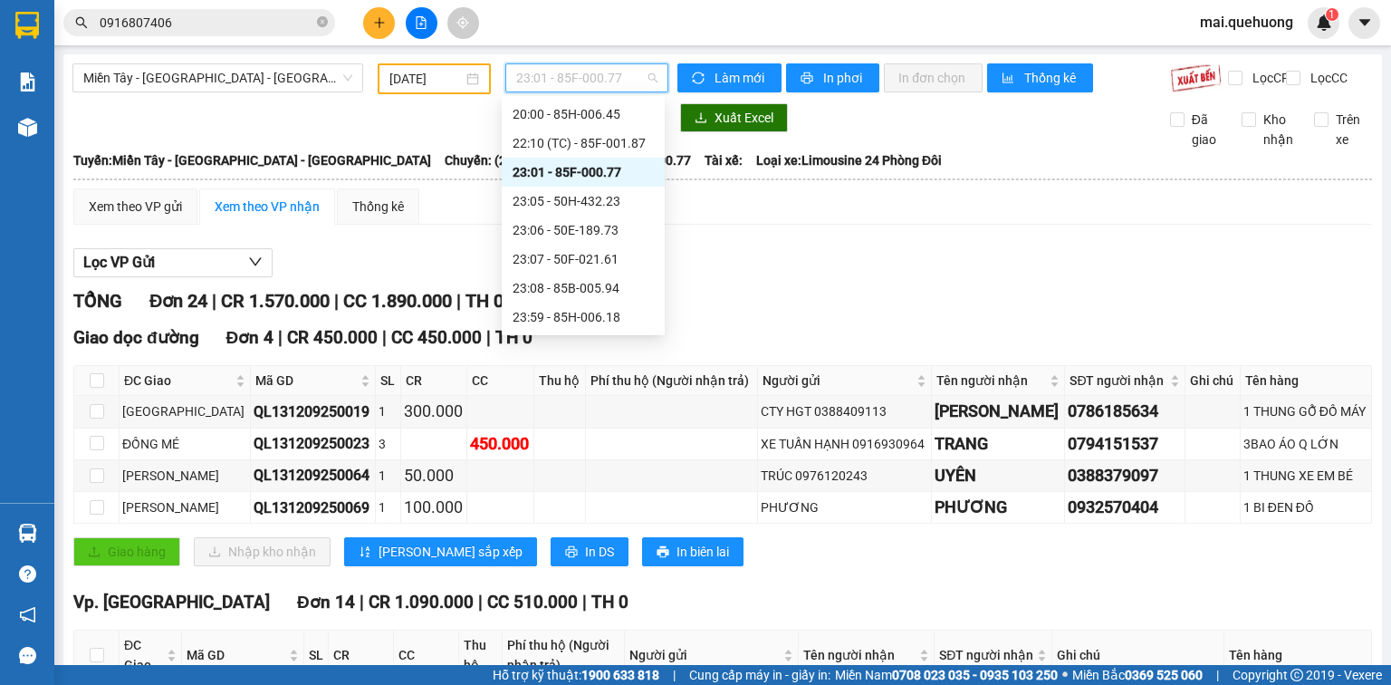
click at [583, 76] on span "23:01 - 85F-000.77" at bounding box center [587, 77] width 142 height 27
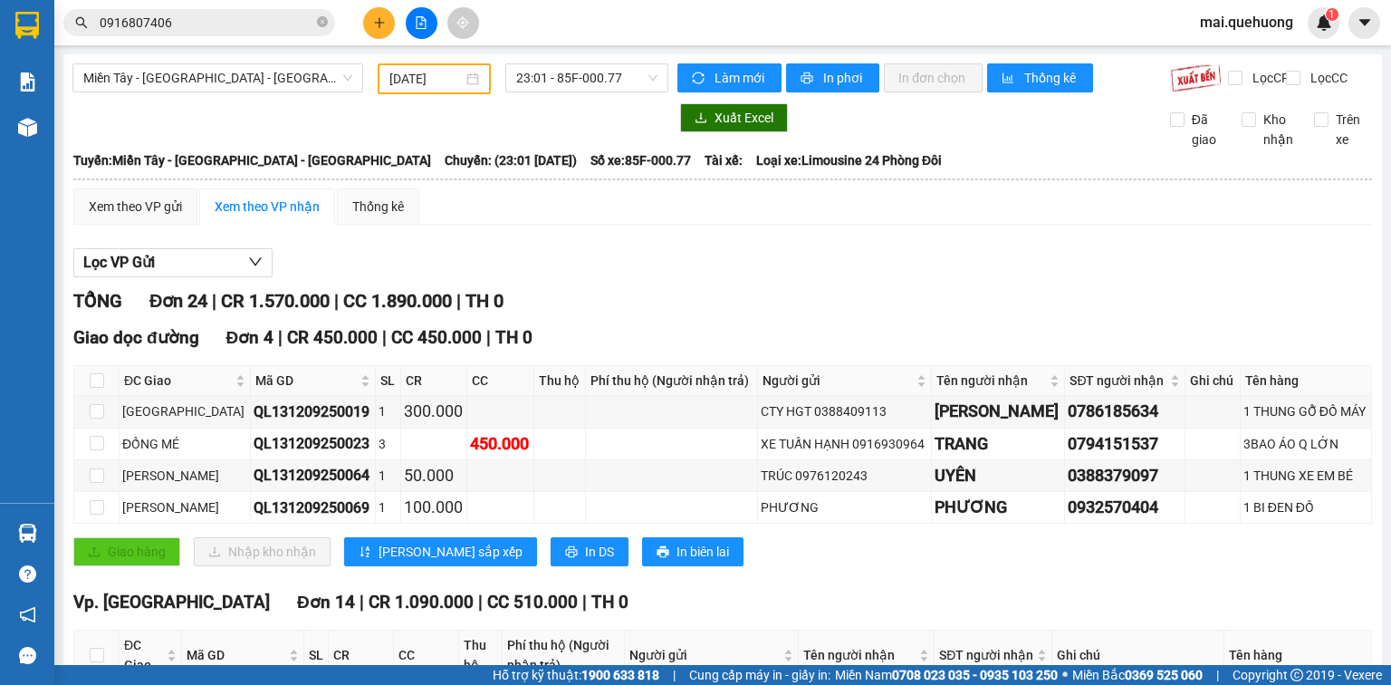
click at [823, 225] on div "Xem theo VP gửi Xem theo VP nhận Thống kê" at bounding box center [722, 206] width 1299 height 36
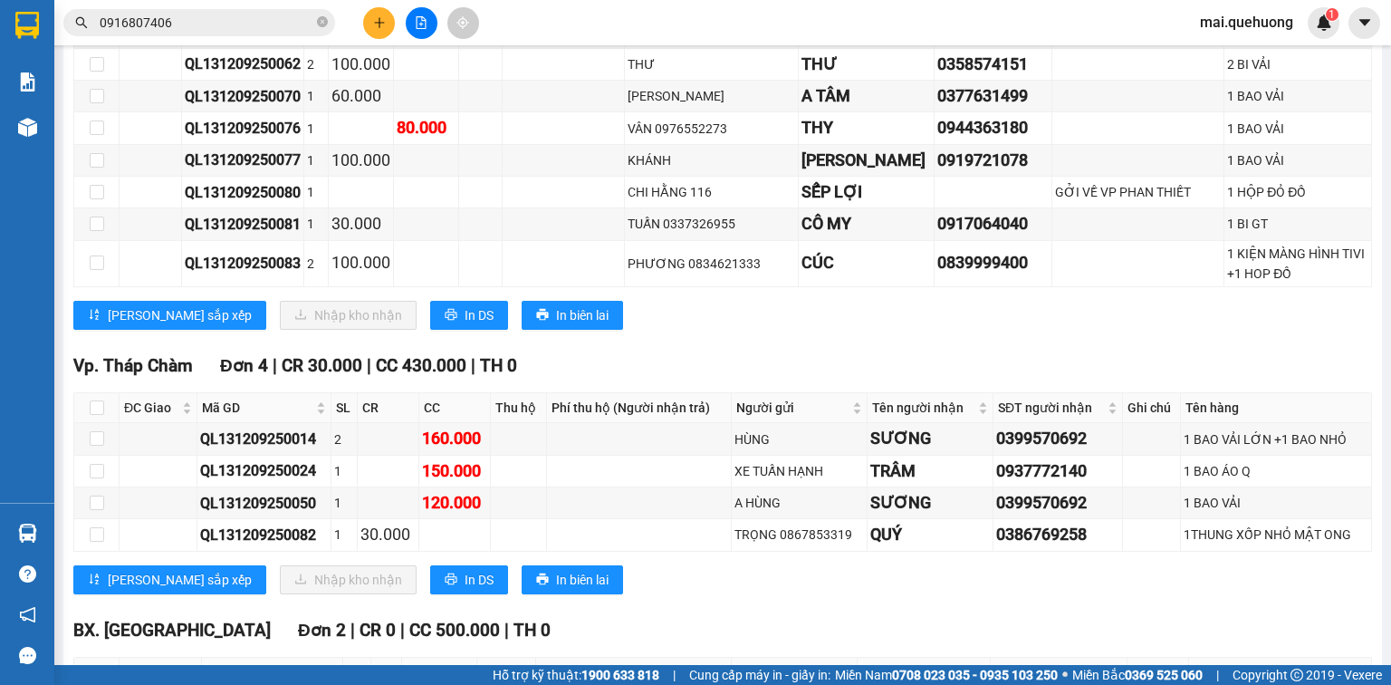
scroll to position [1056, 0]
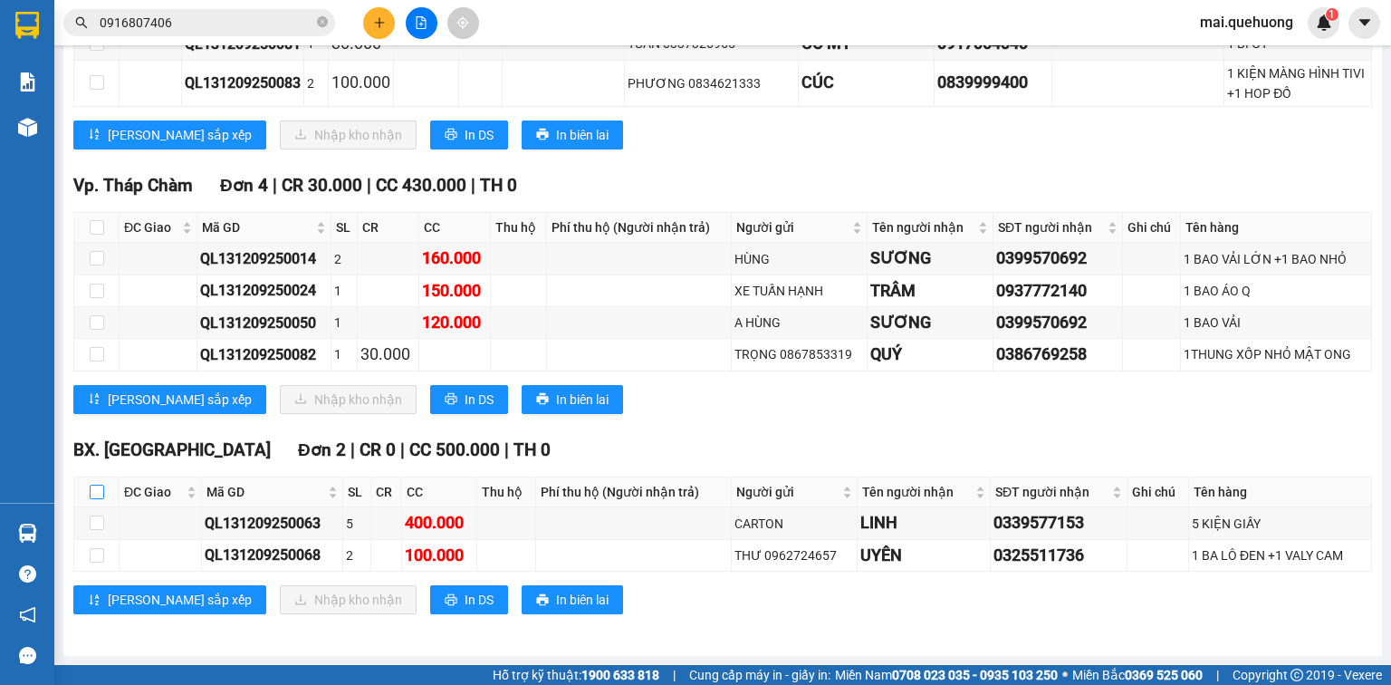
click at [95, 497] on input "checkbox" at bounding box center [97, 492] width 14 height 14
checkbox input "true"
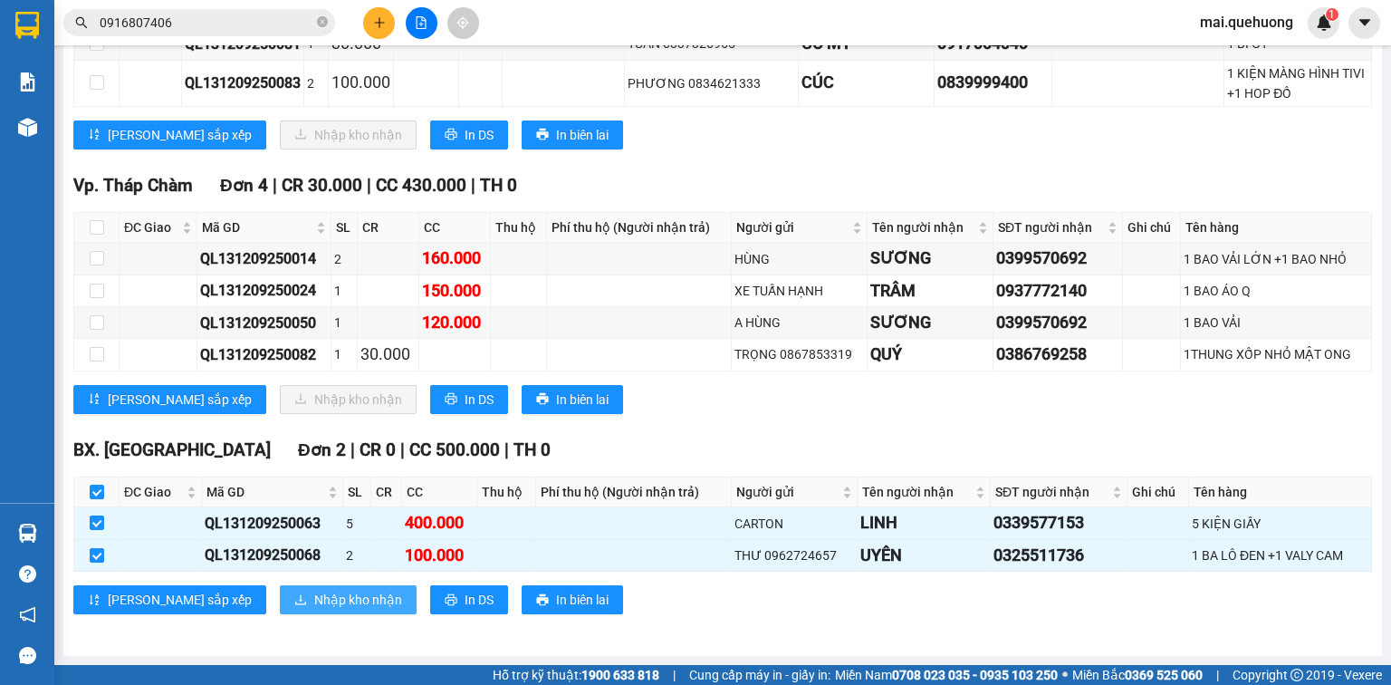
click at [314, 594] on span "Nhập kho nhận" at bounding box center [358, 600] width 88 height 20
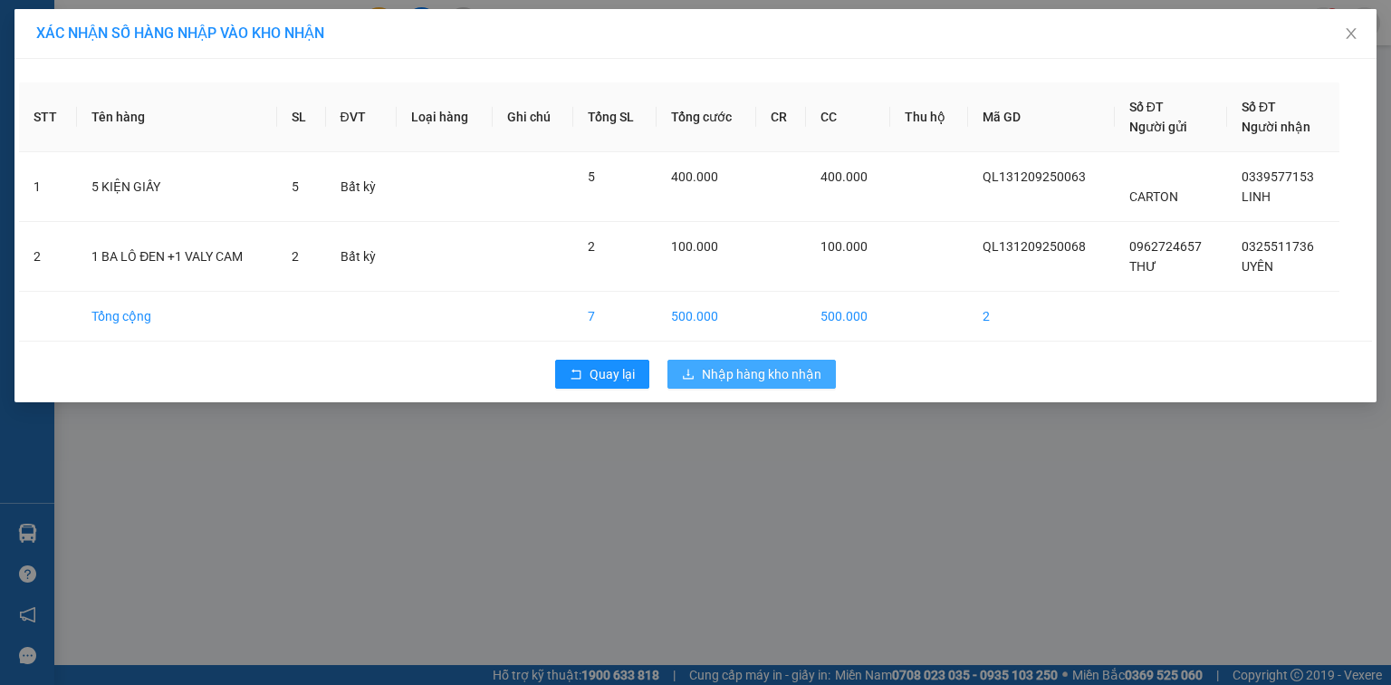
click at [794, 364] on span "Nhập hàng kho nhận" at bounding box center [762, 374] width 120 height 20
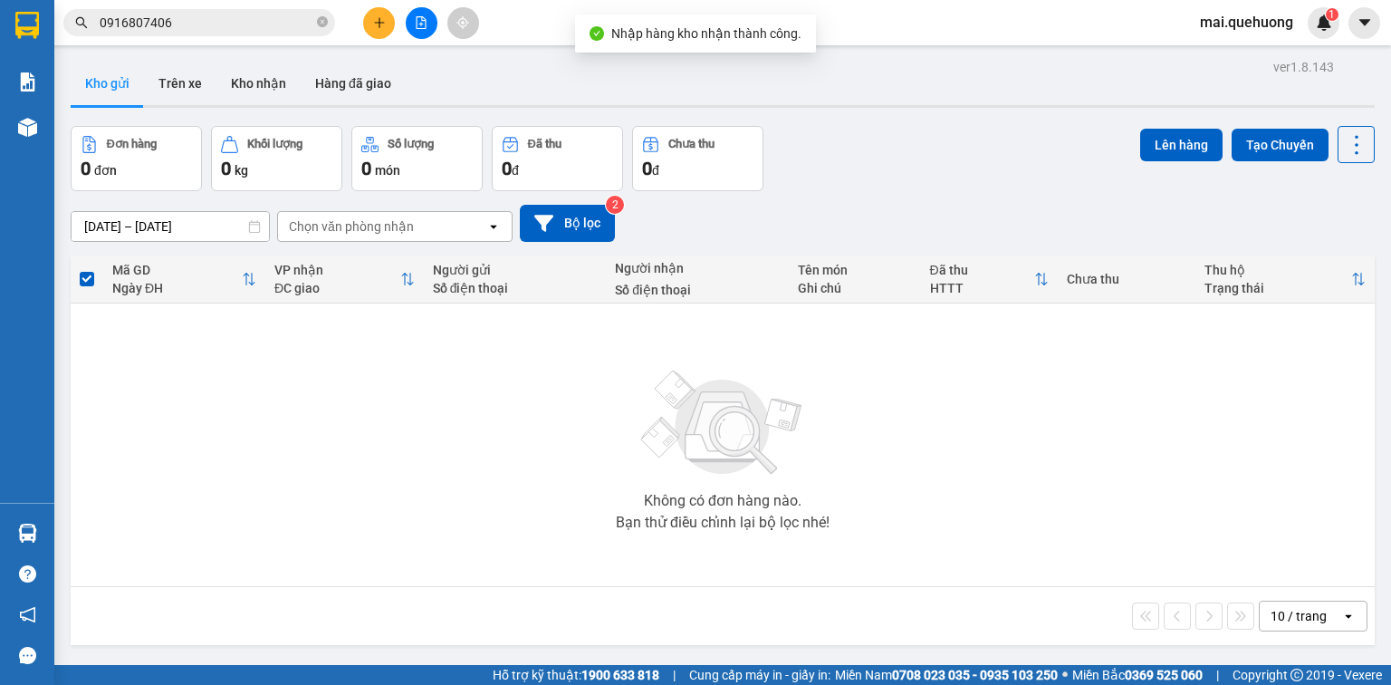
click at [420, 18] on icon "file-add" at bounding box center [421, 22] width 13 height 13
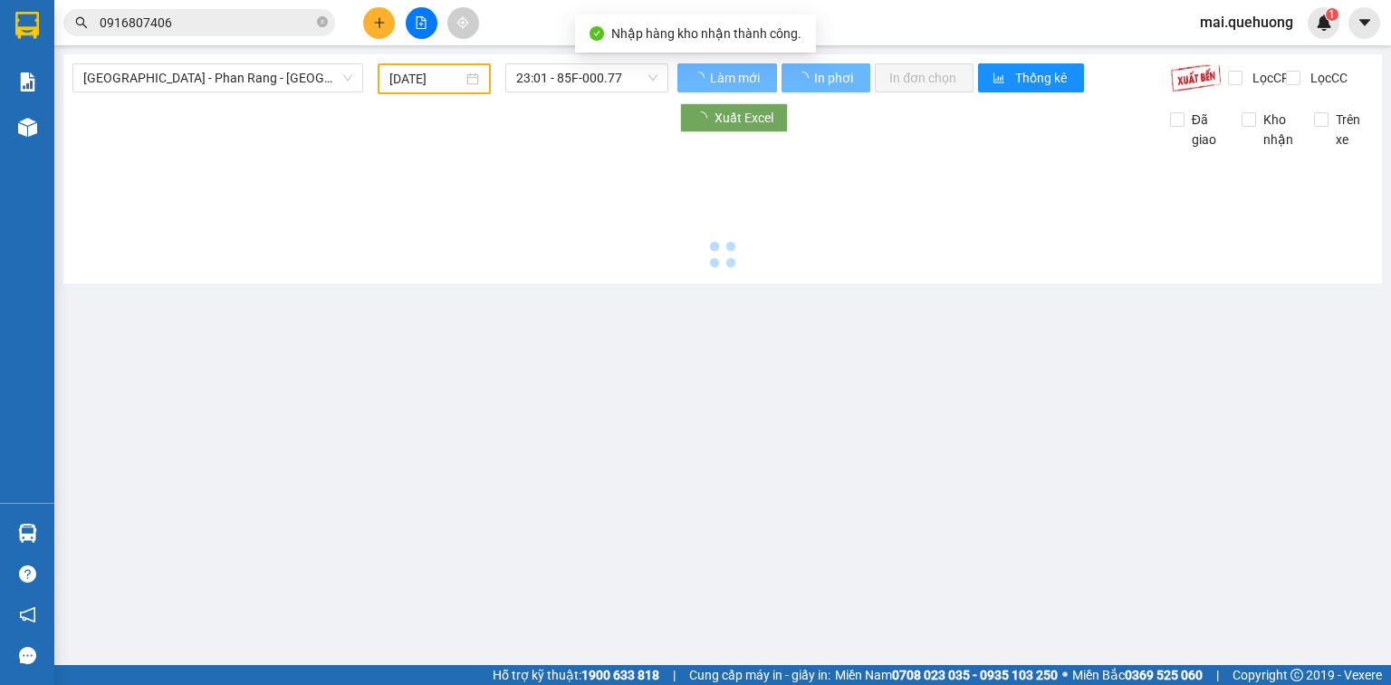
type input "[DATE]"
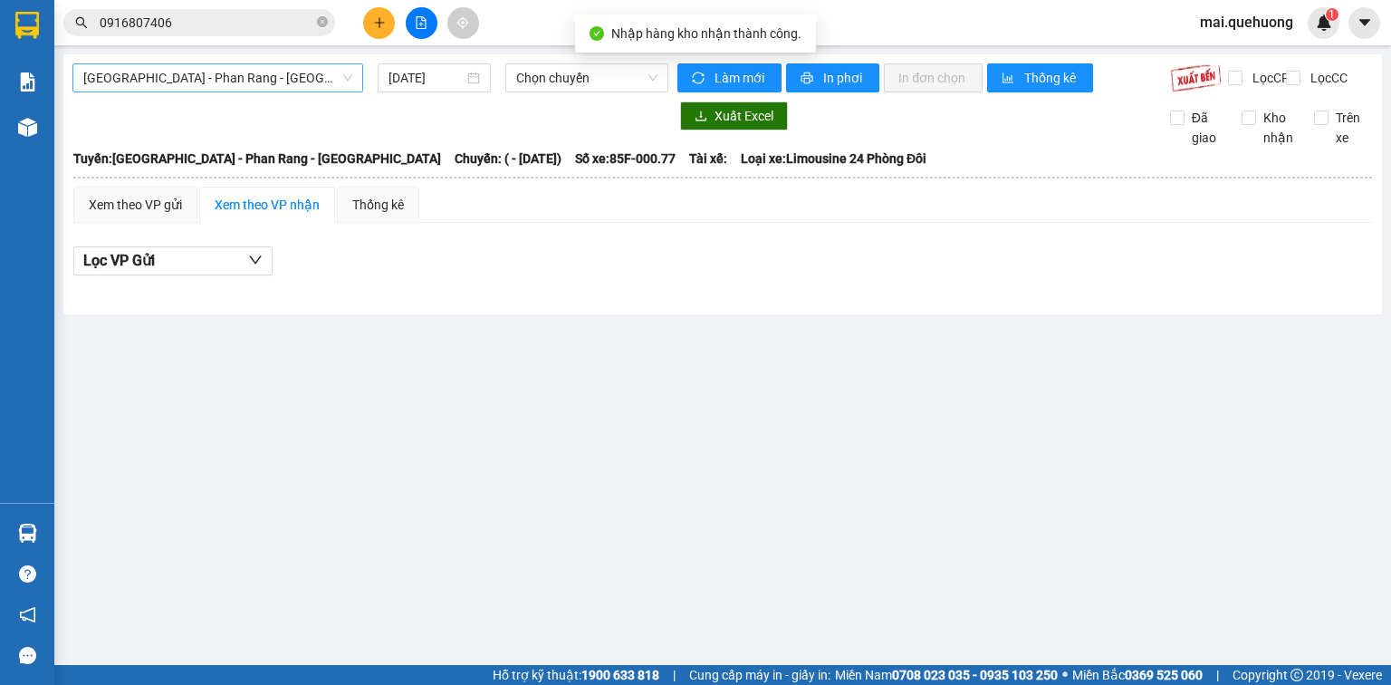
click at [316, 81] on span "[GEOGRAPHIC_DATA] - Phan Rang - [GEOGRAPHIC_DATA]" at bounding box center [217, 77] width 269 height 27
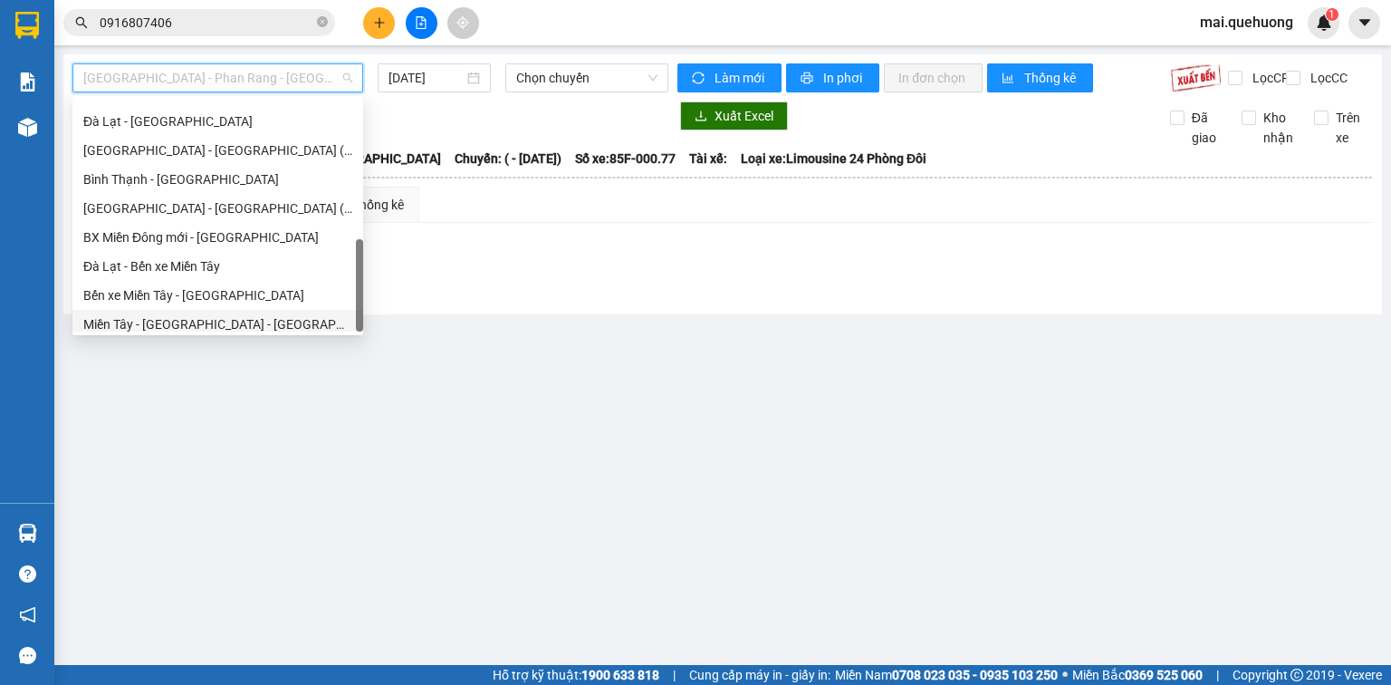
scroll to position [493, 0]
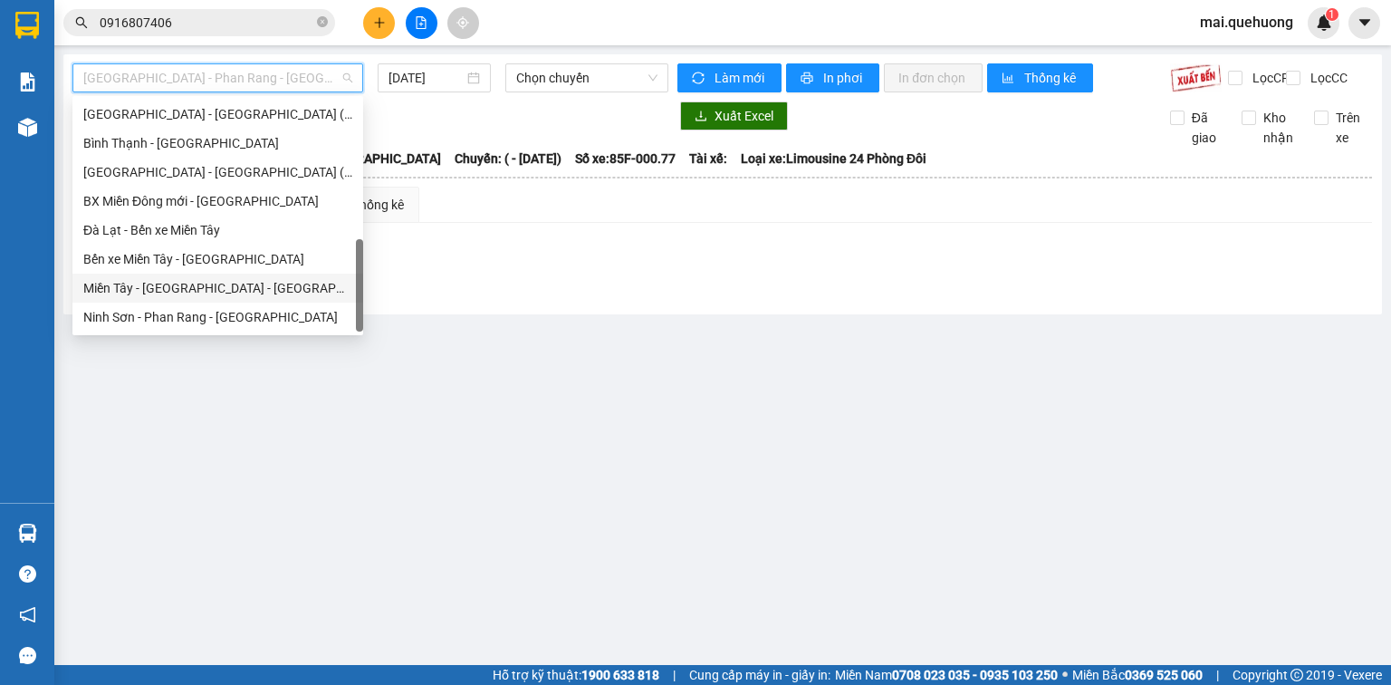
click at [255, 289] on div "Miền Tây - [GEOGRAPHIC_DATA] - [GEOGRAPHIC_DATA]" at bounding box center [217, 288] width 269 height 20
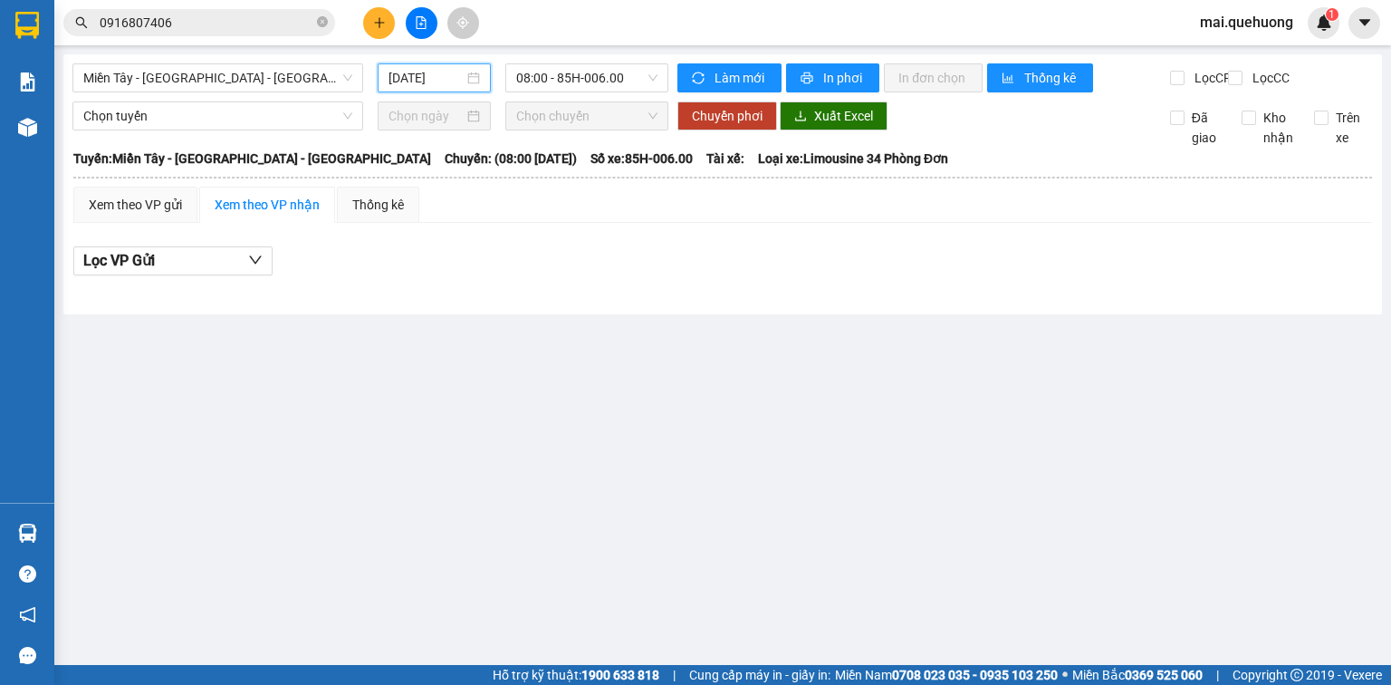
click at [419, 83] on input "[DATE]" at bounding box center [426, 78] width 74 height 20
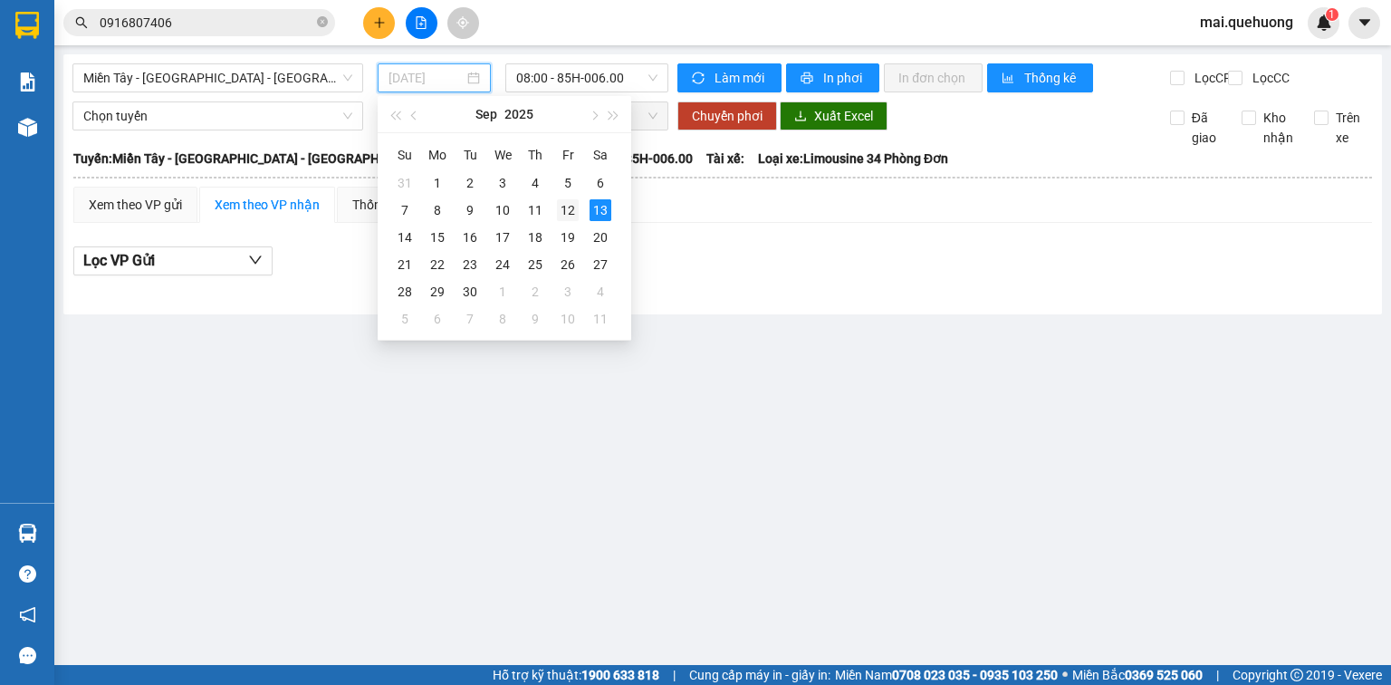
click at [562, 207] on div "12" at bounding box center [568, 210] width 22 height 22
type input "[DATE]"
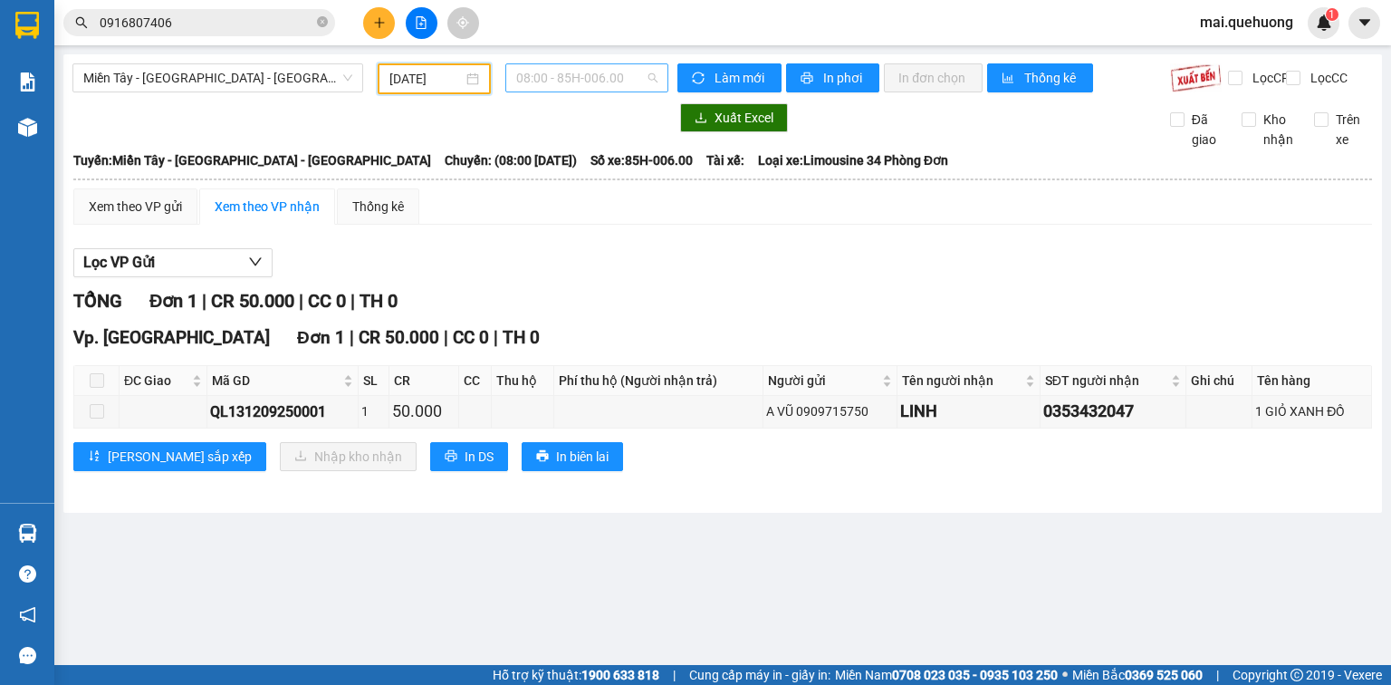
click at [573, 69] on span "08:00 - 85H-006.00" at bounding box center [587, 77] width 142 height 27
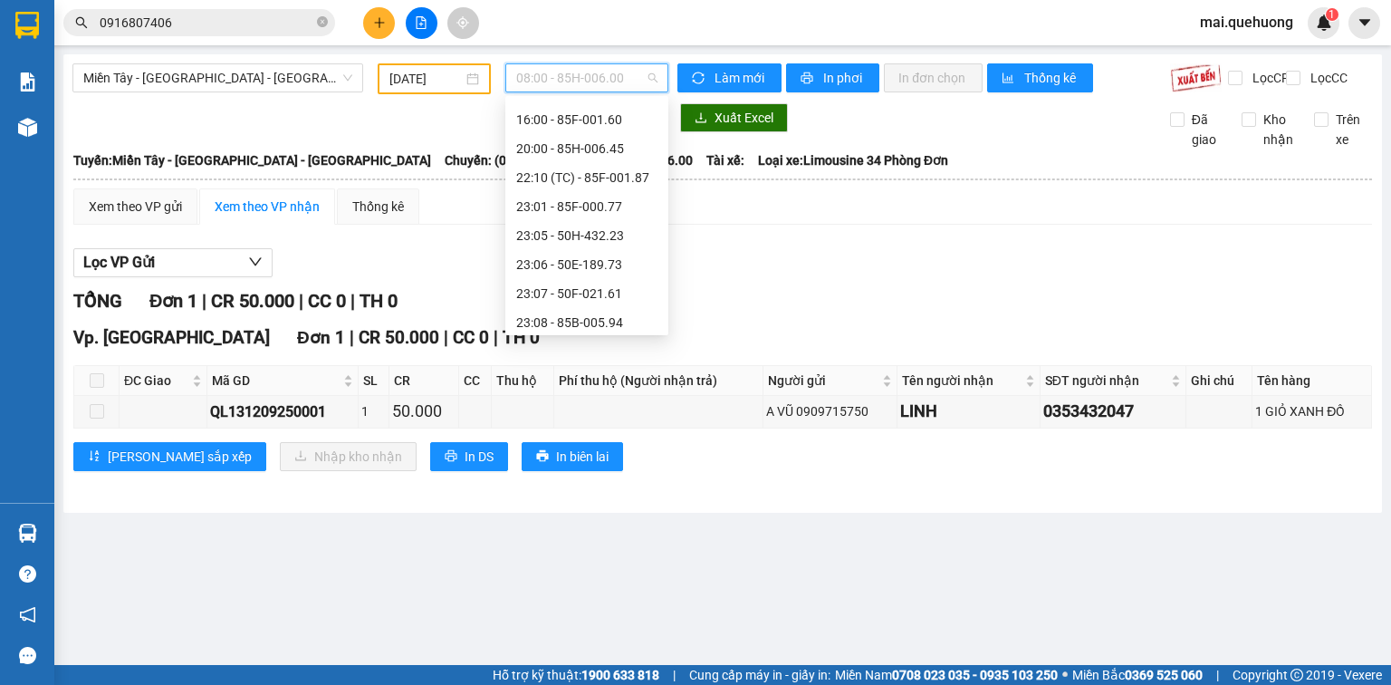
scroll to position [145, 0]
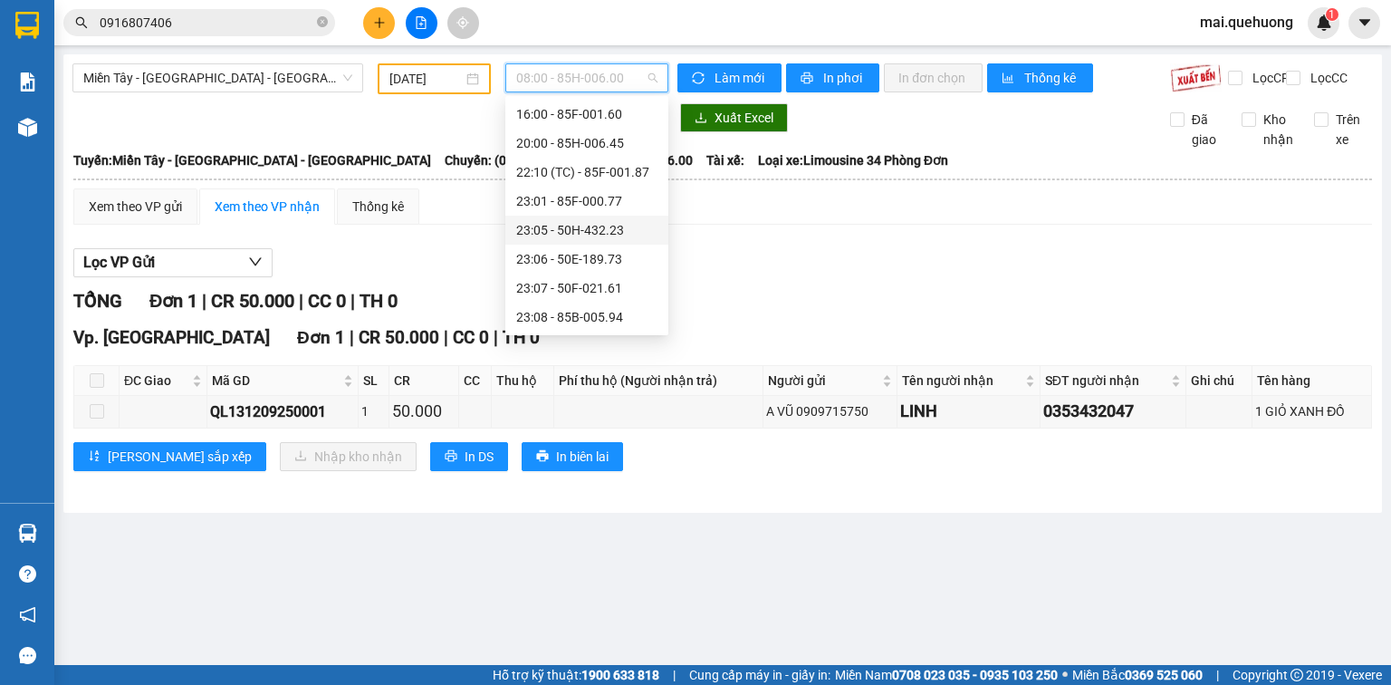
click at [609, 223] on div "23:05 - 50H-432.23" at bounding box center [586, 230] width 141 height 20
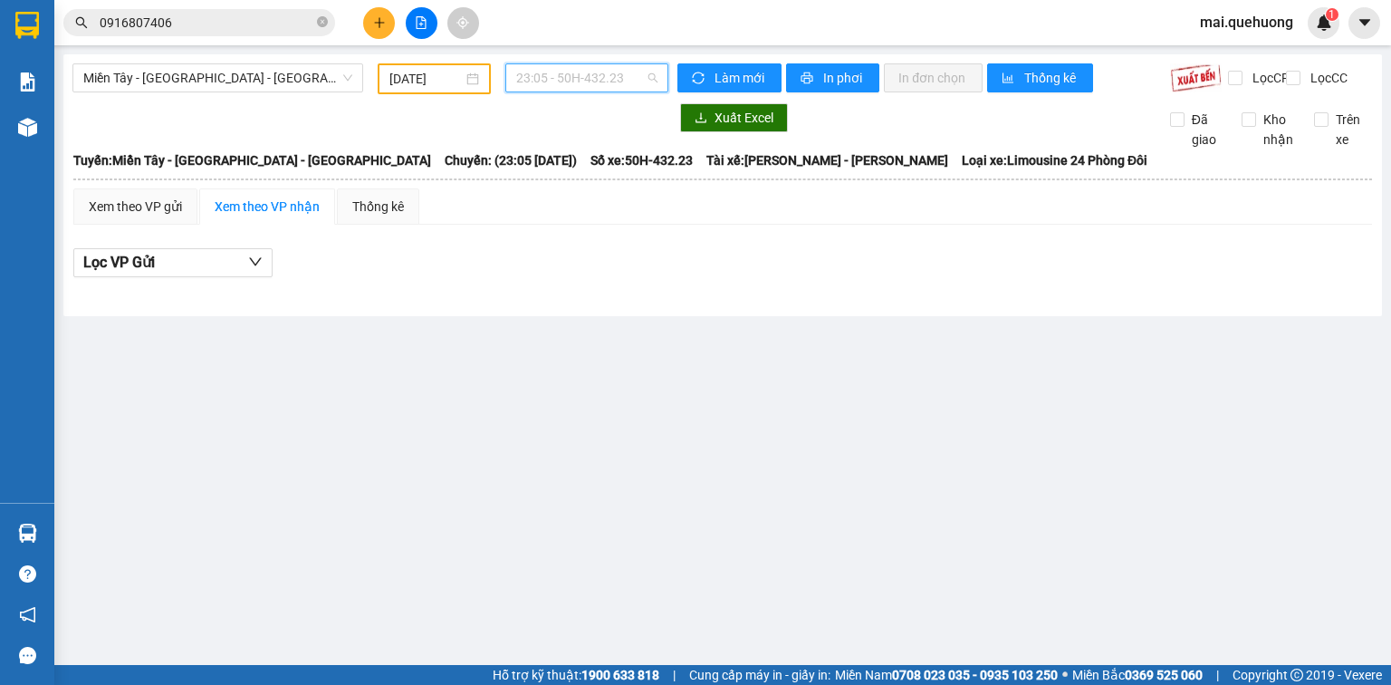
click at [605, 82] on span "23:05 - 50H-432.23" at bounding box center [587, 77] width 142 height 27
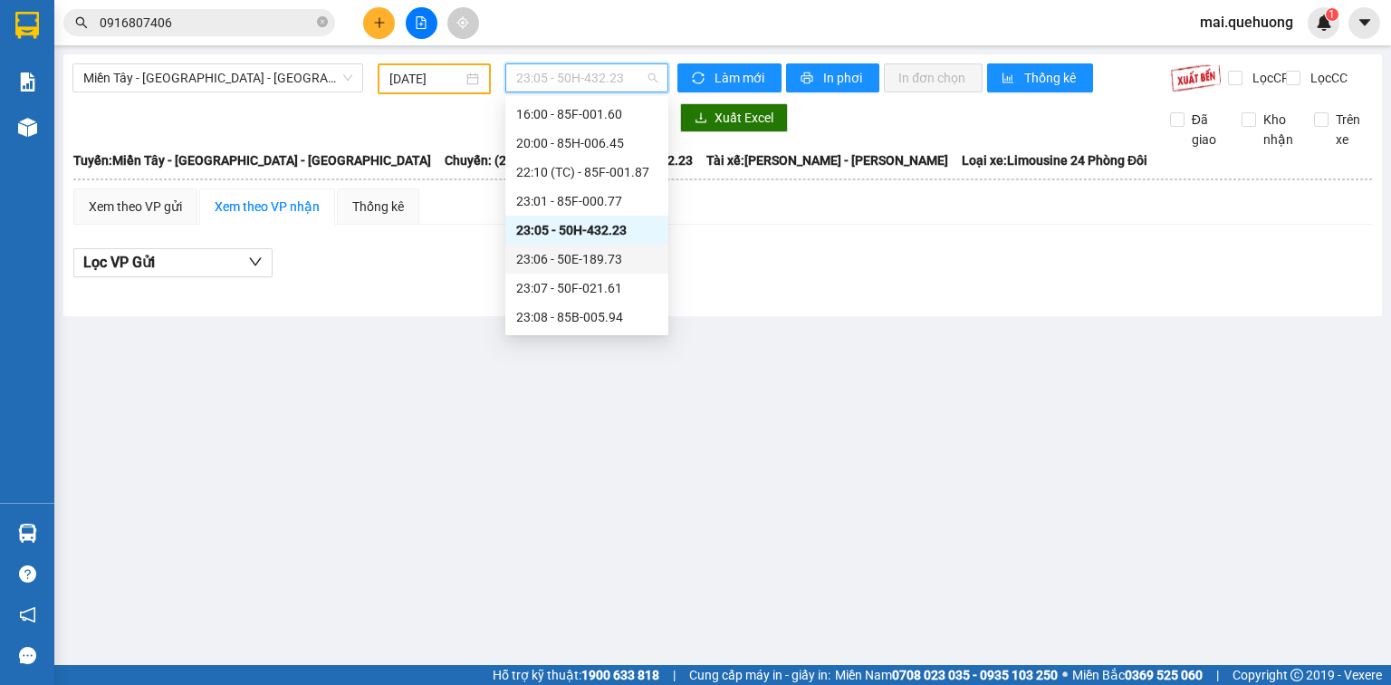
click at [619, 260] on div "23:06 - 50E-189.73" at bounding box center [586, 259] width 141 height 20
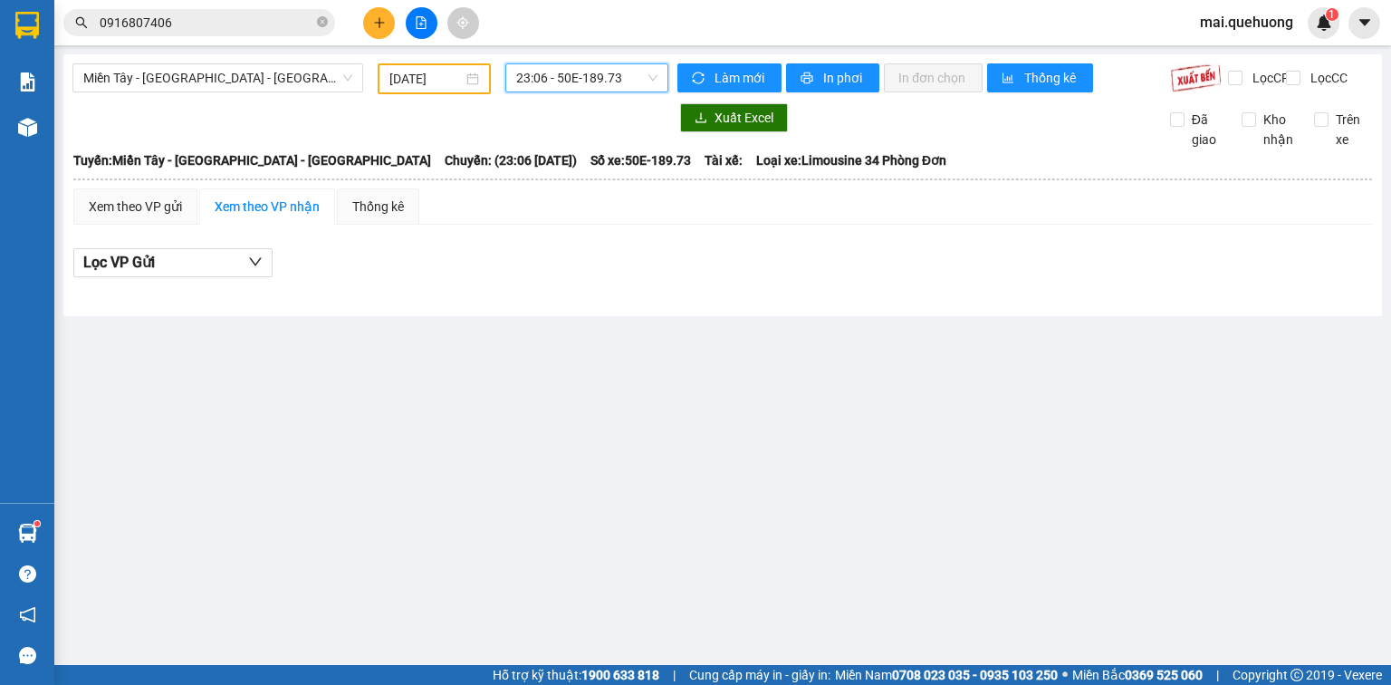
click at [599, 80] on span "23:06 - 50E-189.73" at bounding box center [587, 77] width 142 height 27
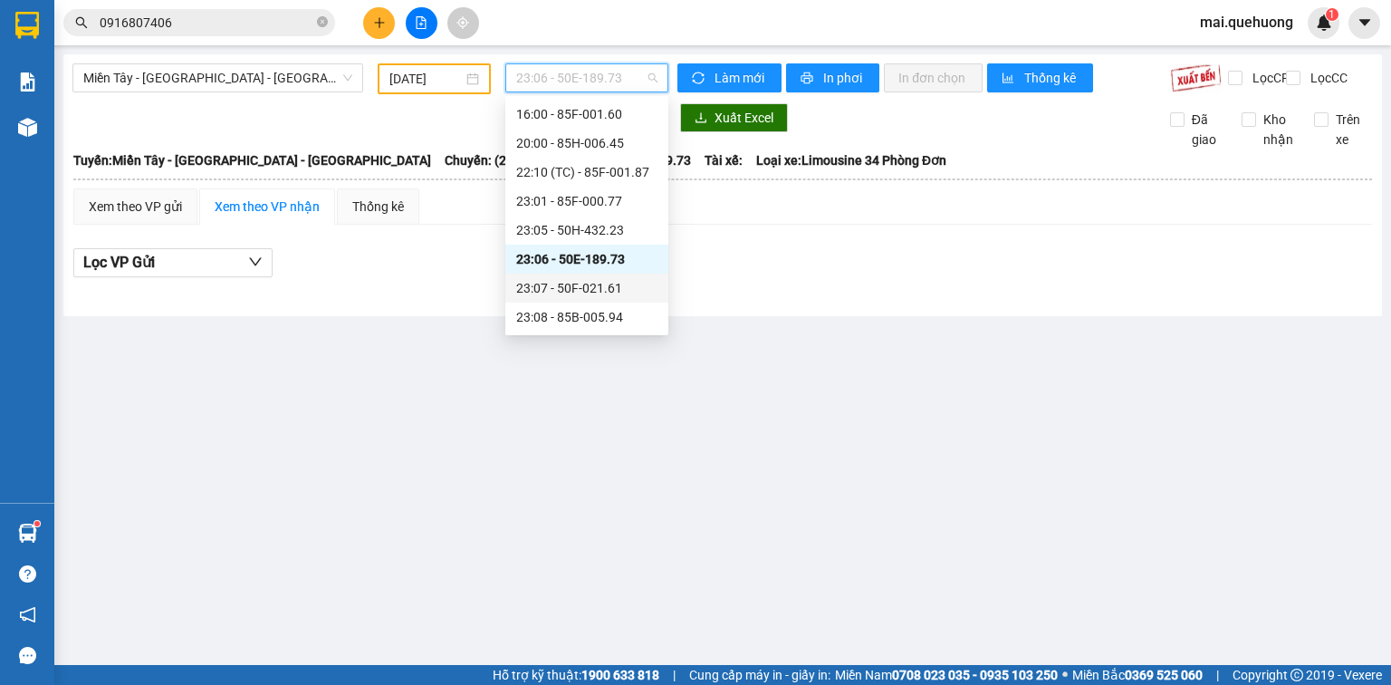
click at [612, 290] on div "23:07 - 50F-021.61" at bounding box center [586, 288] width 141 height 20
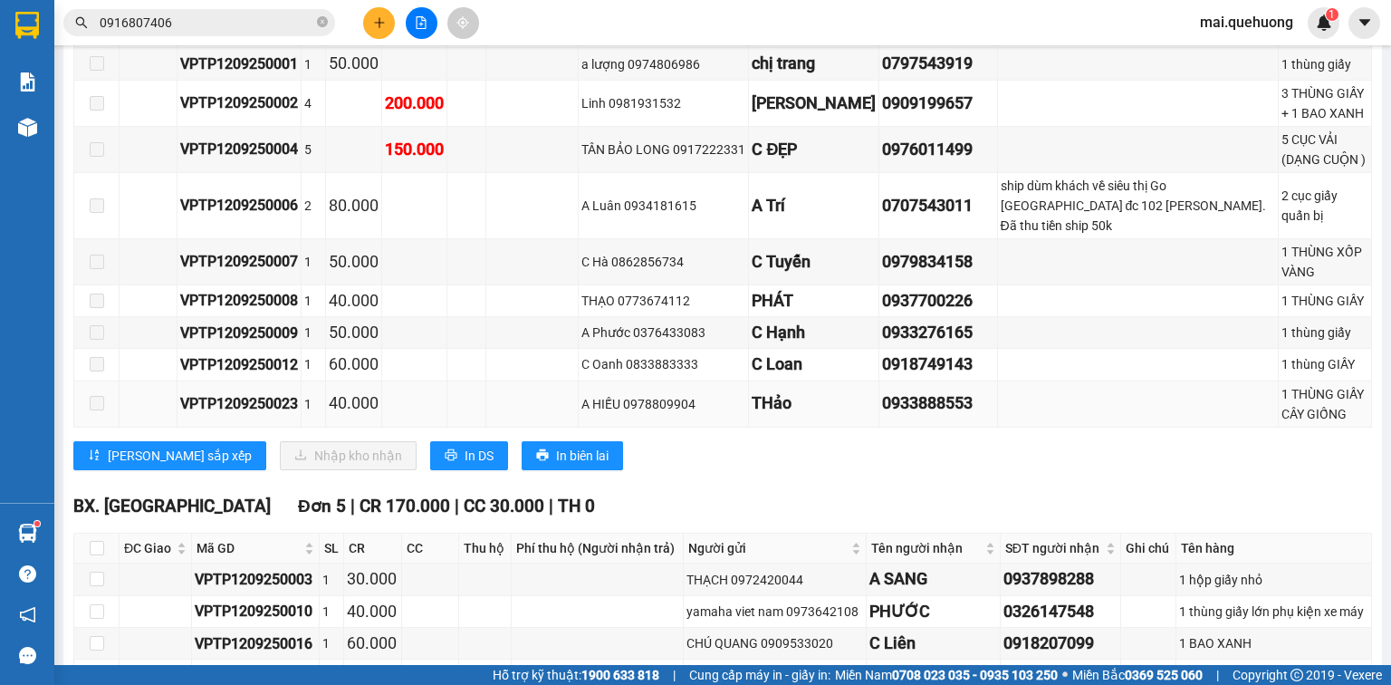
scroll to position [1133, 0]
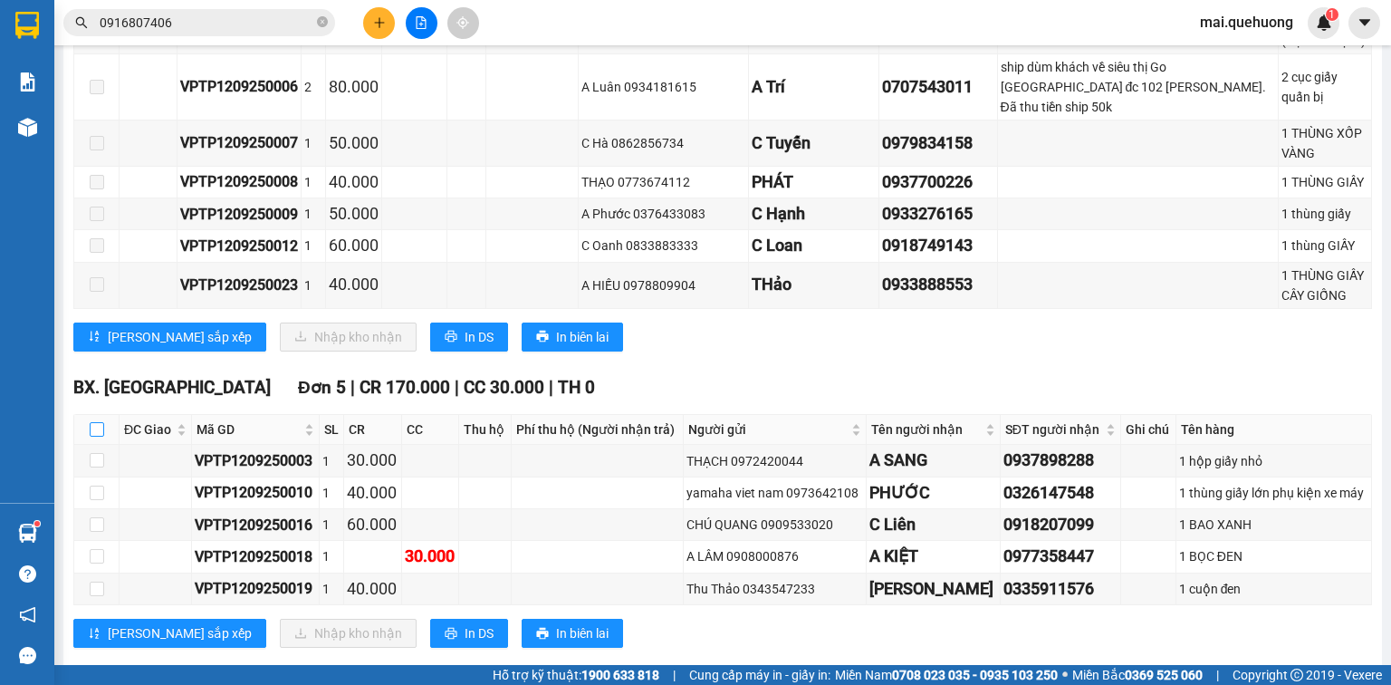
click at [96, 422] on input "checkbox" at bounding box center [97, 429] width 14 height 14
checkbox input "true"
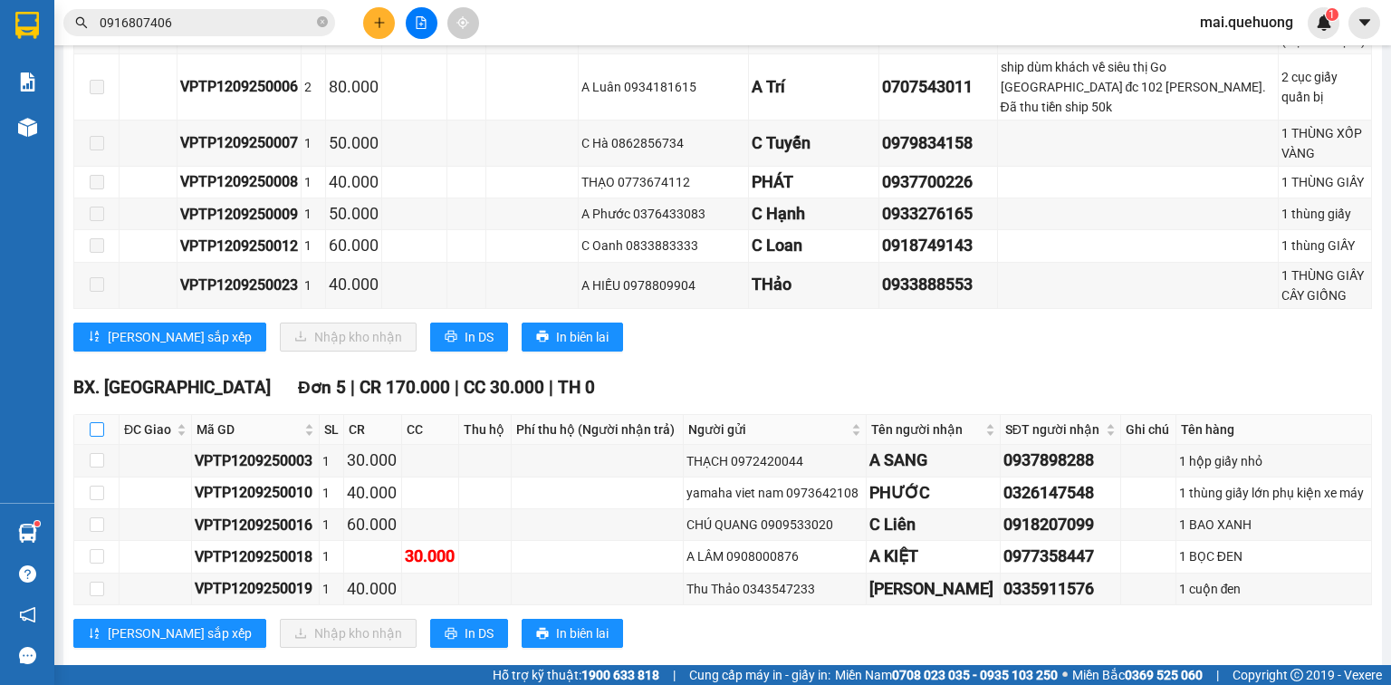
checkbox input "true"
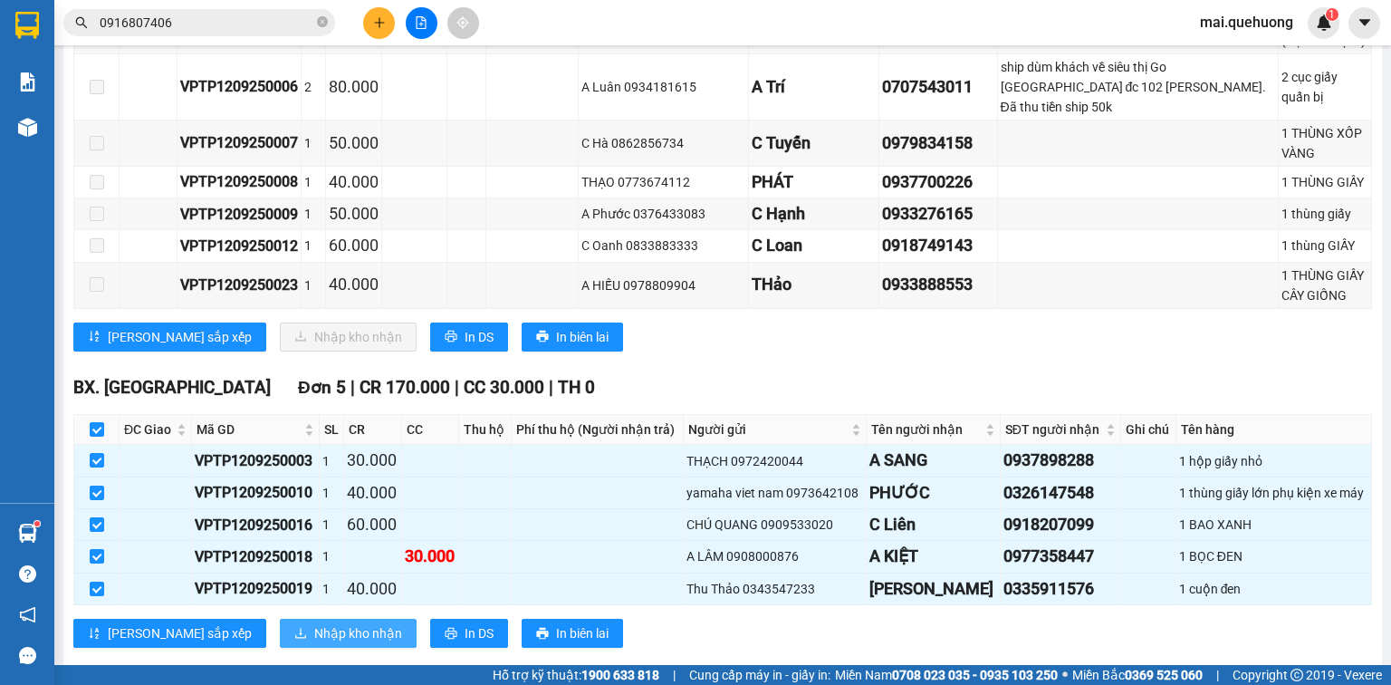
click at [314, 623] on span "Nhập kho nhận" at bounding box center [358, 633] width 88 height 20
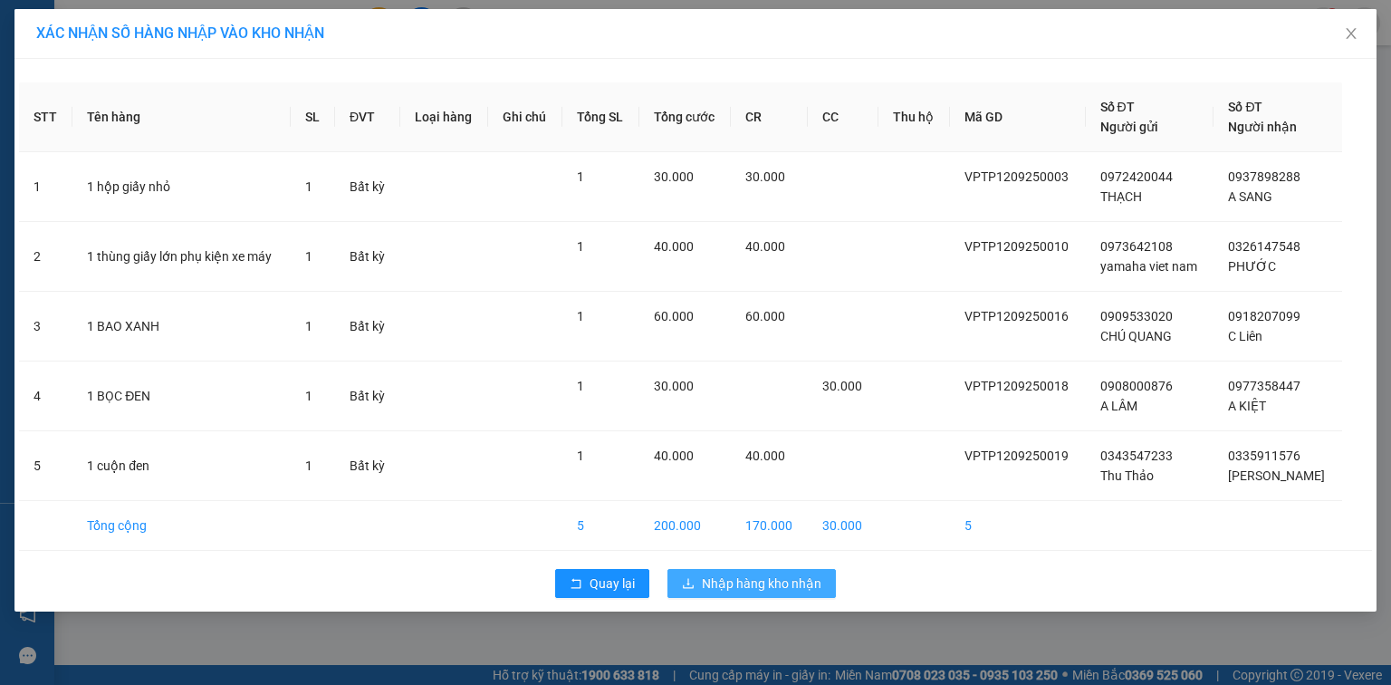
click at [755, 586] on span "Nhập hàng kho nhận" at bounding box center [762, 583] width 120 height 20
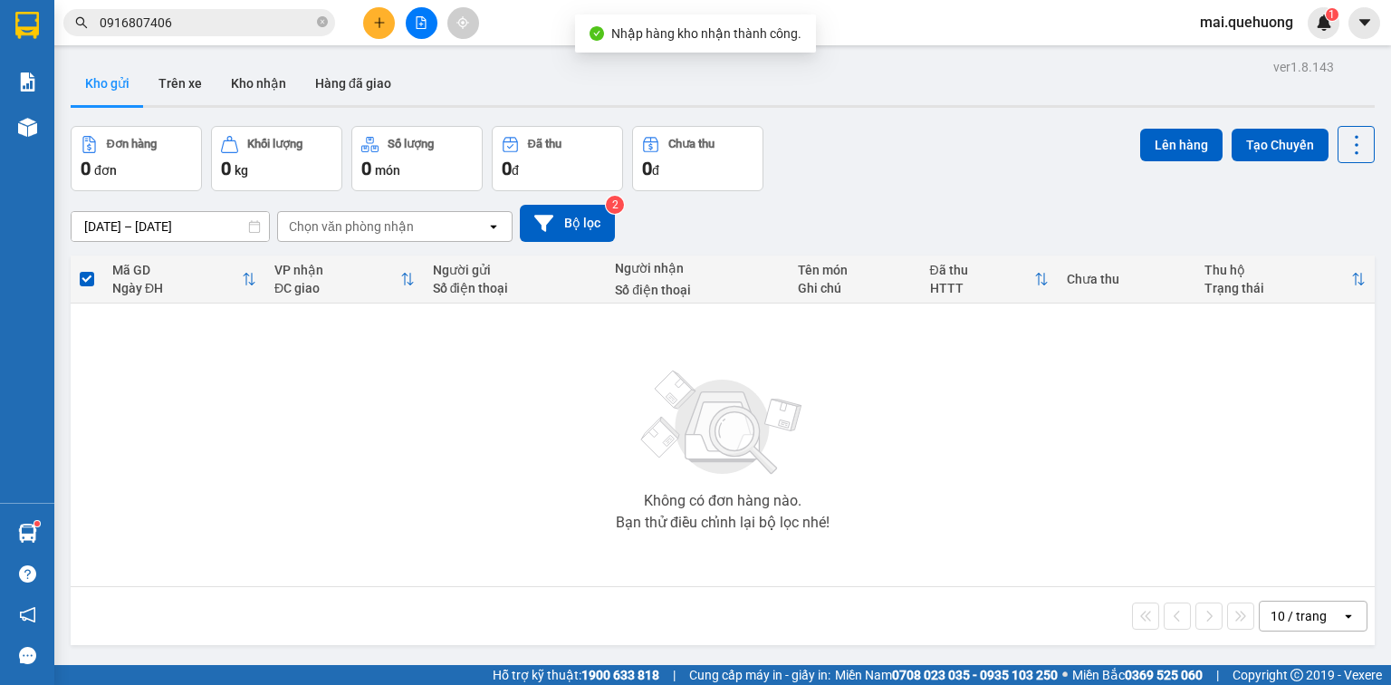
click at [432, 22] on button at bounding box center [422, 23] width 32 height 32
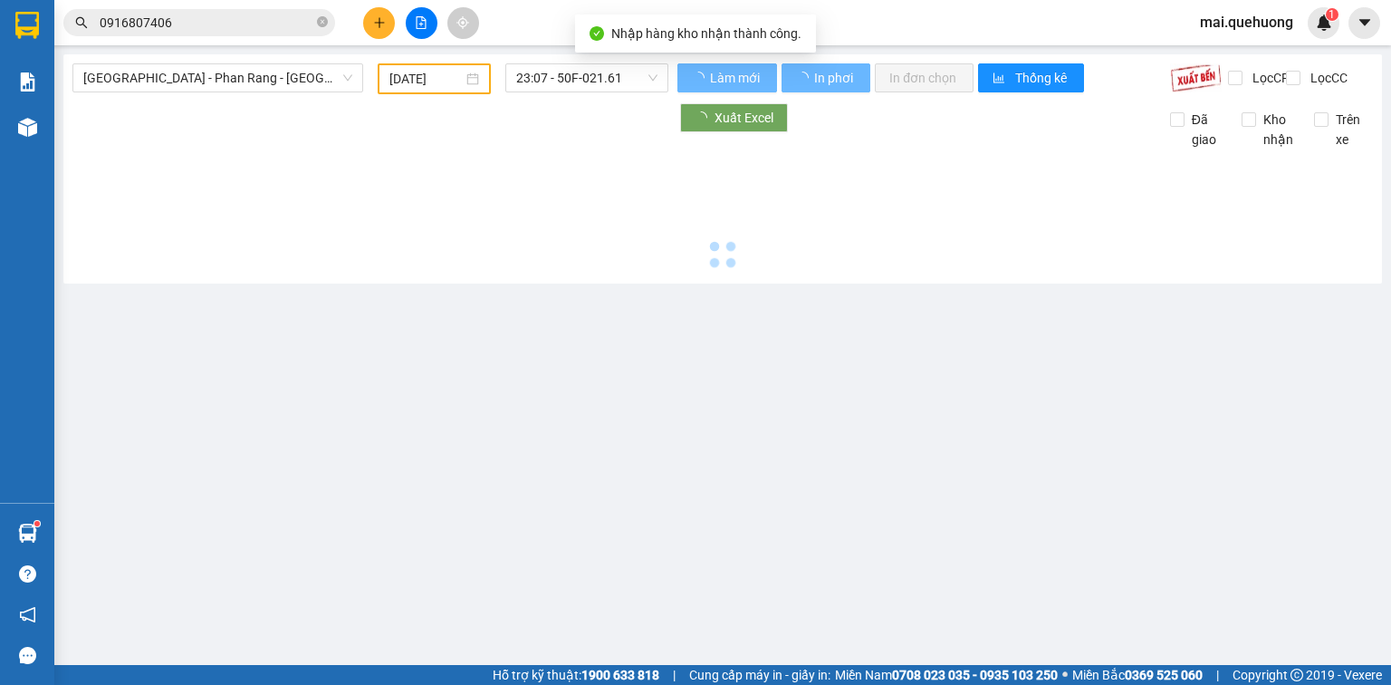
type input "[DATE]"
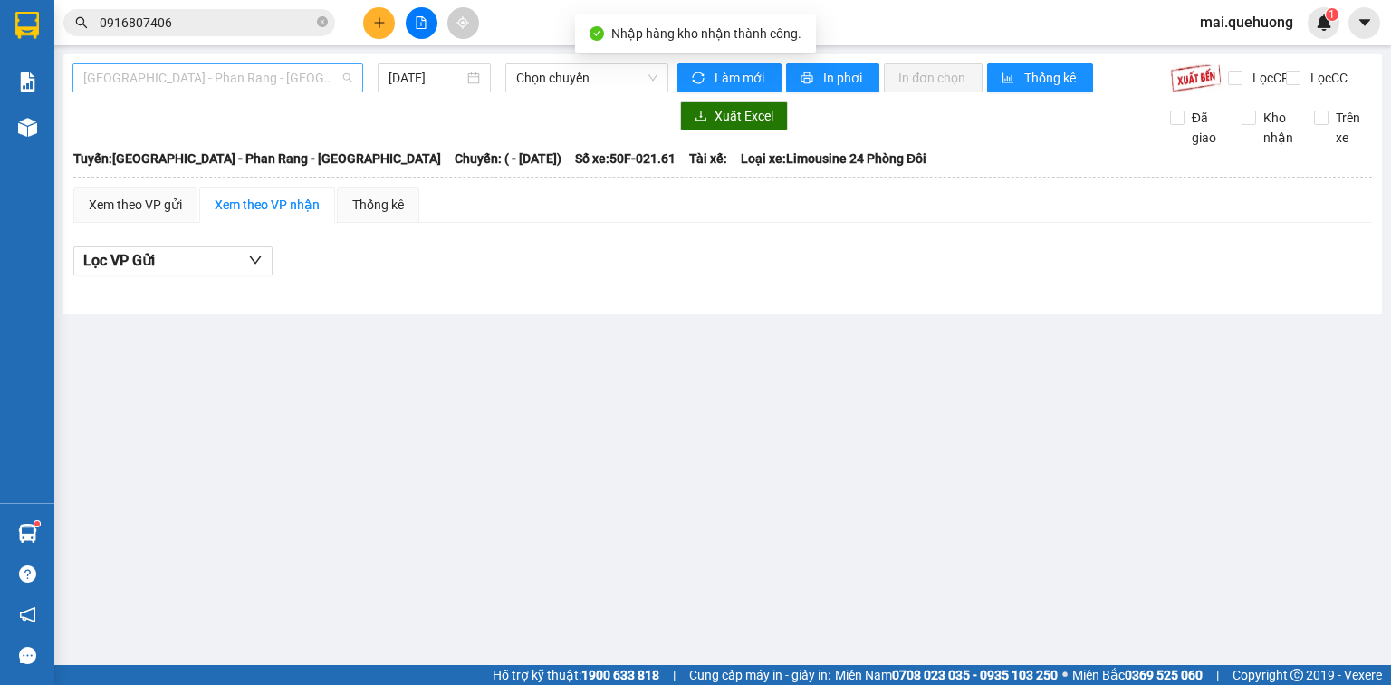
click at [258, 82] on span "[GEOGRAPHIC_DATA] - Phan Rang - [GEOGRAPHIC_DATA]" at bounding box center [217, 77] width 269 height 27
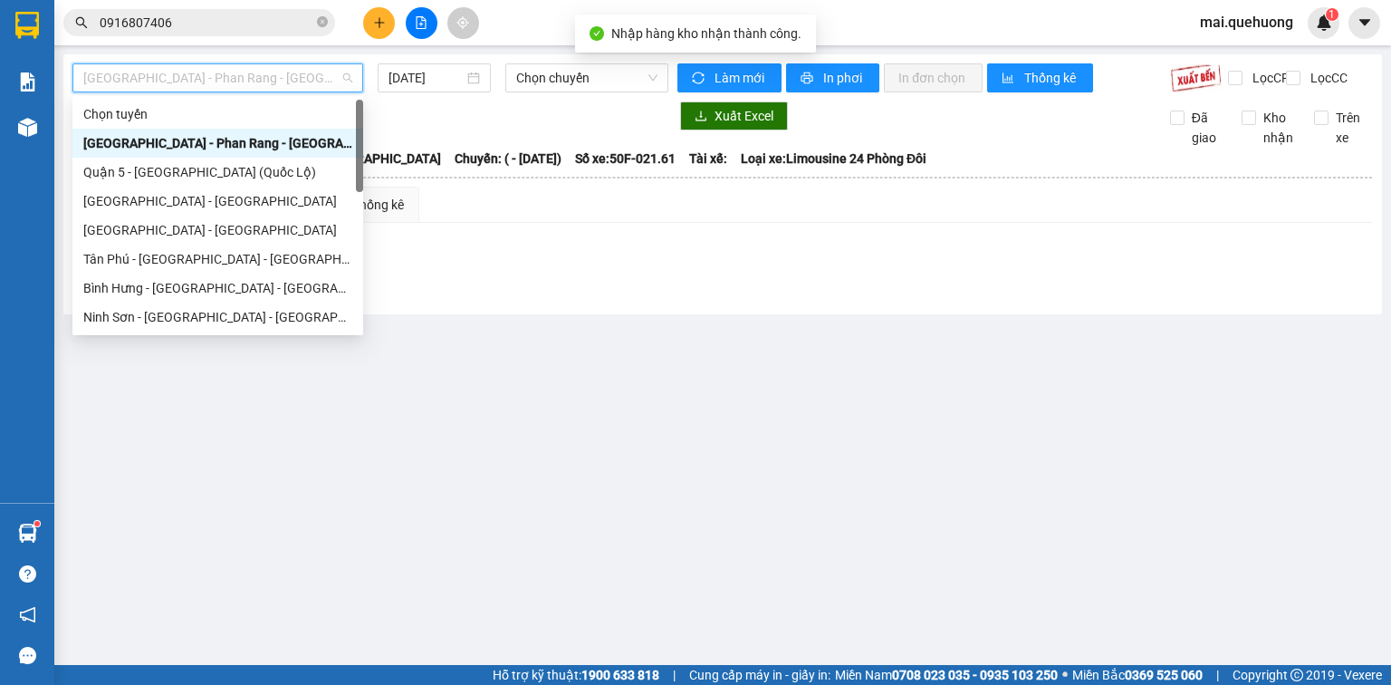
scroll to position [493, 0]
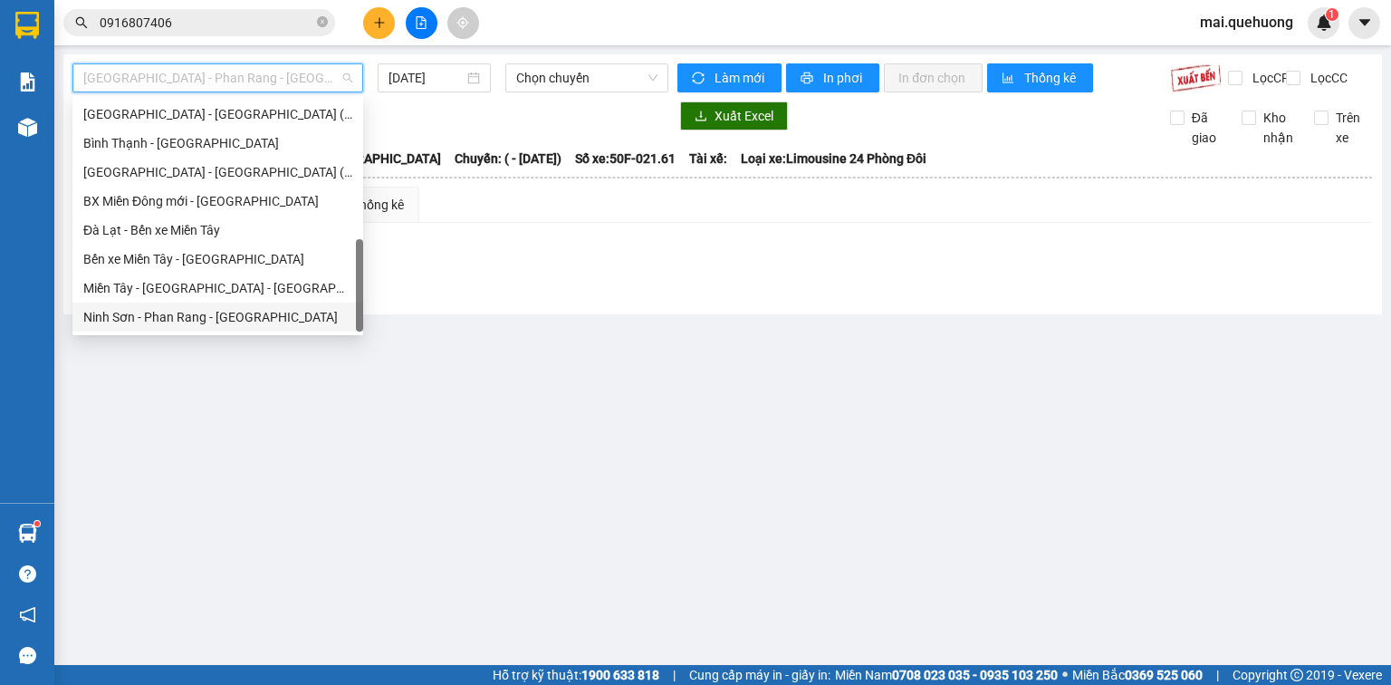
click at [191, 315] on div "Ninh Sơn - Phan Rang - [GEOGRAPHIC_DATA]" at bounding box center [217, 317] width 269 height 20
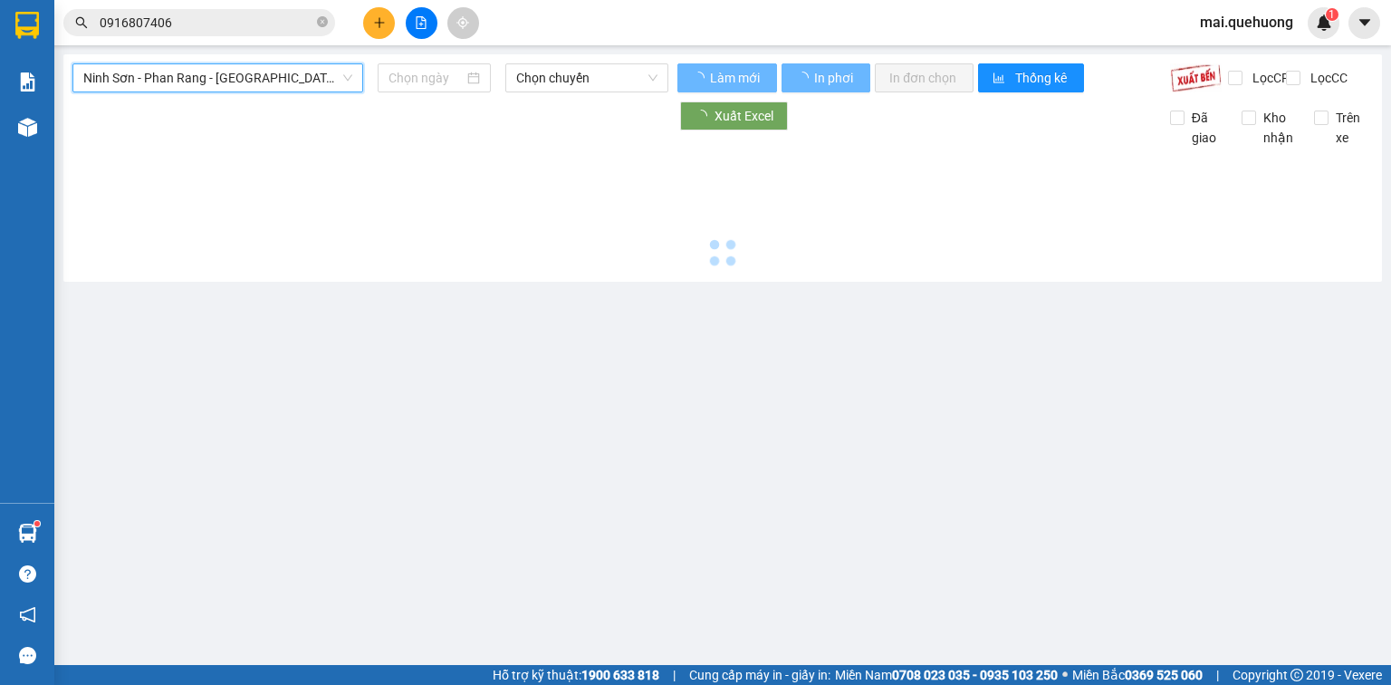
type input "[DATE]"
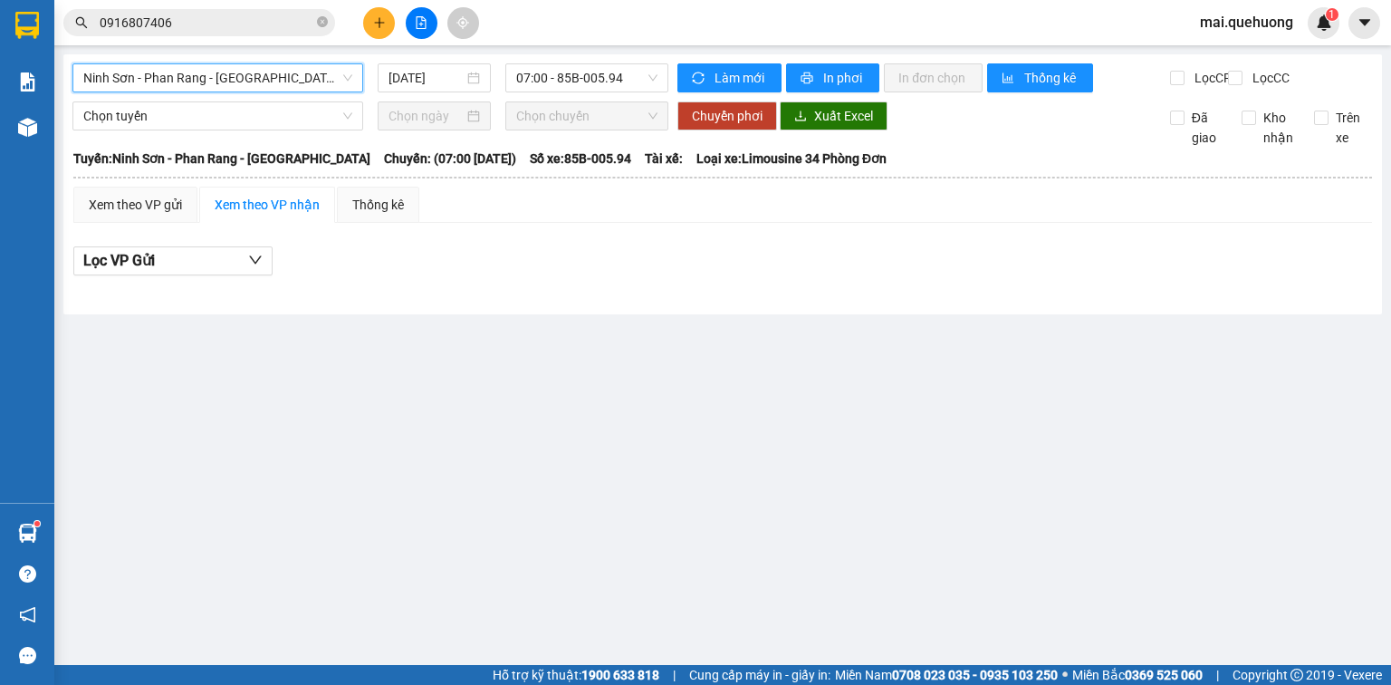
drag, startPoint x: 251, startPoint y: 75, endPoint x: 230, endPoint y: 126, distance: 54.8
click at [252, 79] on span "Ninh Sơn - Phan Rang - [GEOGRAPHIC_DATA]" at bounding box center [217, 77] width 269 height 27
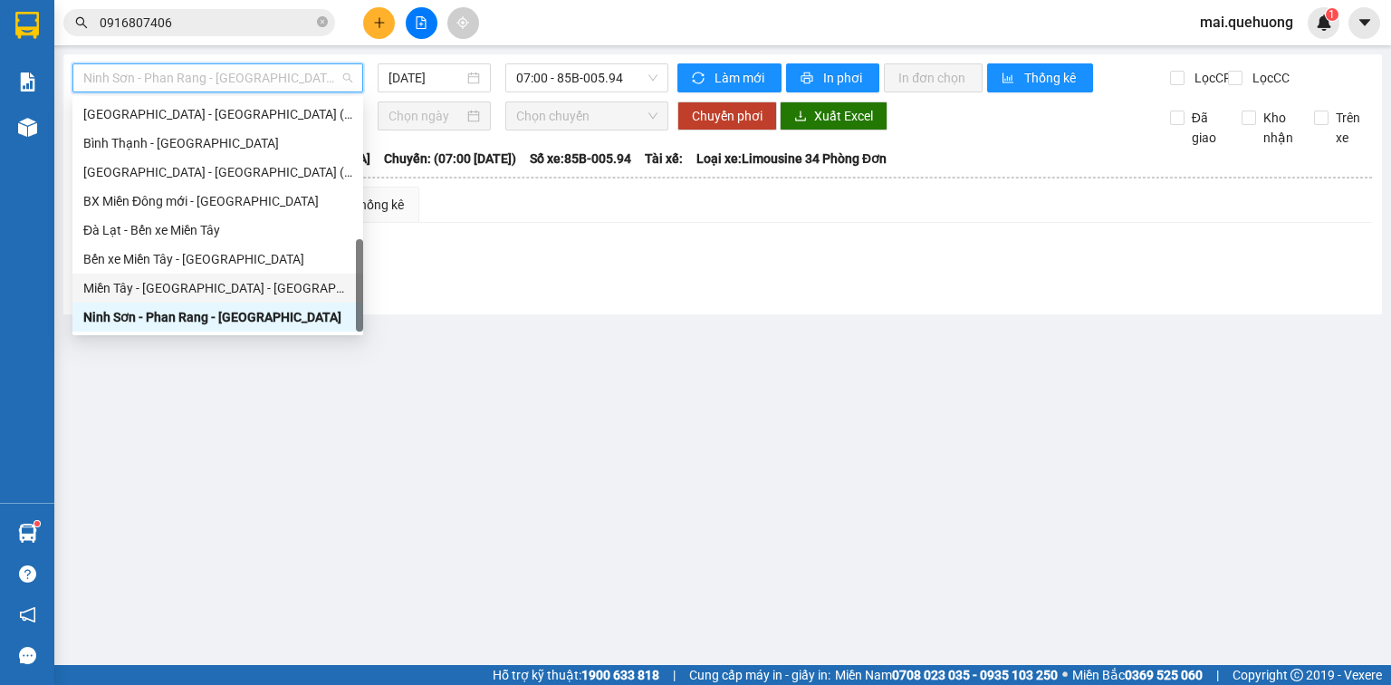
click at [180, 290] on div "Miền Tây - [GEOGRAPHIC_DATA] - [GEOGRAPHIC_DATA]" at bounding box center [217, 288] width 269 height 20
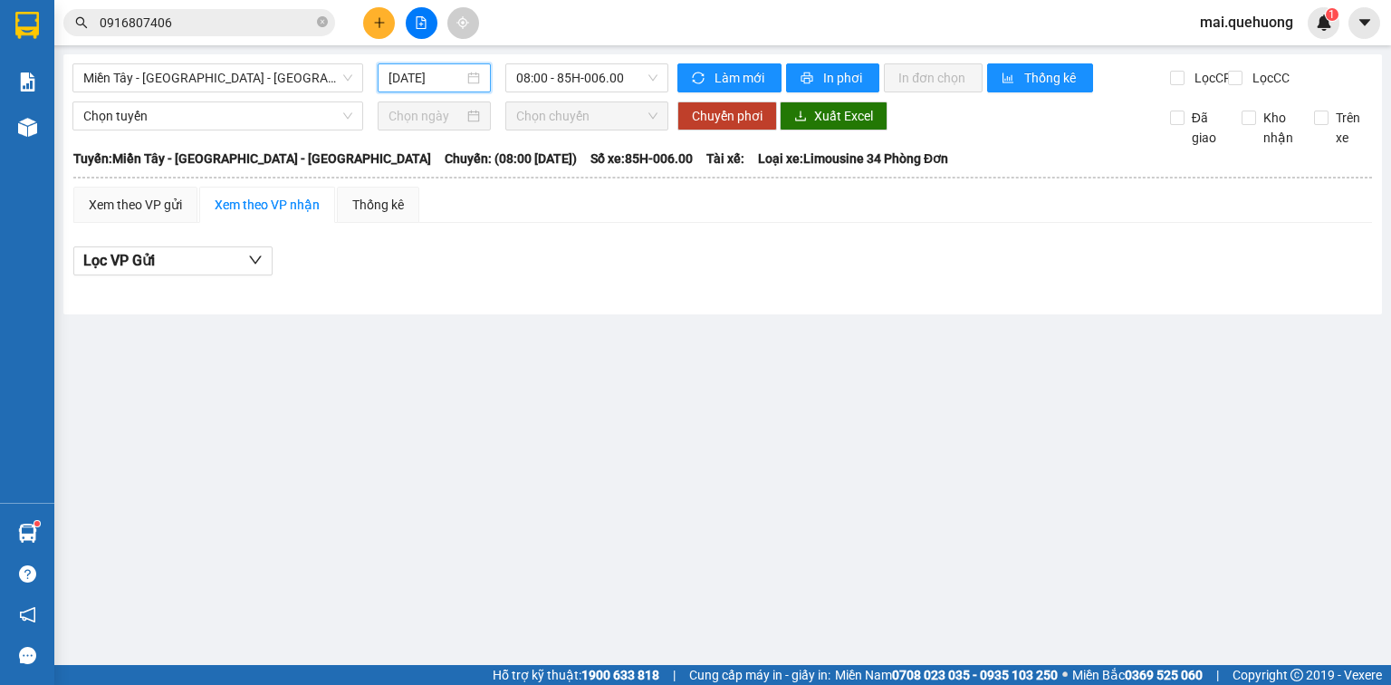
click at [429, 79] on input "[DATE]" at bounding box center [426, 78] width 74 height 20
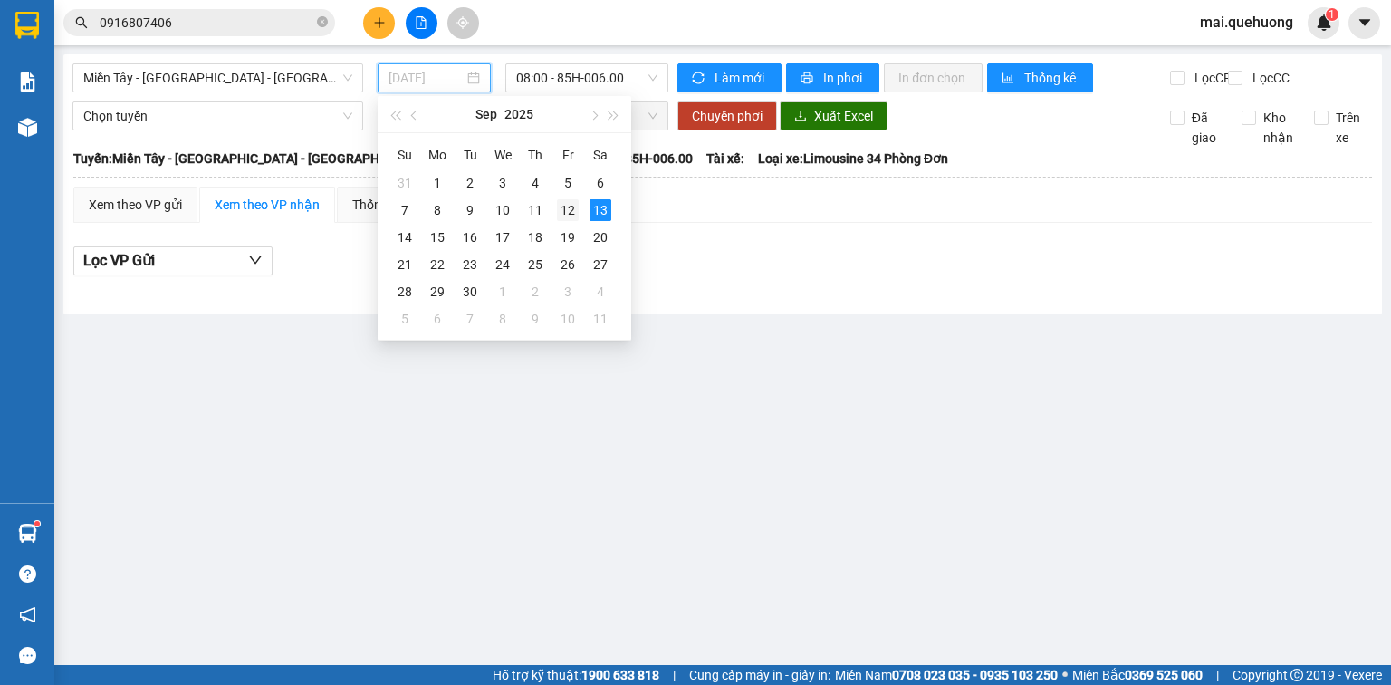
click at [568, 203] on div "12" at bounding box center [568, 210] width 22 height 22
type input "[DATE]"
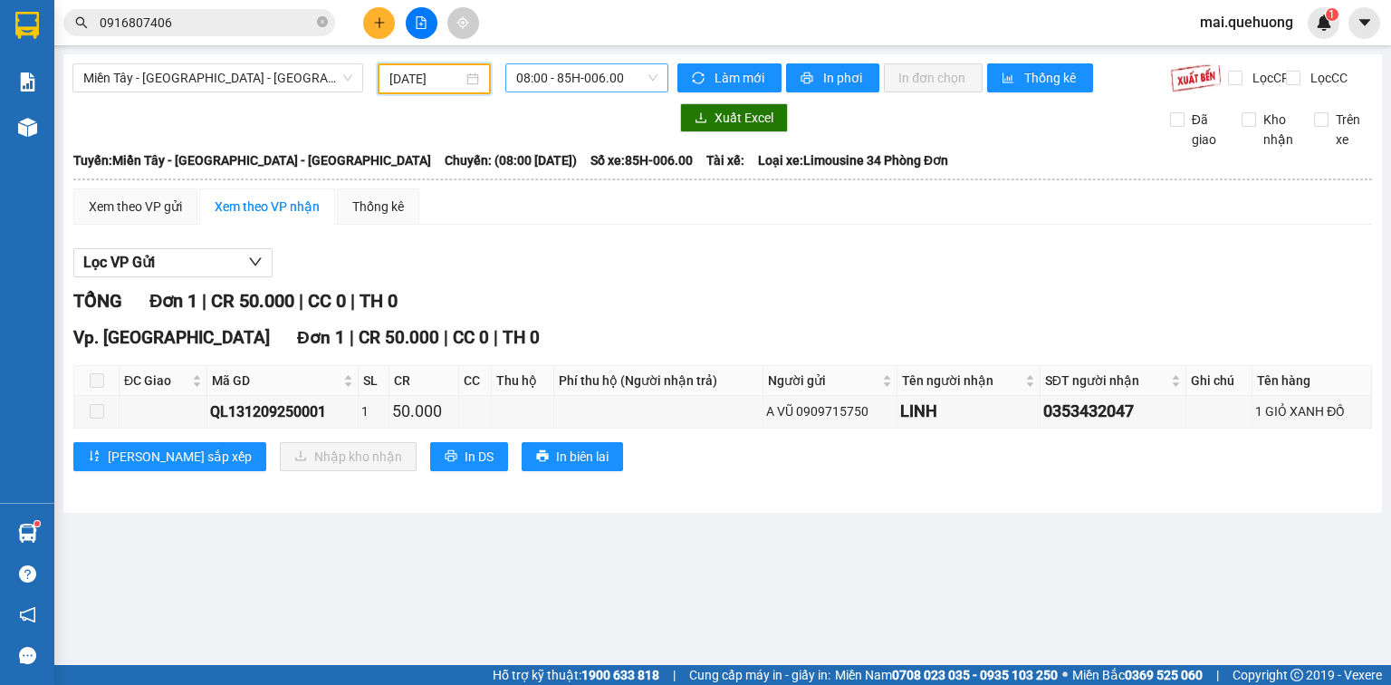
click at [584, 80] on span "08:00 - 85H-006.00" at bounding box center [587, 77] width 142 height 27
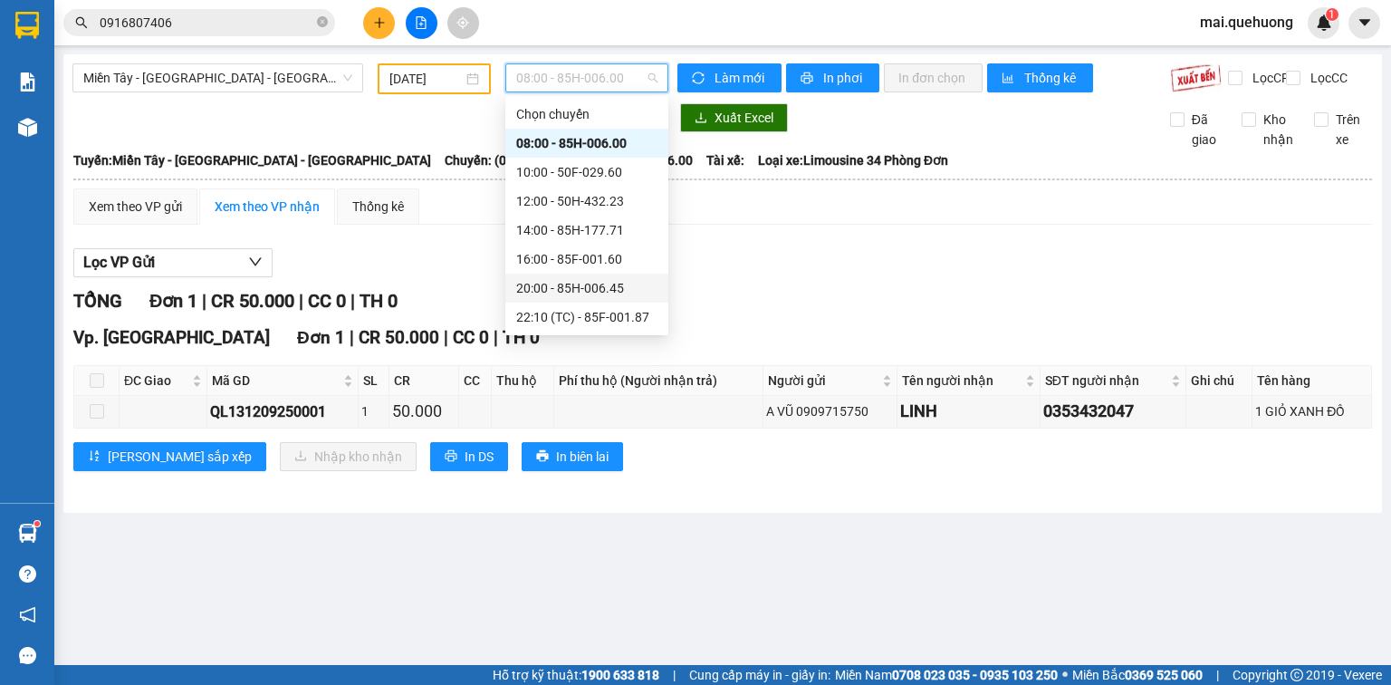
scroll to position [174, 0]
click at [569, 276] on div "23:08 - 85B-005.94" at bounding box center [587, 288] width 163 height 29
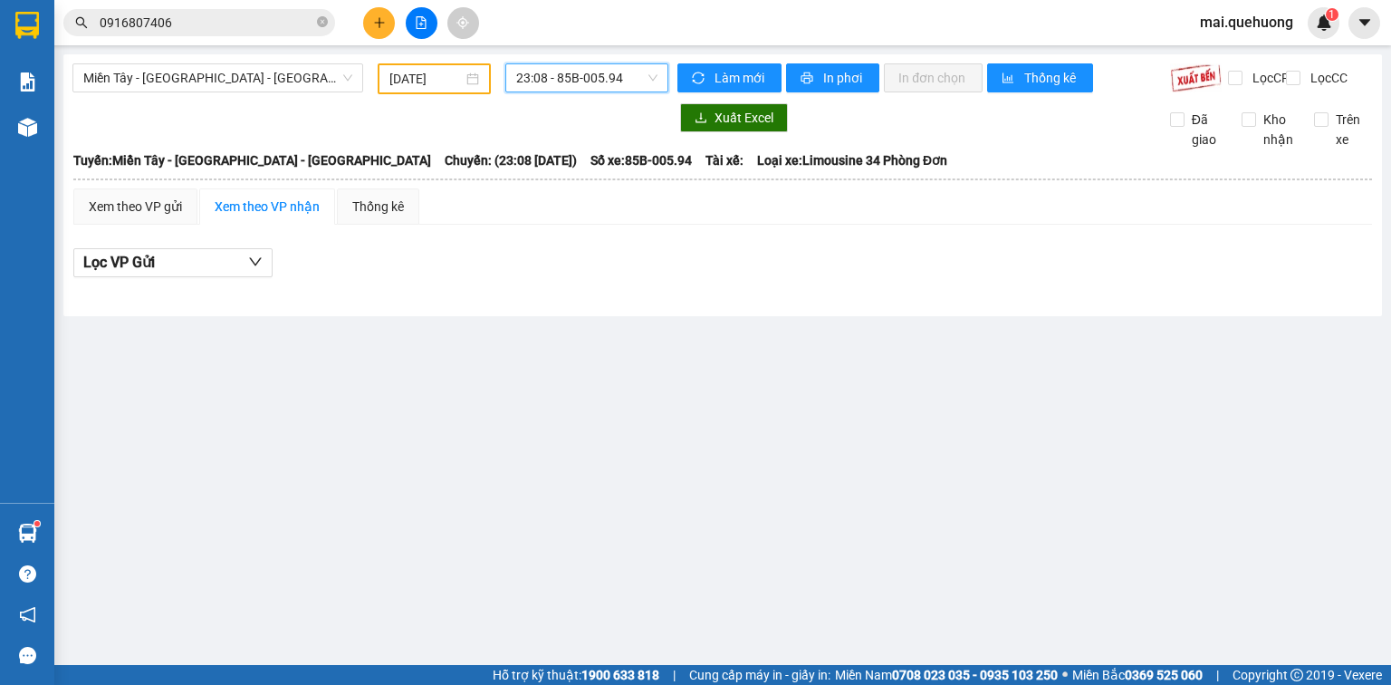
click at [583, 87] on span "23:08 - 85B-005.94" at bounding box center [587, 77] width 142 height 27
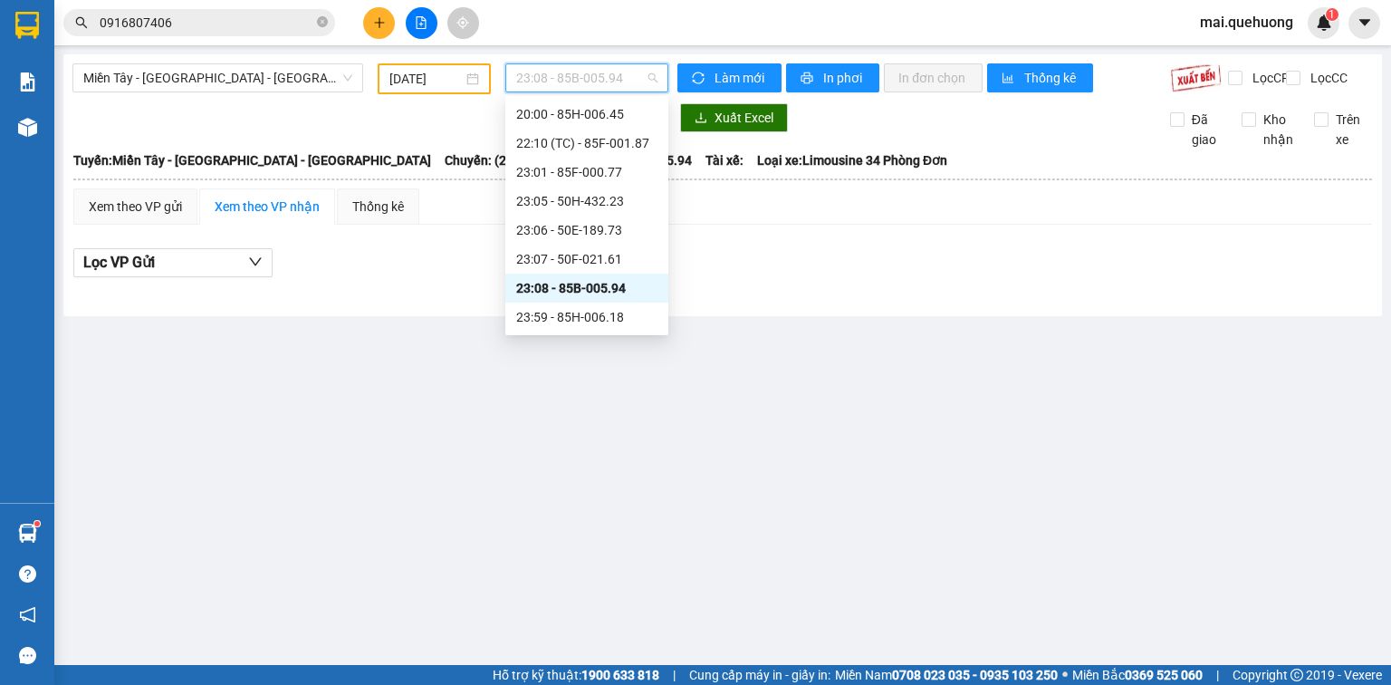
click at [580, 301] on div "23:08 - 85B-005.94" at bounding box center [587, 288] width 163 height 29
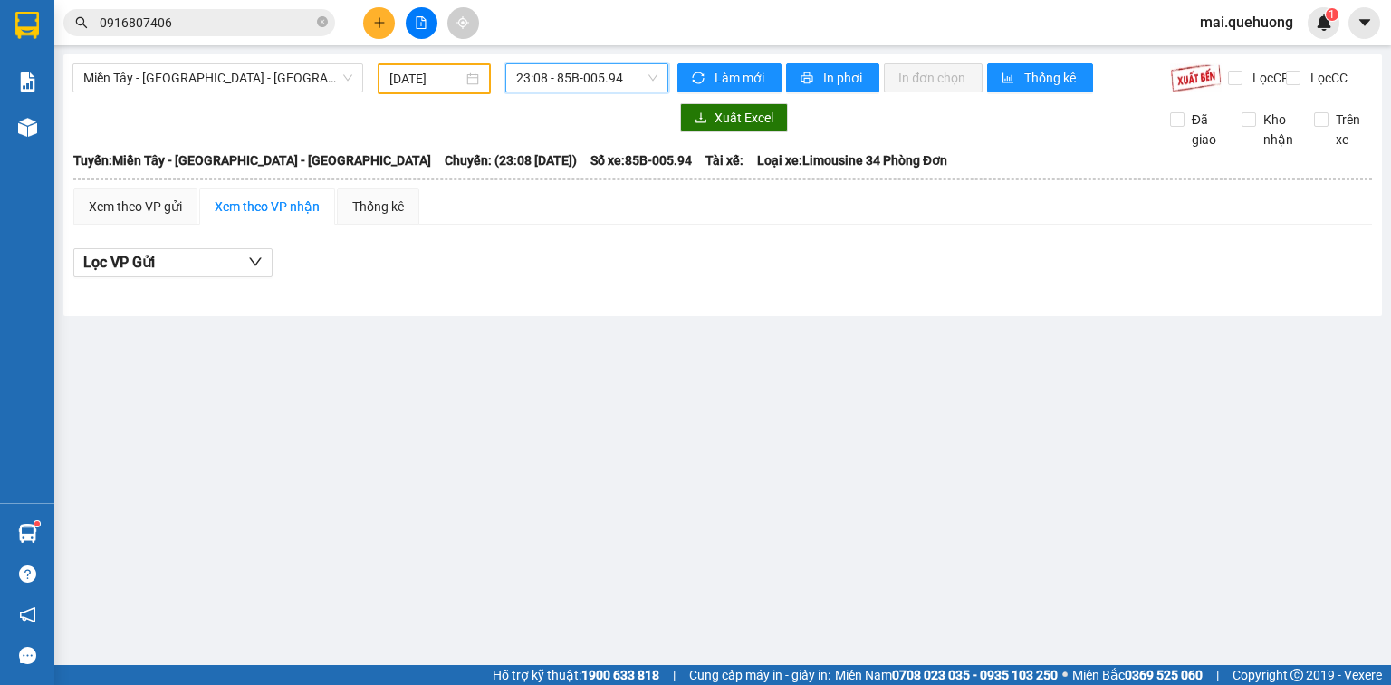
click at [592, 78] on span "23:08 - 85B-005.94" at bounding box center [587, 77] width 142 height 27
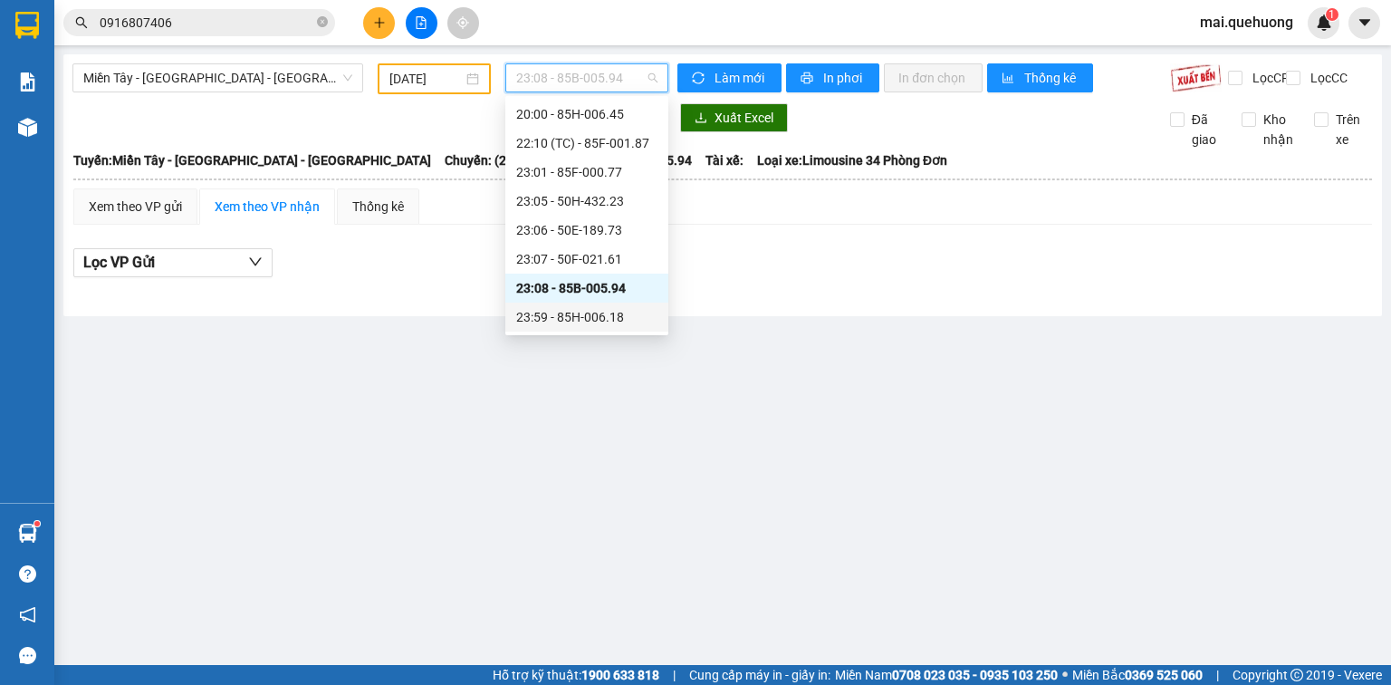
click at [571, 313] on div "23:59 - 85H-006.18" at bounding box center [586, 317] width 141 height 20
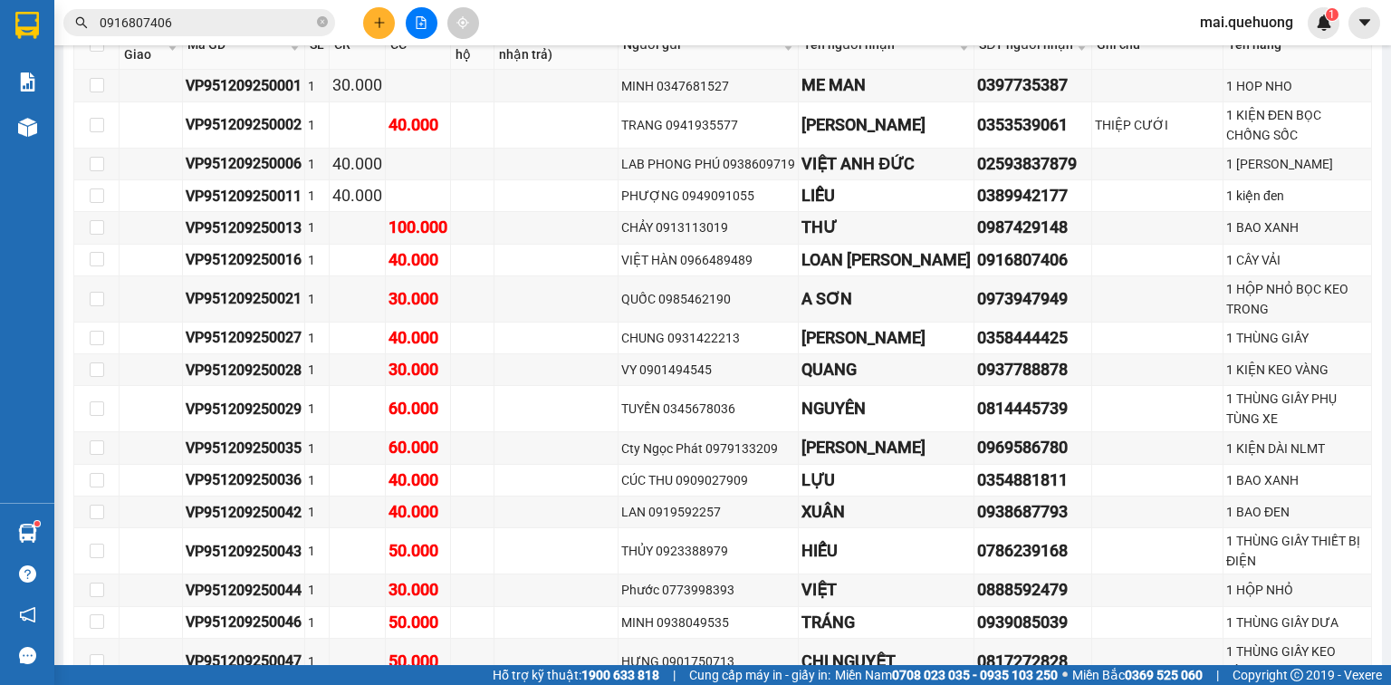
scroll to position [1957, 0]
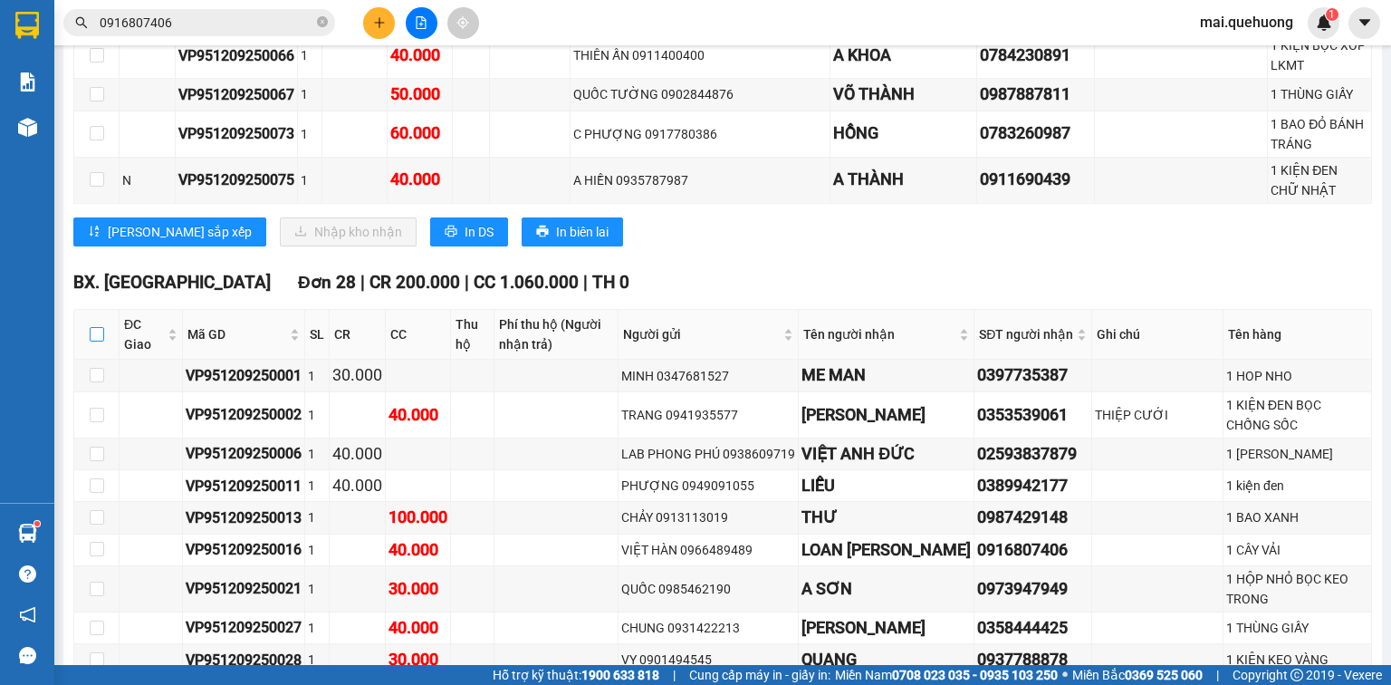
click at [94, 327] on input "checkbox" at bounding box center [97, 334] width 14 height 14
checkbox input "true"
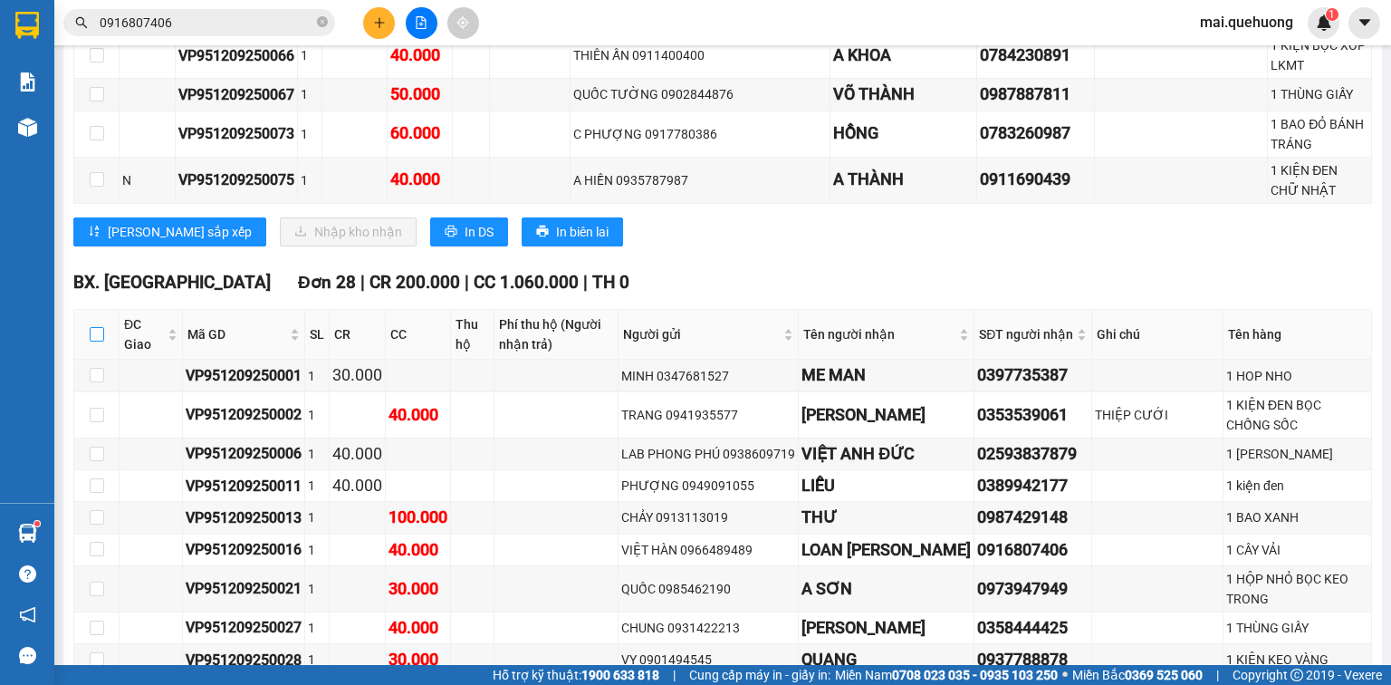
checkbox input "true"
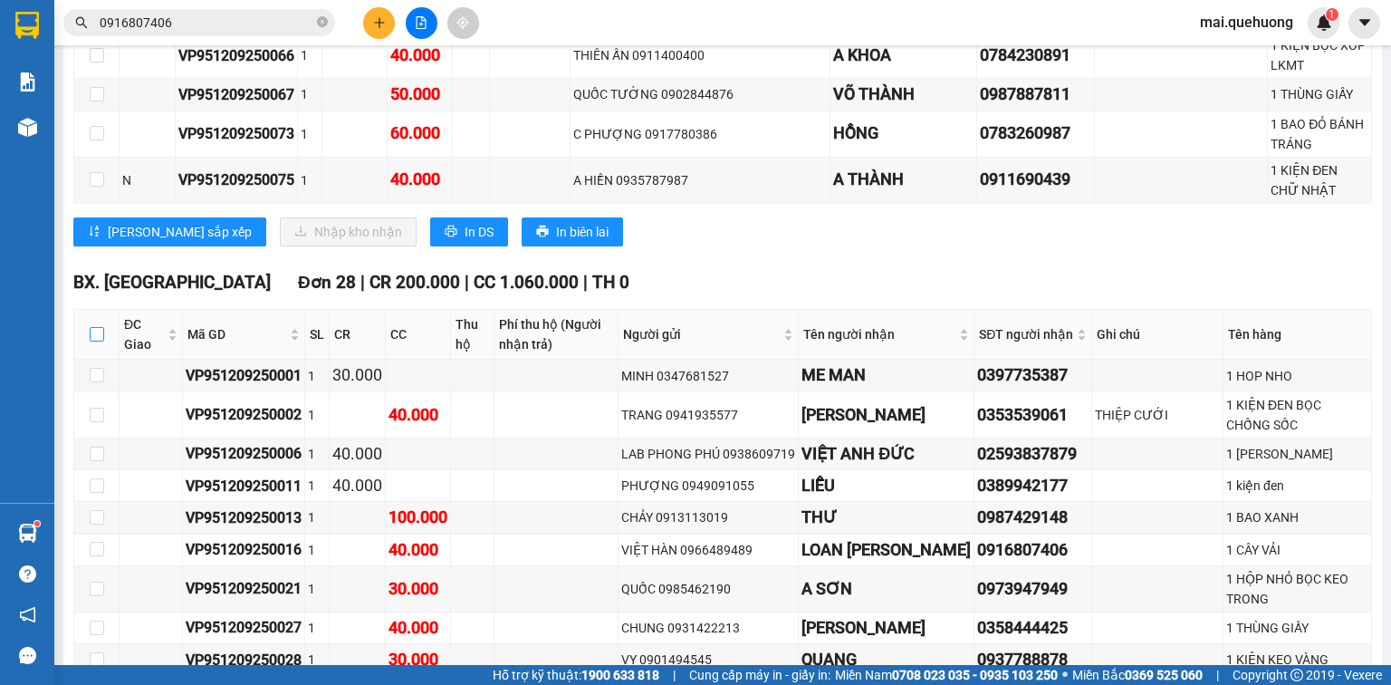
checkbox input "true"
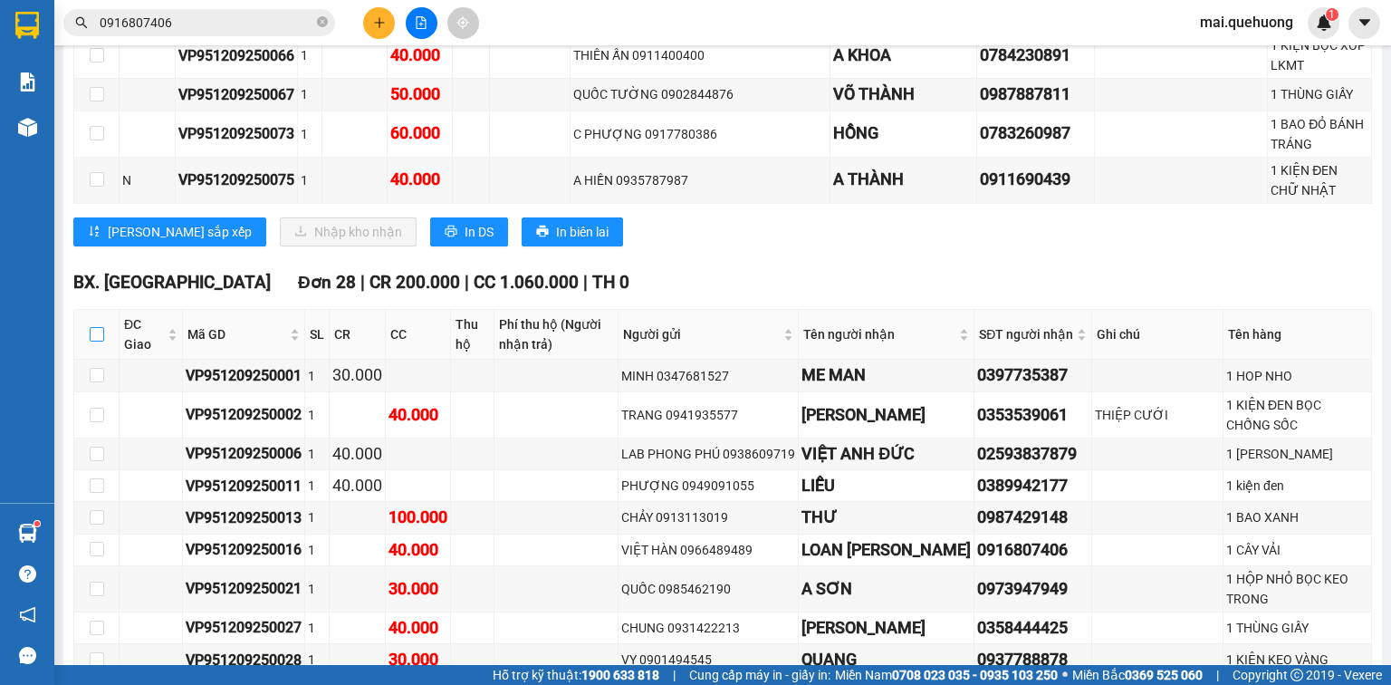
checkbox input "true"
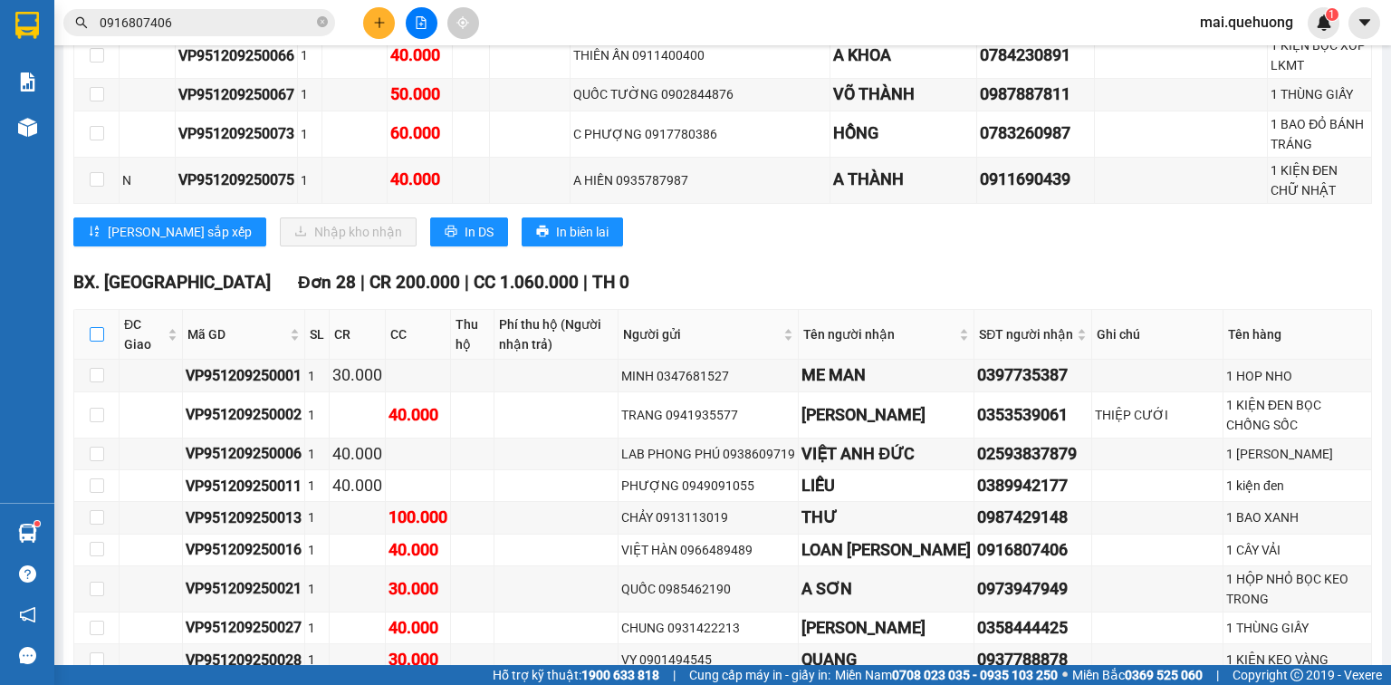
checkbox input "true"
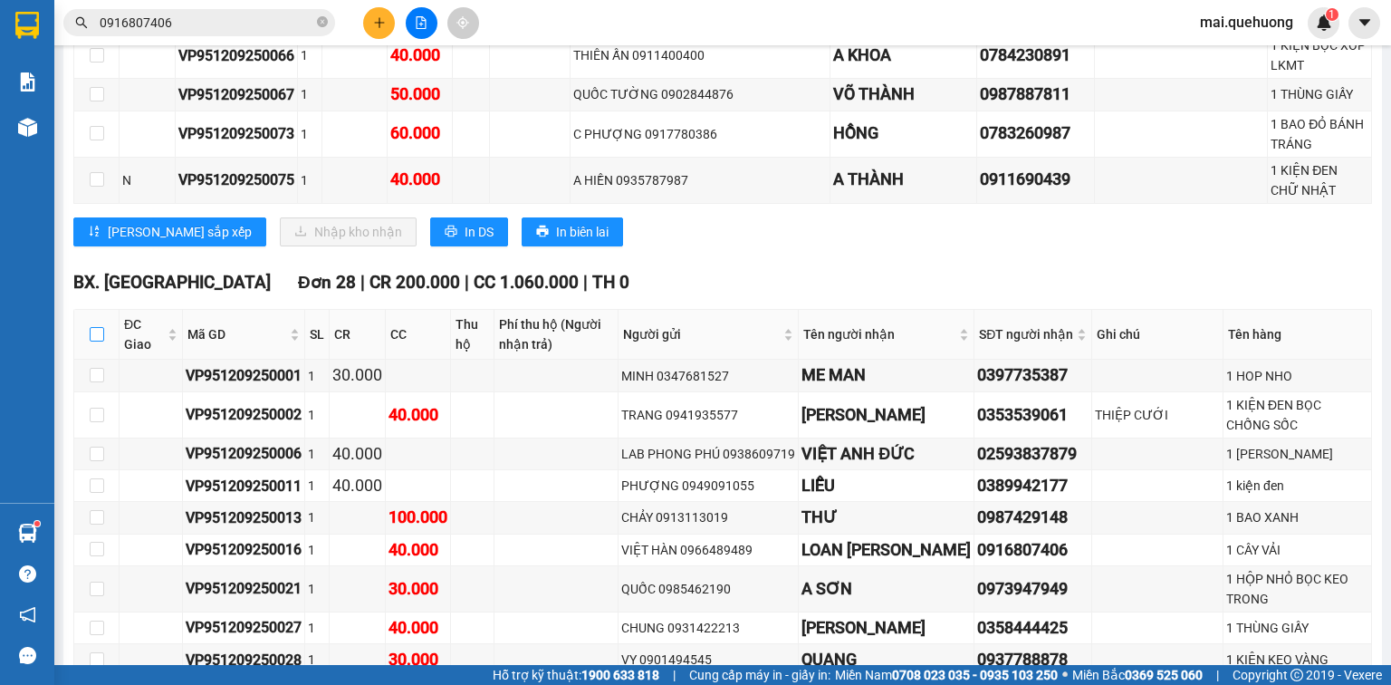
checkbox input "true"
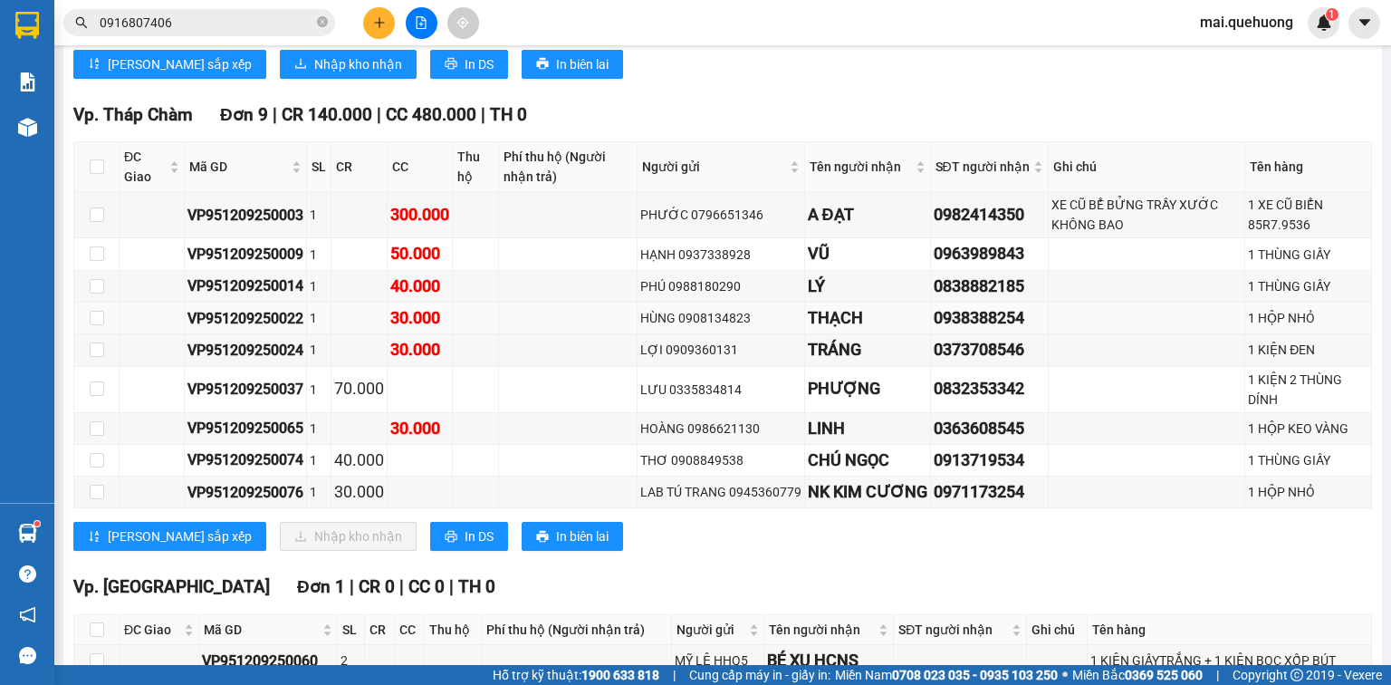
scroll to position [3044, 0]
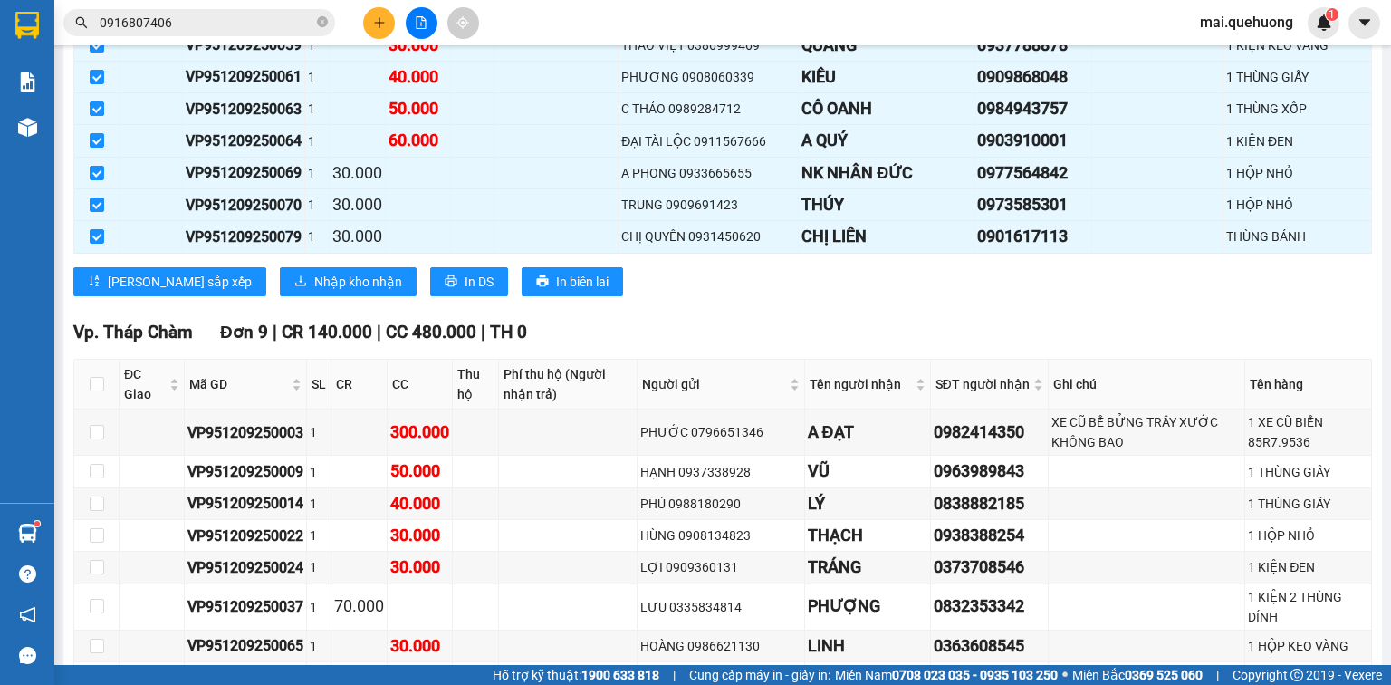
click at [314, 272] on span "Nhập kho nhận" at bounding box center [358, 282] width 88 height 20
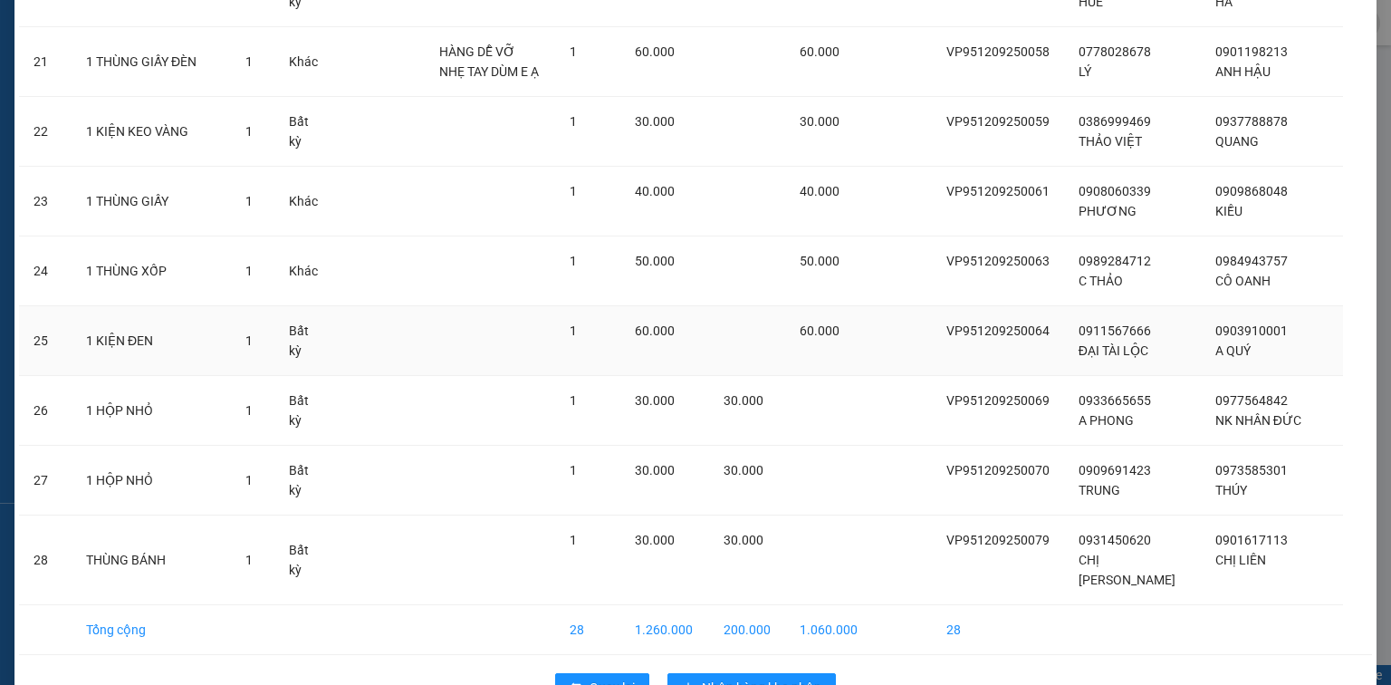
scroll to position [1606, 0]
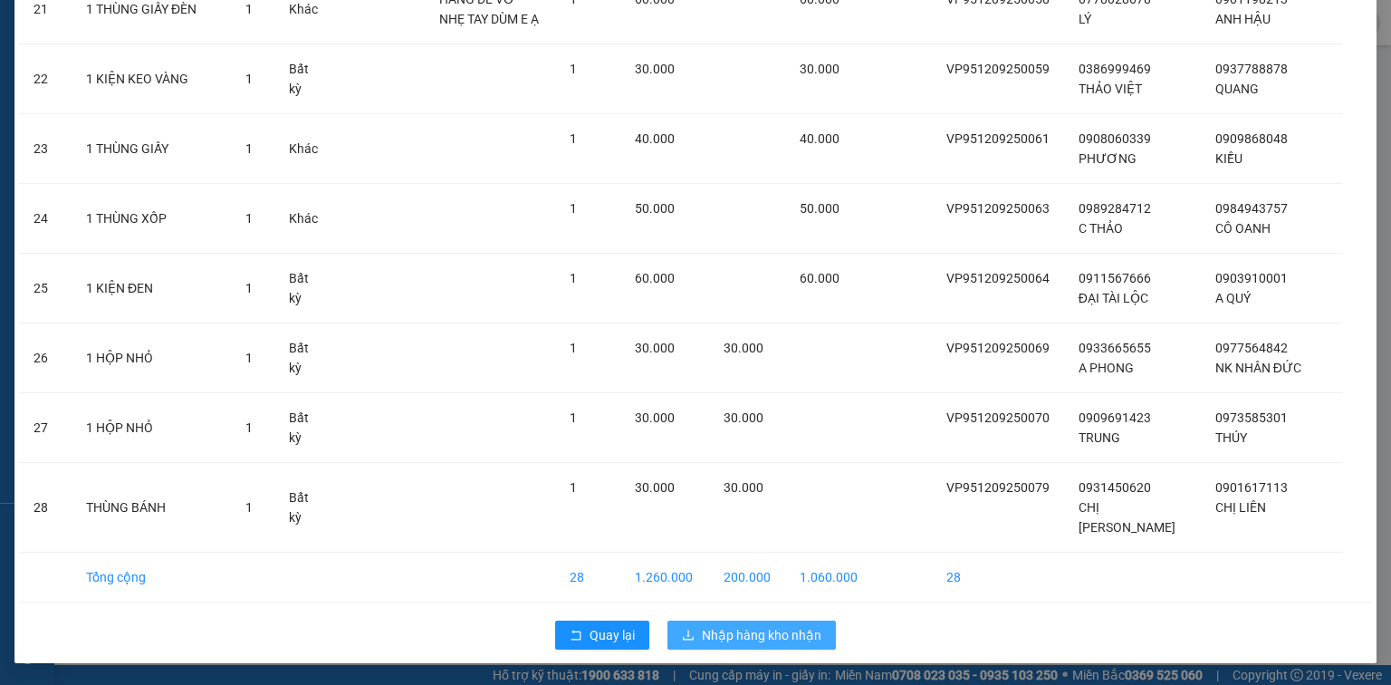
click at [725, 629] on span "Nhập hàng kho nhận" at bounding box center [762, 635] width 120 height 20
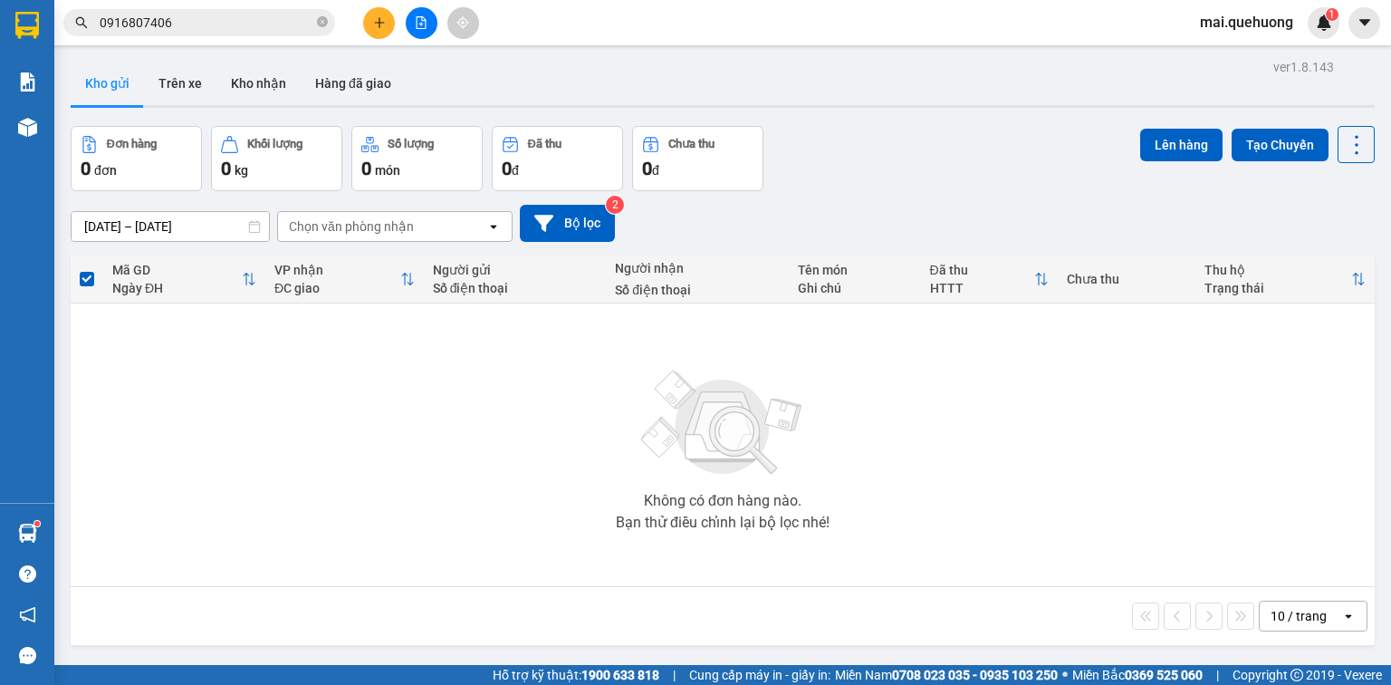
click at [189, 24] on input "0916807406" at bounding box center [207, 23] width 214 height 20
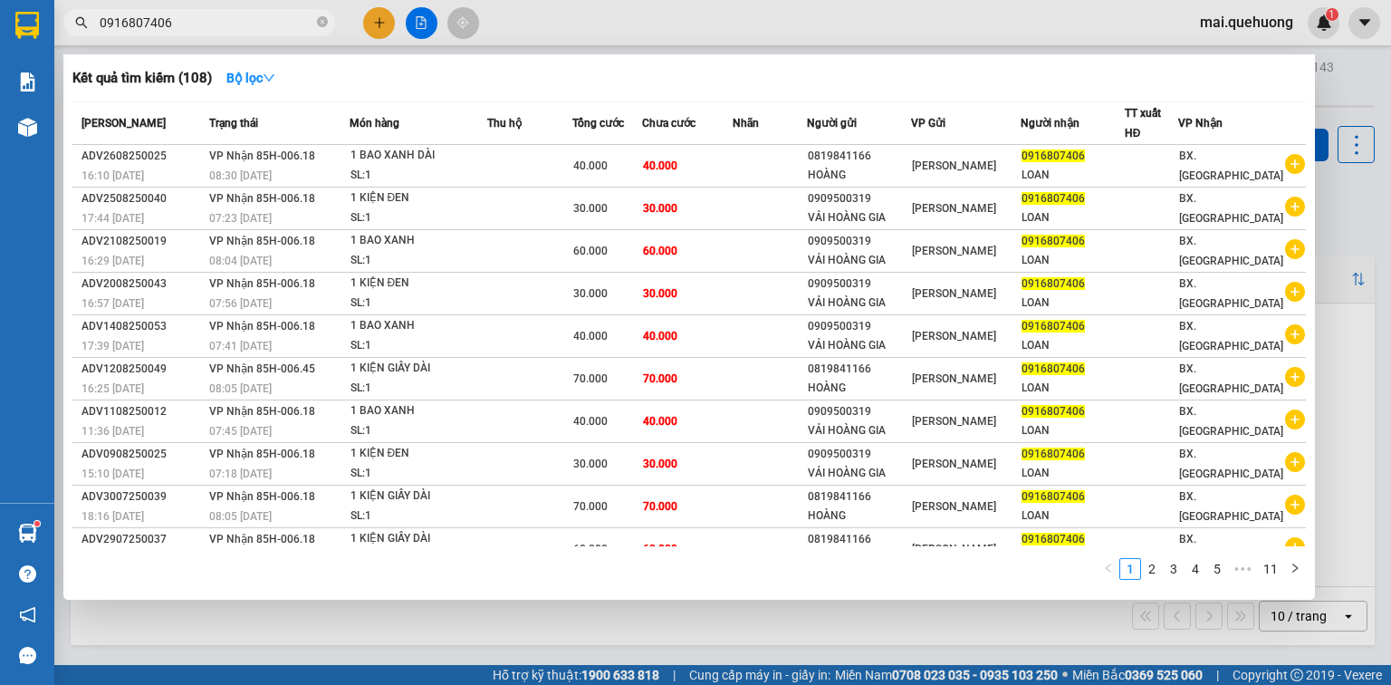
click at [189, 24] on input "0916807406" at bounding box center [207, 23] width 214 height 20
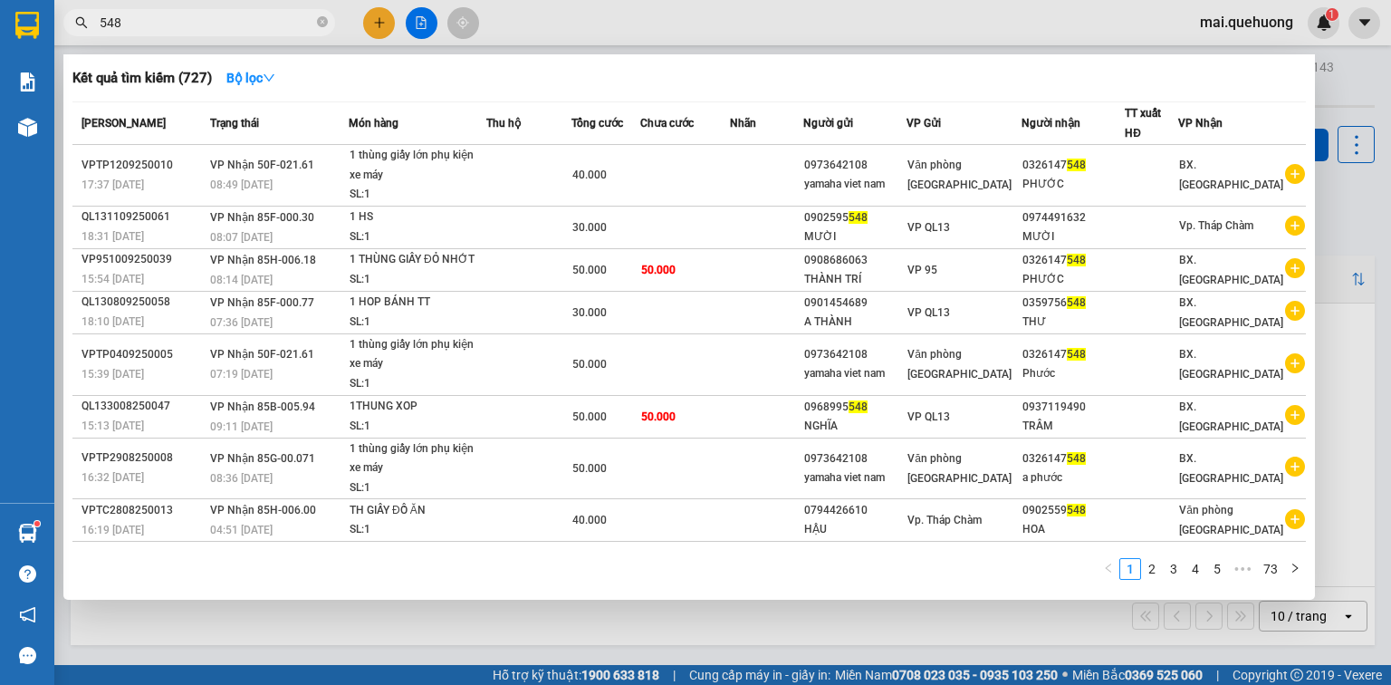
click at [179, 22] on input "548" at bounding box center [207, 23] width 214 height 20
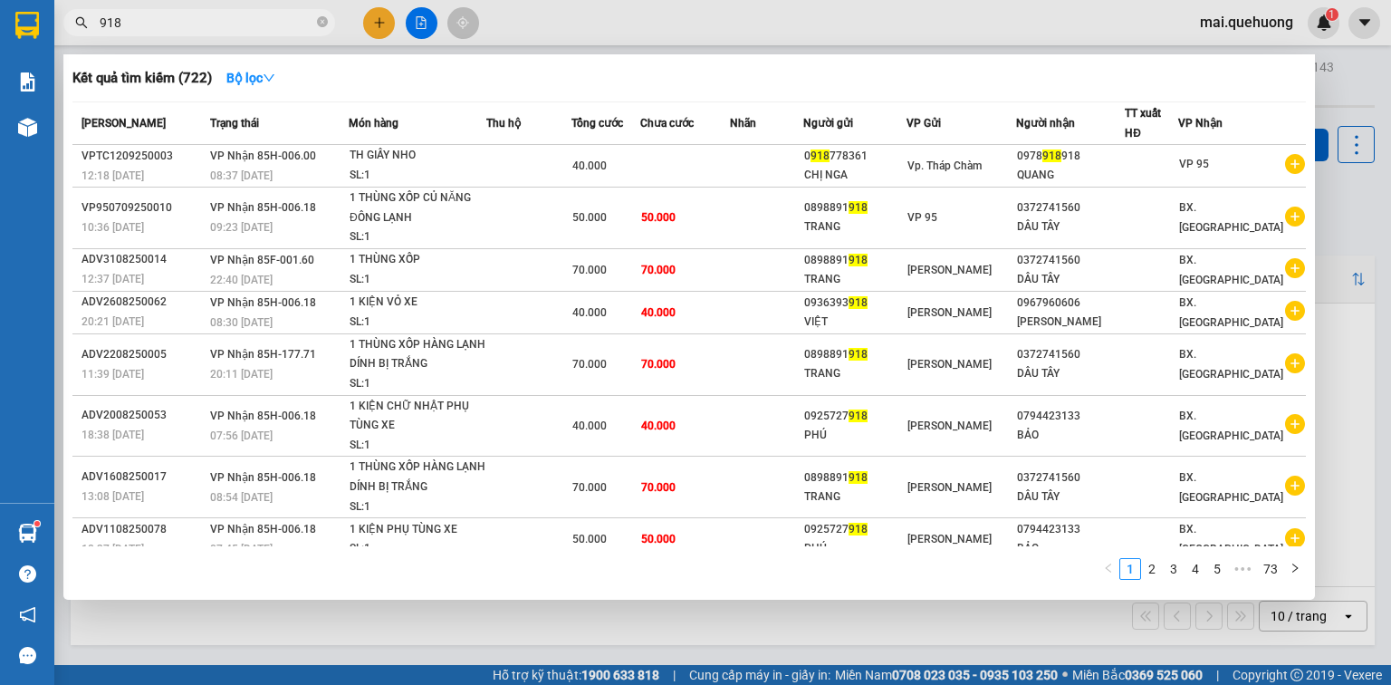
click at [159, 14] on input "918" at bounding box center [207, 23] width 214 height 20
drag, startPoint x: 159, startPoint y: 14, endPoint x: 603, endPoint y: 46, distance: 446.0
click at [159, 14] on input "918" at bounding box center [207, 23] width 214 height 20
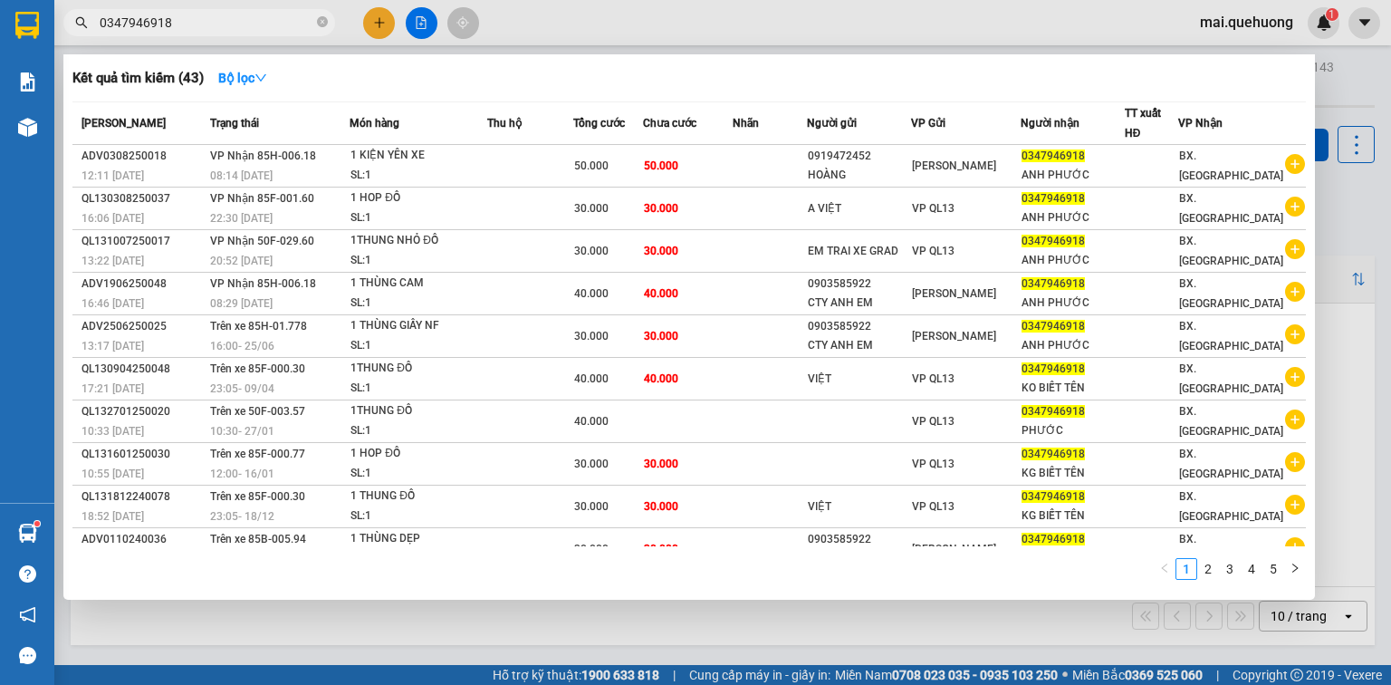
click at [221, 33] on span "0347946918" at bounding box center [199, 22] width 272 height 27
click at [227, 15] on input "0347946918" at bounding box center [207, 23] width 214 height 20
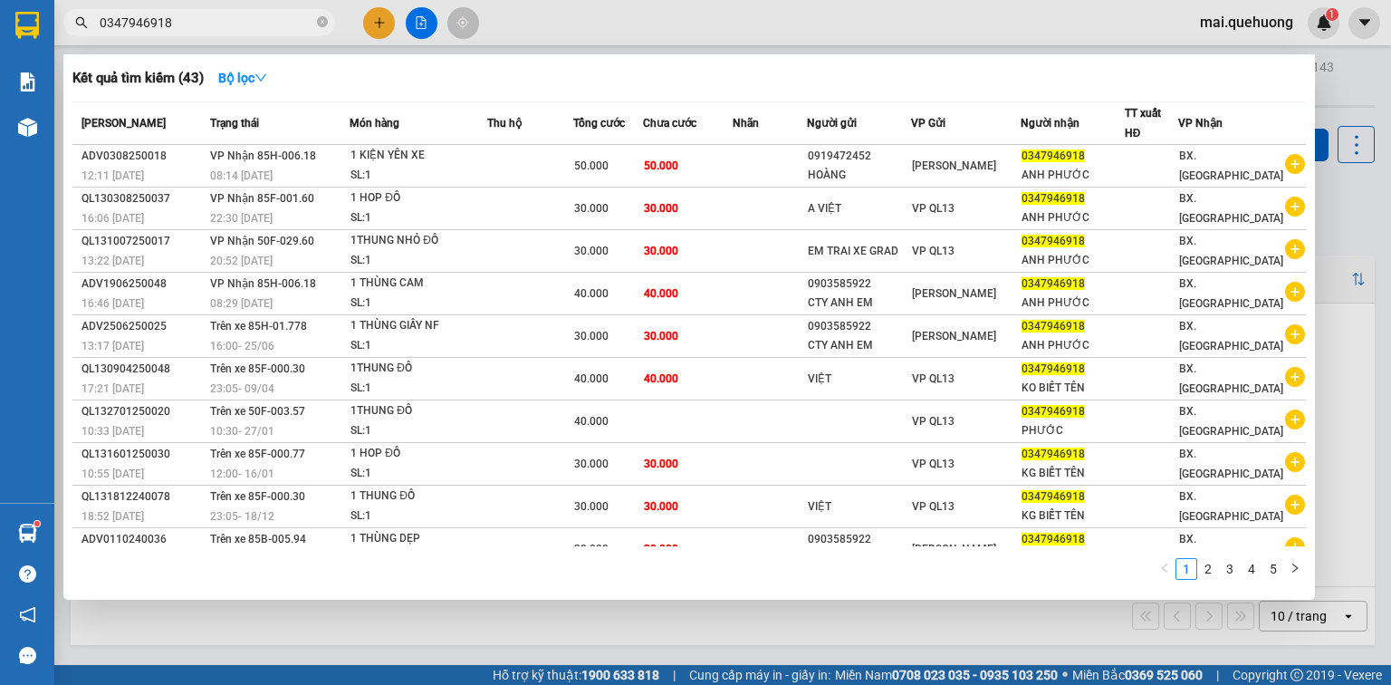
click at [227, 15] on input "0347946918" at bounding box center [207, 23] width 214 height 20
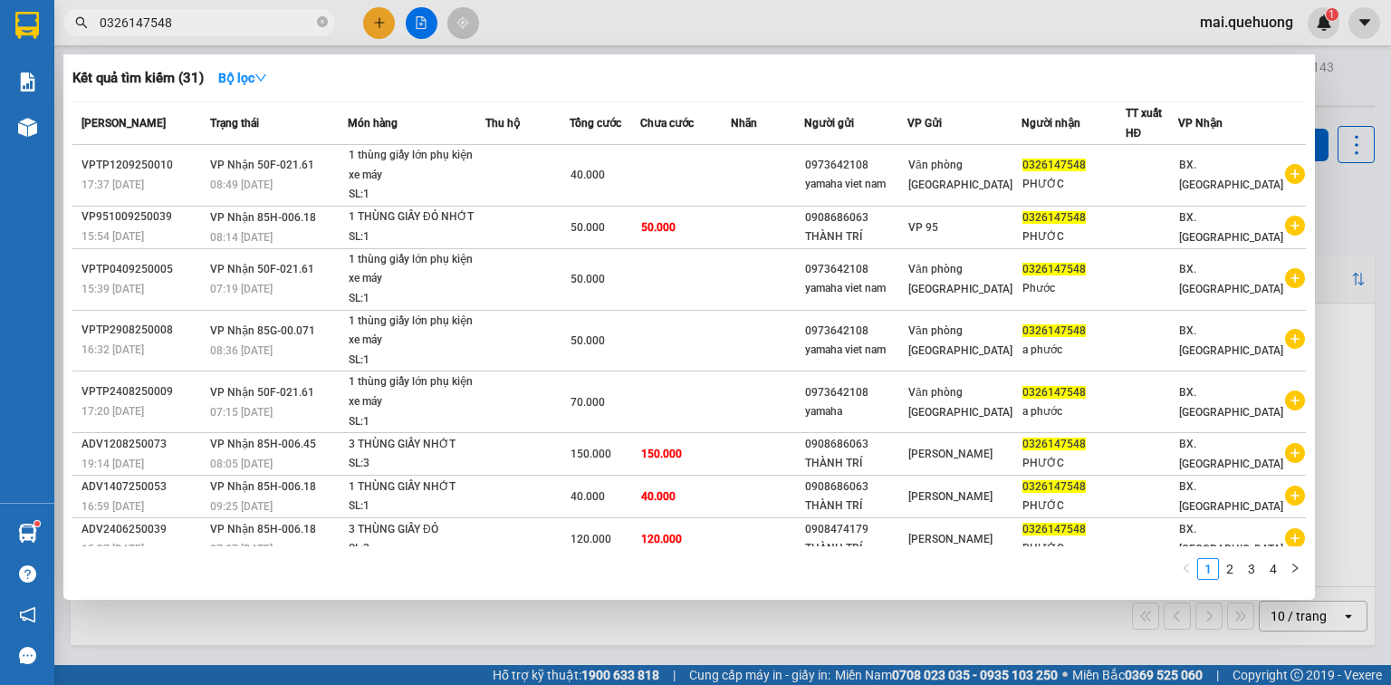
click at [237, 11] on span "0326147548" at bounding box center [199, 22] width 272 height 27
click at [236, 11] on span "0326147548" at bounding box center [199, 22] width 272 height 27
click at [215, 32] on span "0326147548" at bounding box center [199, 22] width 272 height 27
click at [220, 29] on input "0326147548" at bounding box center [207, 23] width 214 height 20
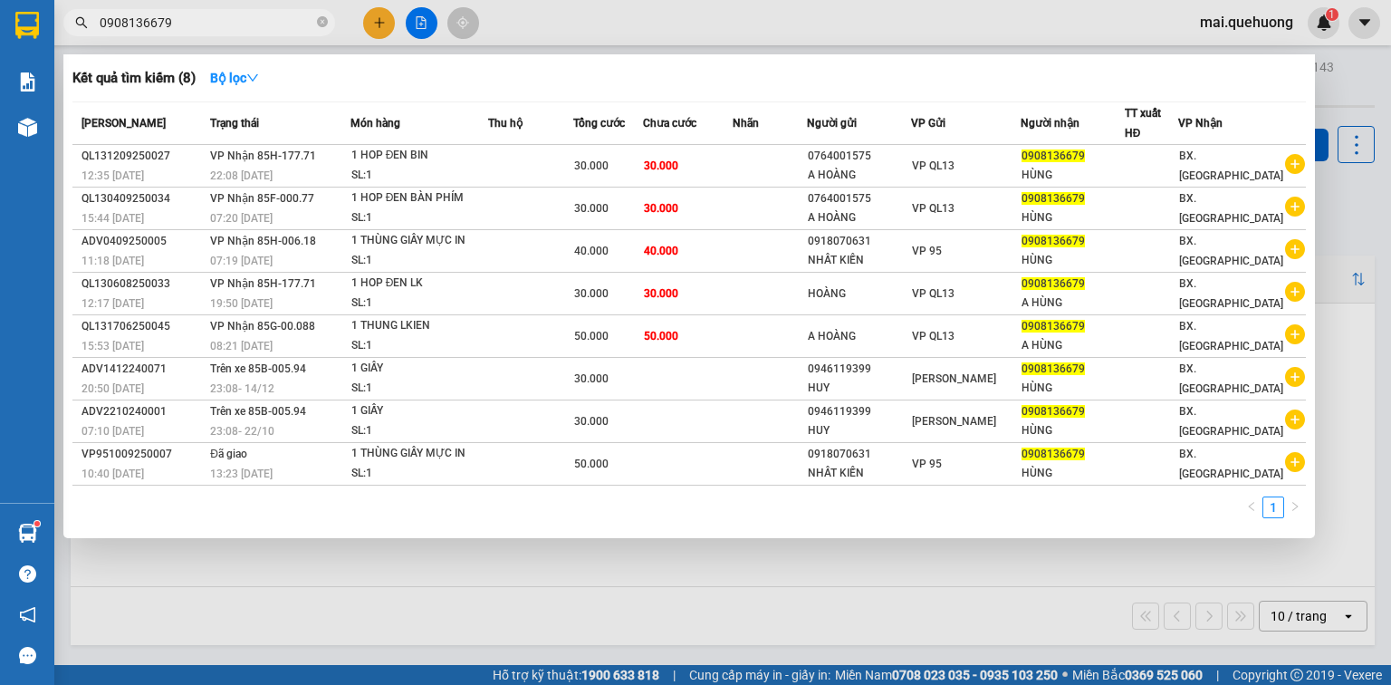
click at [181, 24] on input "0908136679" at bounding box center [207, 23] width 214 height 20
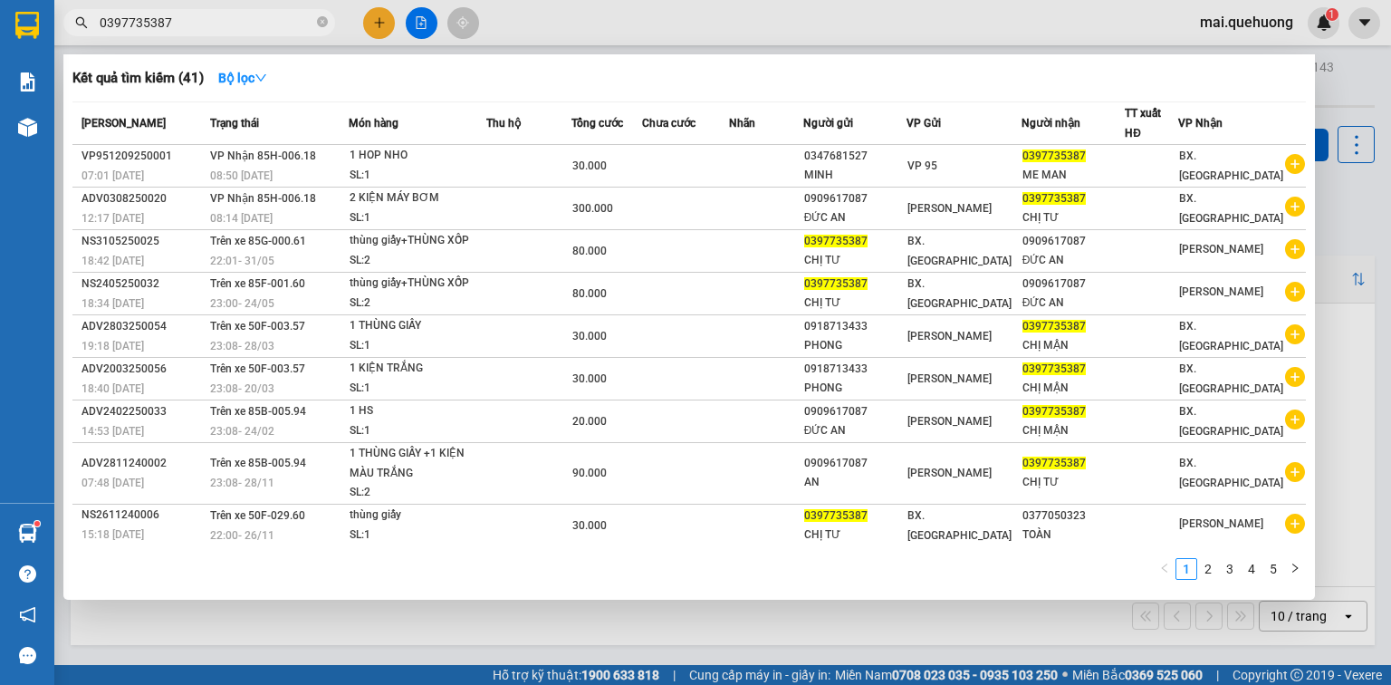
click at [216, 32] on input "0397735387" at bounding box center [207, 23] width 214 height 20
click at [215, 33] on span "0397735387" at bounding box center [199, 22] width 272 height 27
click at [264, 18] on input "0397735387" at bounding box center [207, 23] width 214 height 20
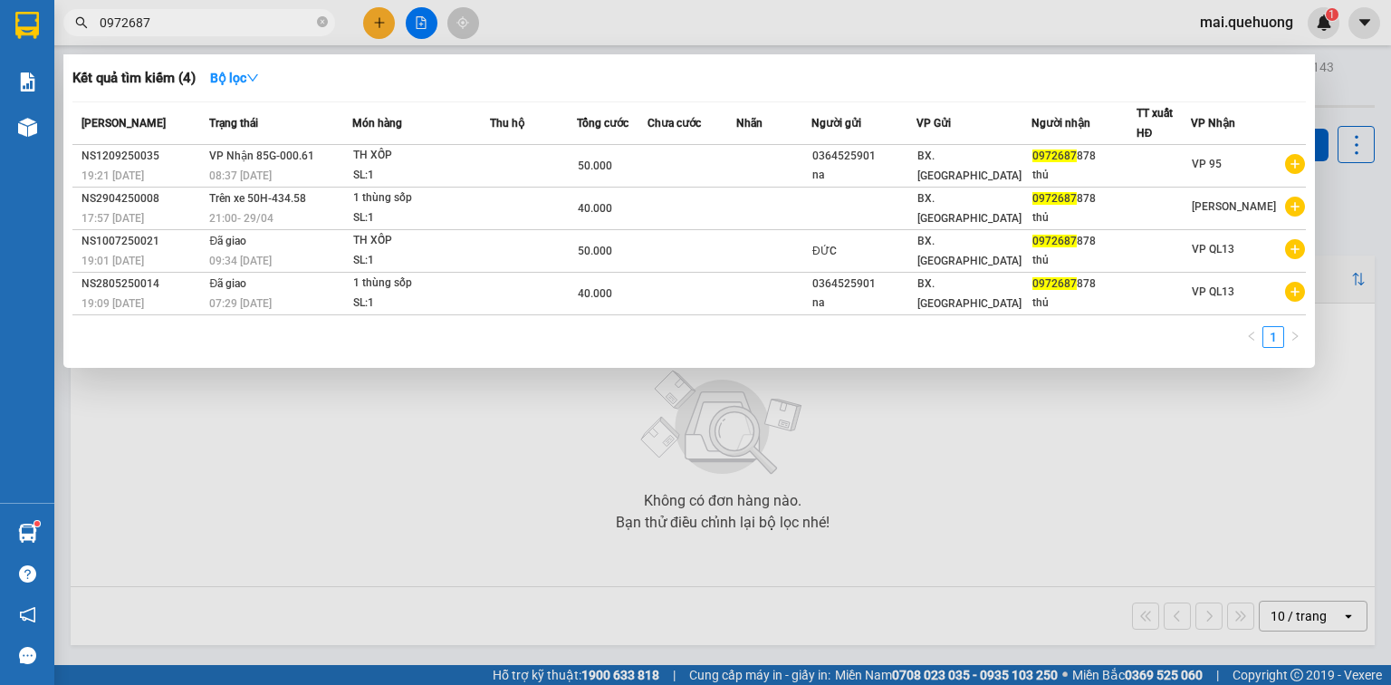
click at [210, 3] on div at bounding box center [695, 342] width 1391 height 685
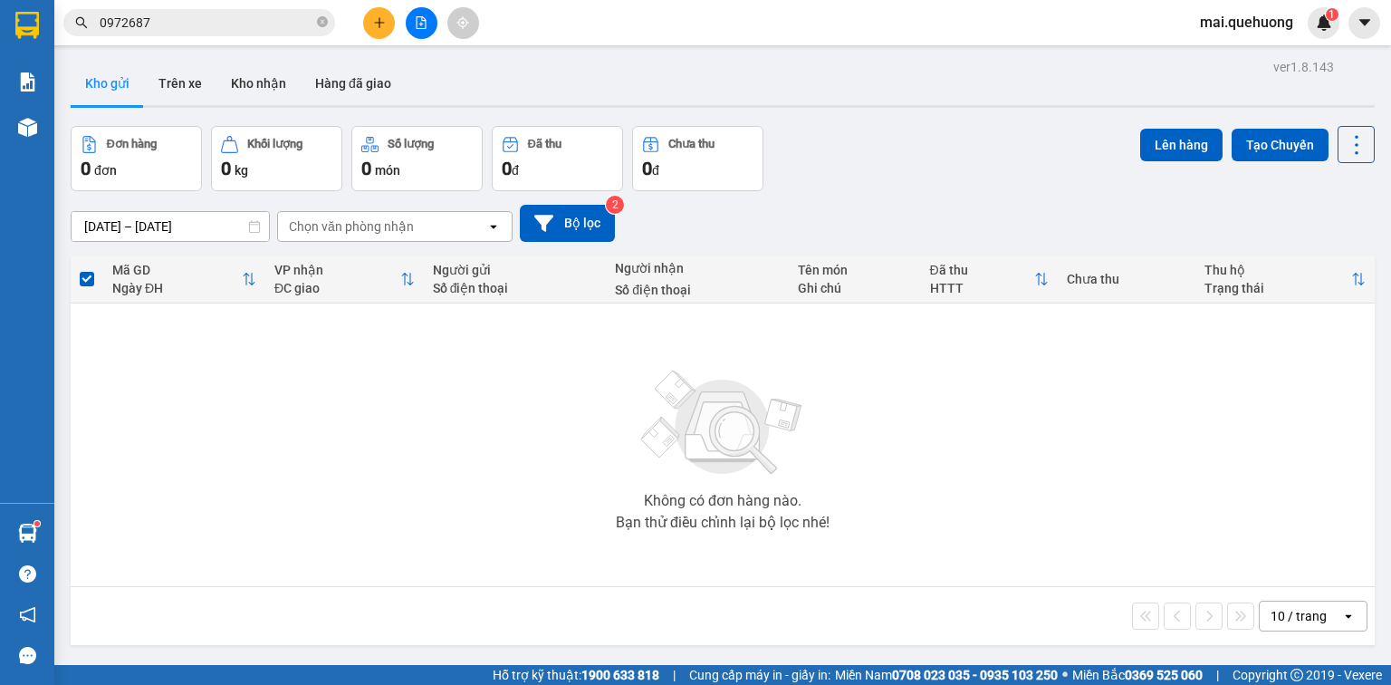
click at [210, 3] on div "Kết quả tìm kiếm ( 4 ) Bộ lọc Mã ĐH Trạng thái Món hàng Thu hộ Tổng cước Chưa c…" at bounding box center [695, 22] width 1391 height 45
drag, startPoint x: 210, startPoint y: 3, endPoint x: 201, endPoint y: 16, distance: 16.3
click at [208, 10] on div "Kết quả tìm kiếm ( 4 ) Bộ lọc Mã ĐH Trạng thái Món hàng Thu hộ Tổng cước Chưa c…" at bounding box center [695, 22] width 1391 height 45
click at [200, 18] on input "0972687" at bounding box center [207, 23] width 214 height 20
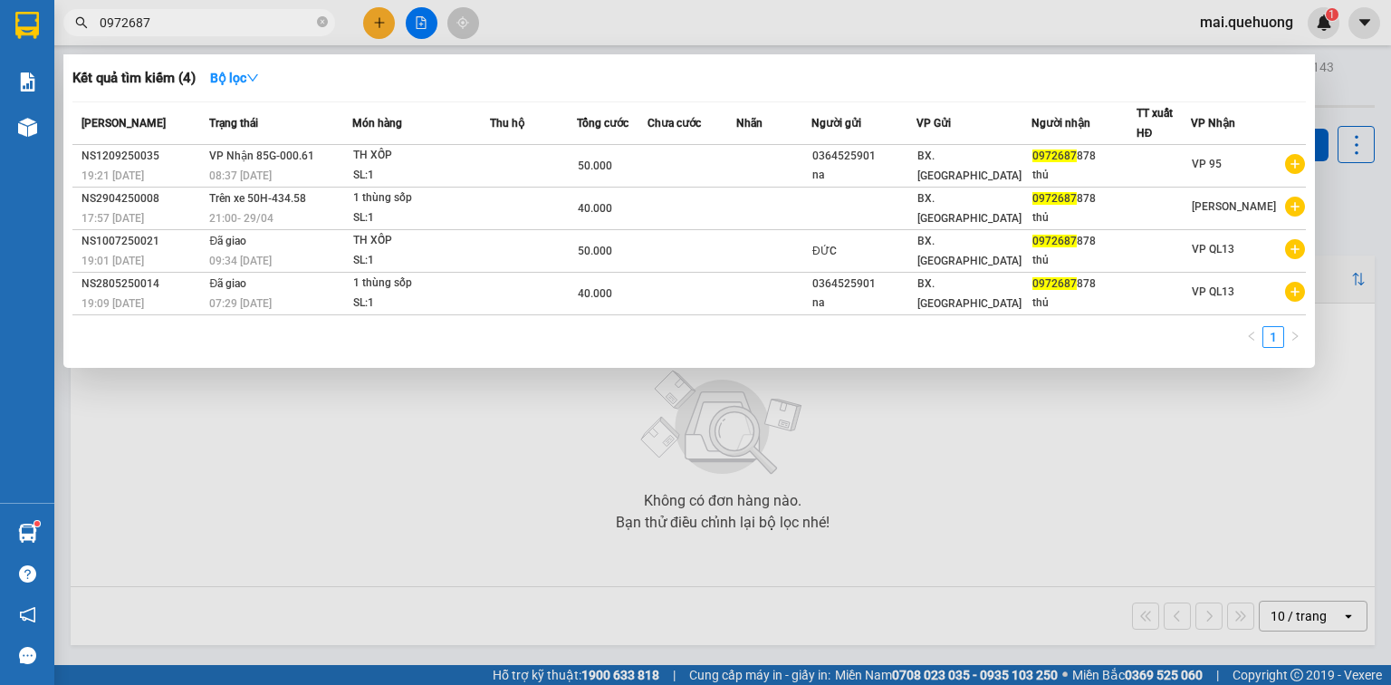
click at [204, 19] on input "0972687" at bounding box center [207, 23] width 214 height 20
type input "5739"
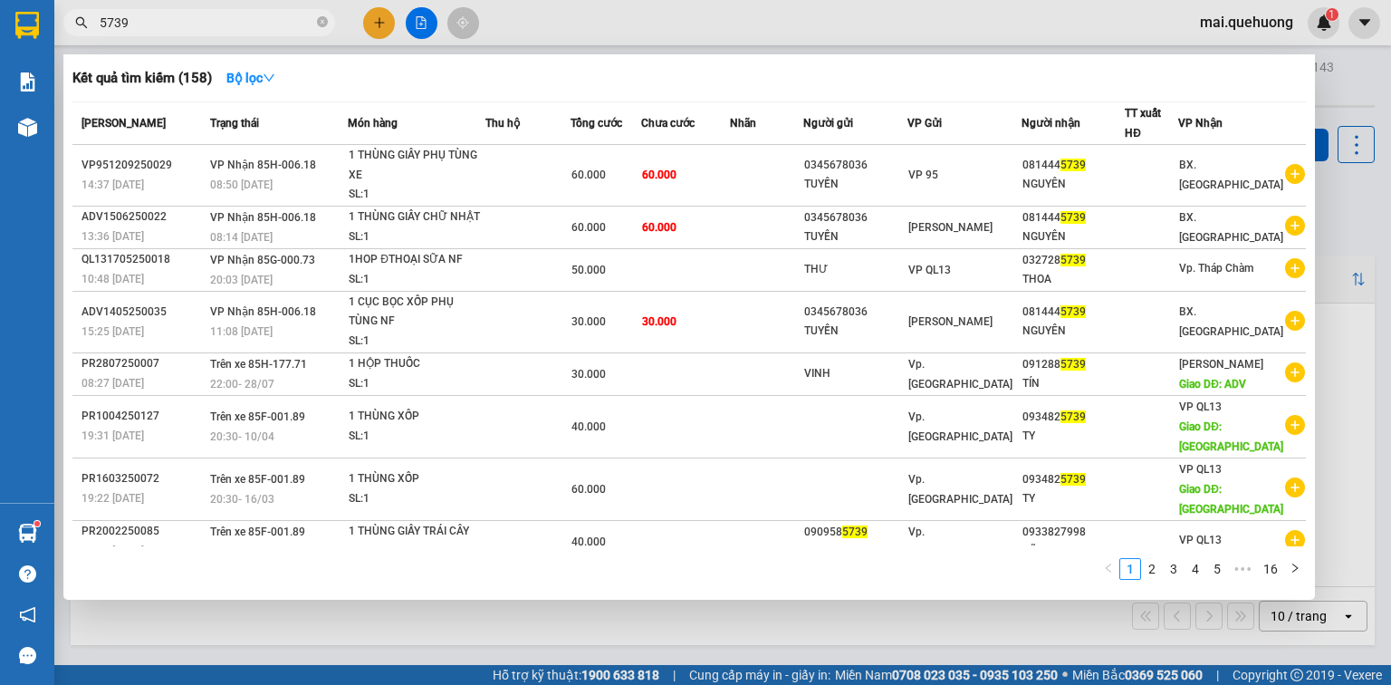
click at [141, 18] on input "5739" at bounding box center [207, 23] width 214 height 20
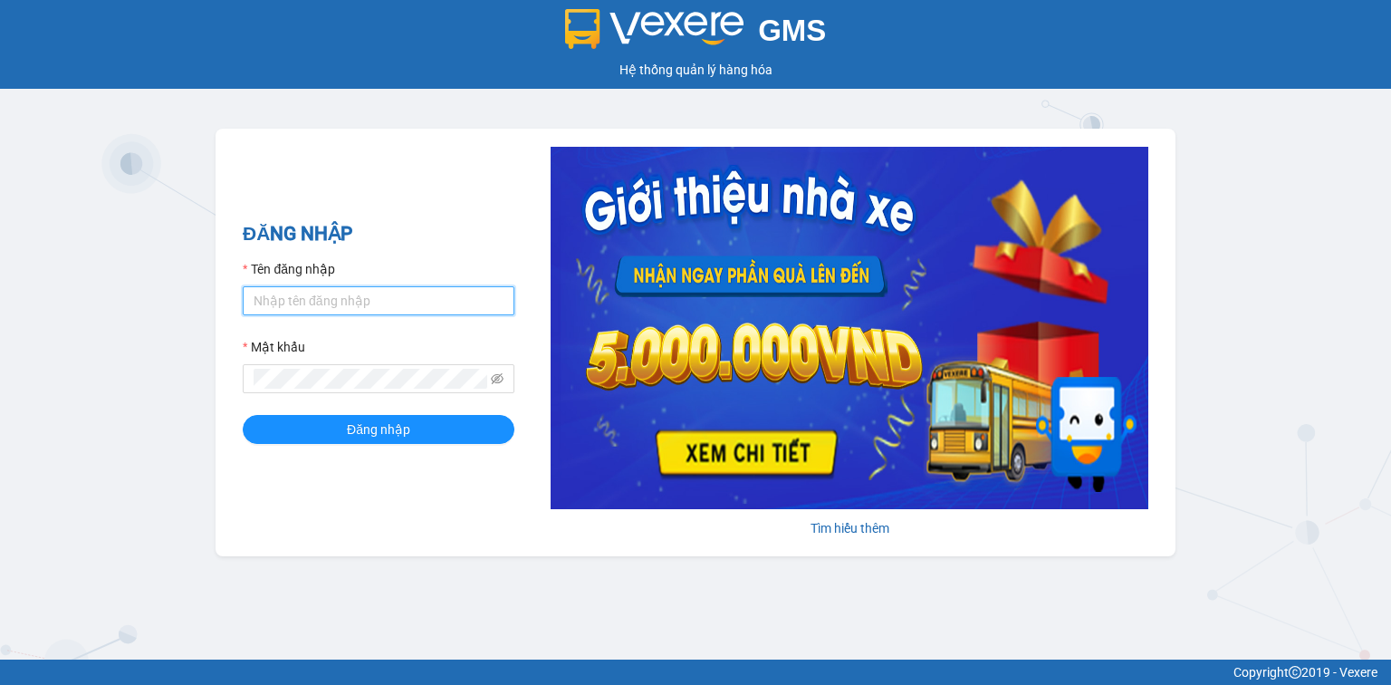
drag, startPoint x: 308, startPoint y: 297, endPoint x: 320, endPoint y: 311, distance: 18.0
click at [309, 298] on input "Tên đăng nhập" at bounding box center [379, 300] width 272 height 29
type input "hongtins.quehuong"
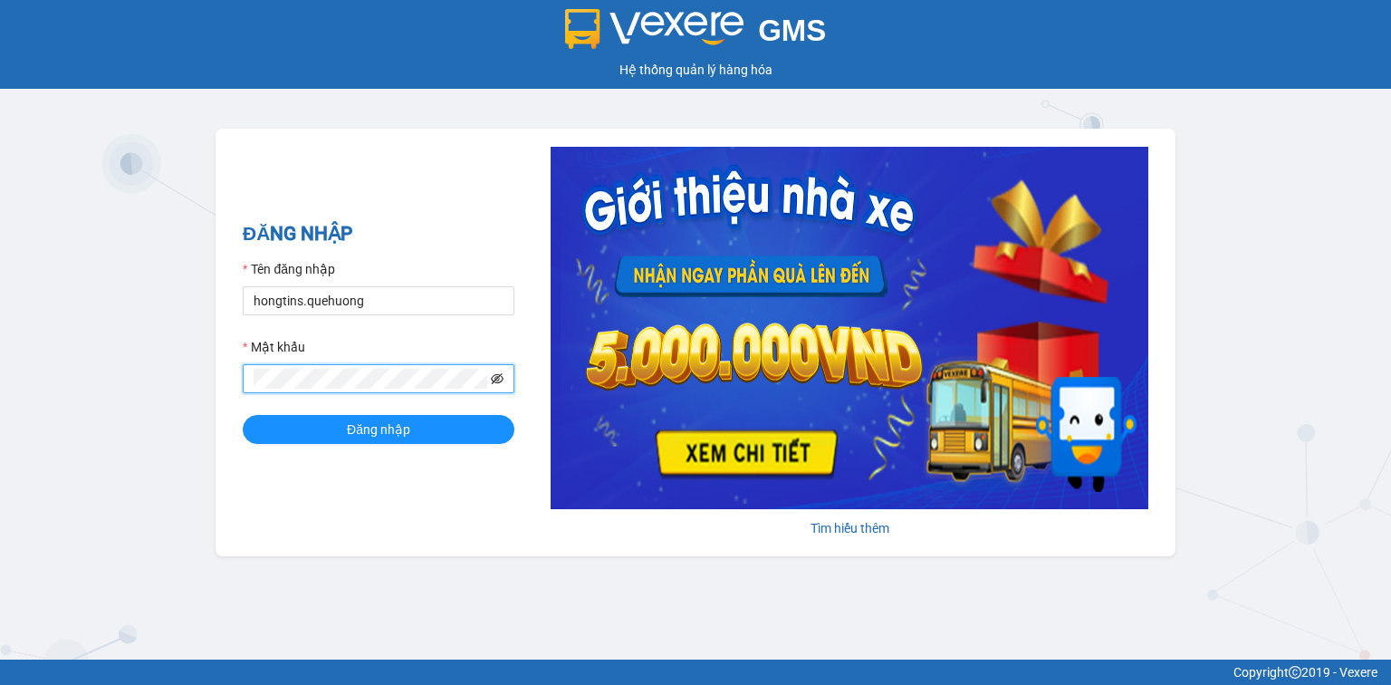
click at [504, 377] on icon "eye-invisible" at bounding box center [497, 378] width 13 height 13
click at [243, 415] on button "Đăng nhập" at bounding box center [379, 429] width 272 height 29
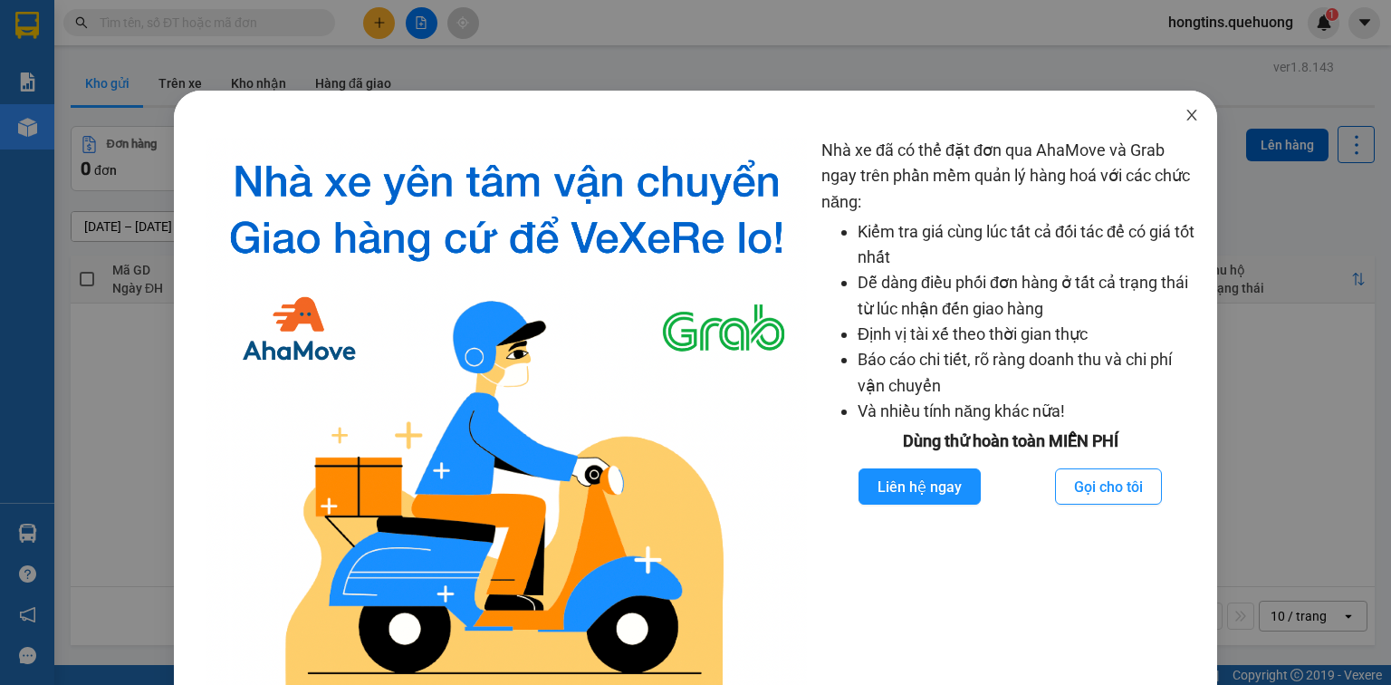
click at [1185, 111] on icon "close" at bounding box center [1192, 115] width 14 height 14
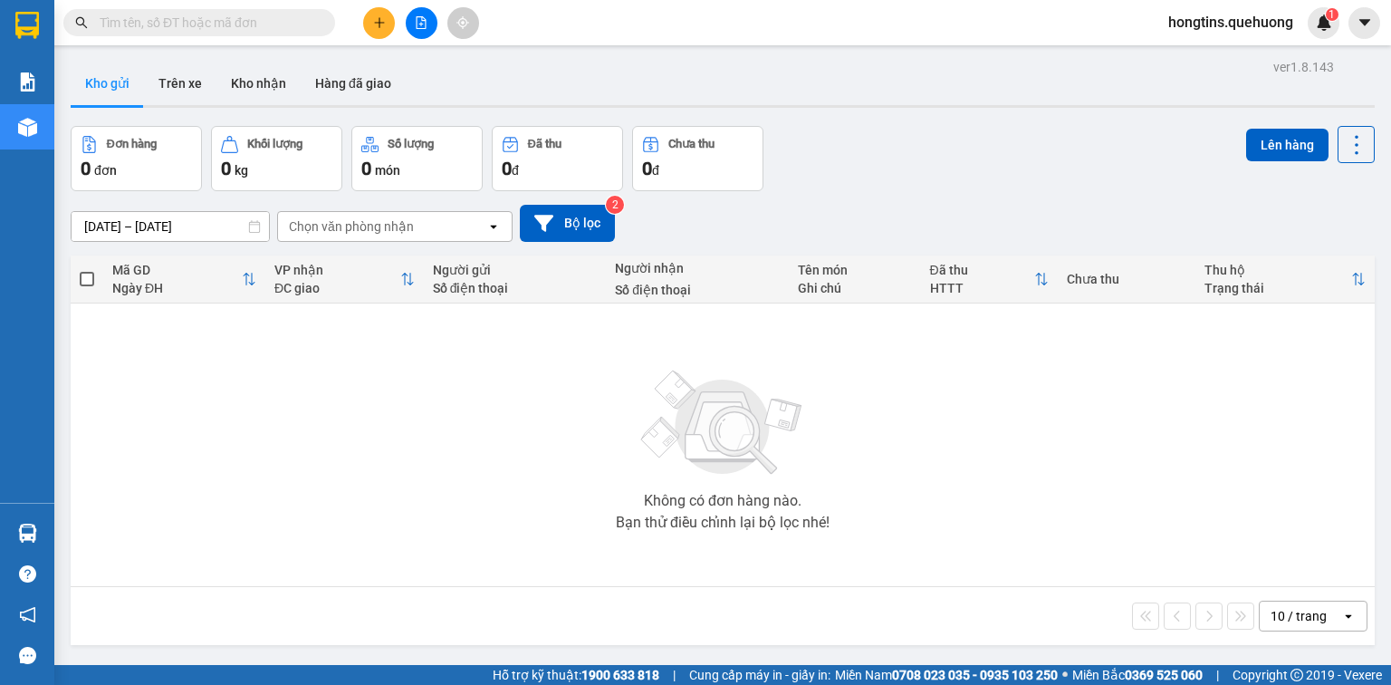
click at [246, 24] on input "text" at bounding box center [207, 23] width 214 height 20
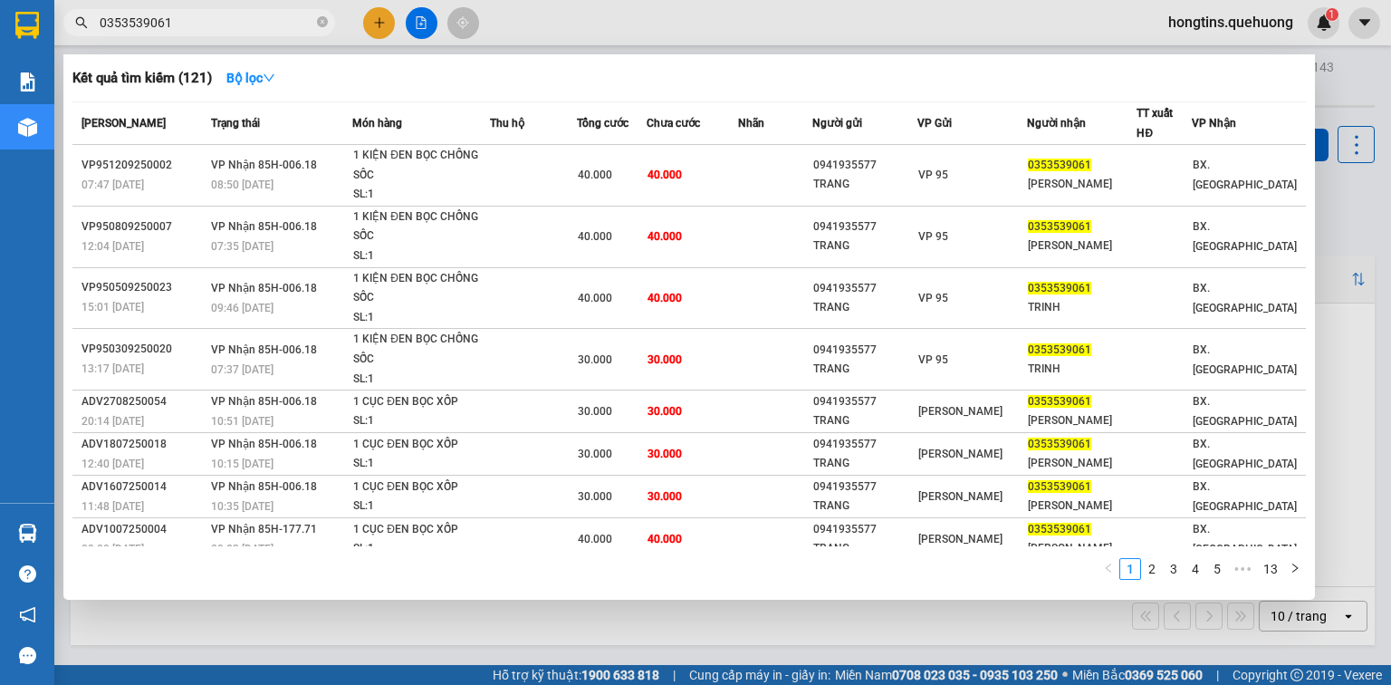
click at [246, 24] on input "0353539061" at bounding box center [207, 23] width 214 height 20
click at [267, 21] on input "0353539061" at bounding box center [207, 23] width 214 height 20
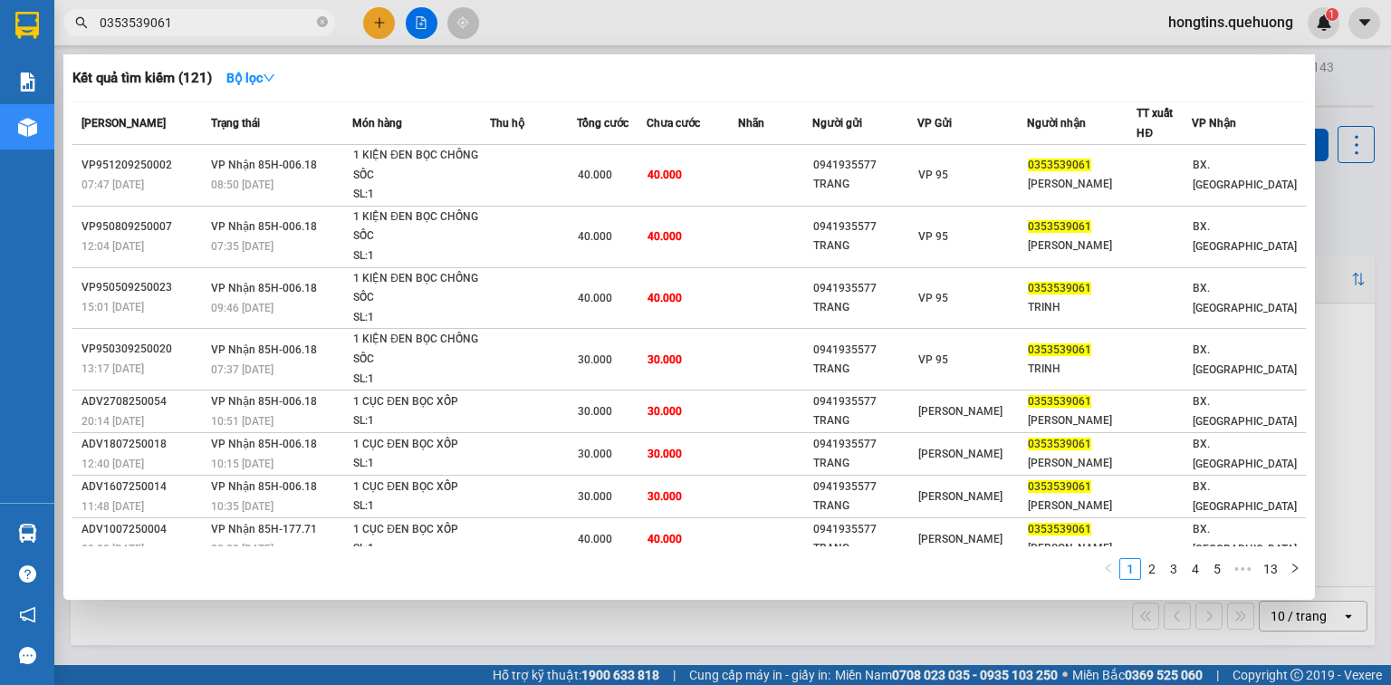
click at [267, 21] on input "0353539061" at bounding box center [207, 23] width 214 height 20
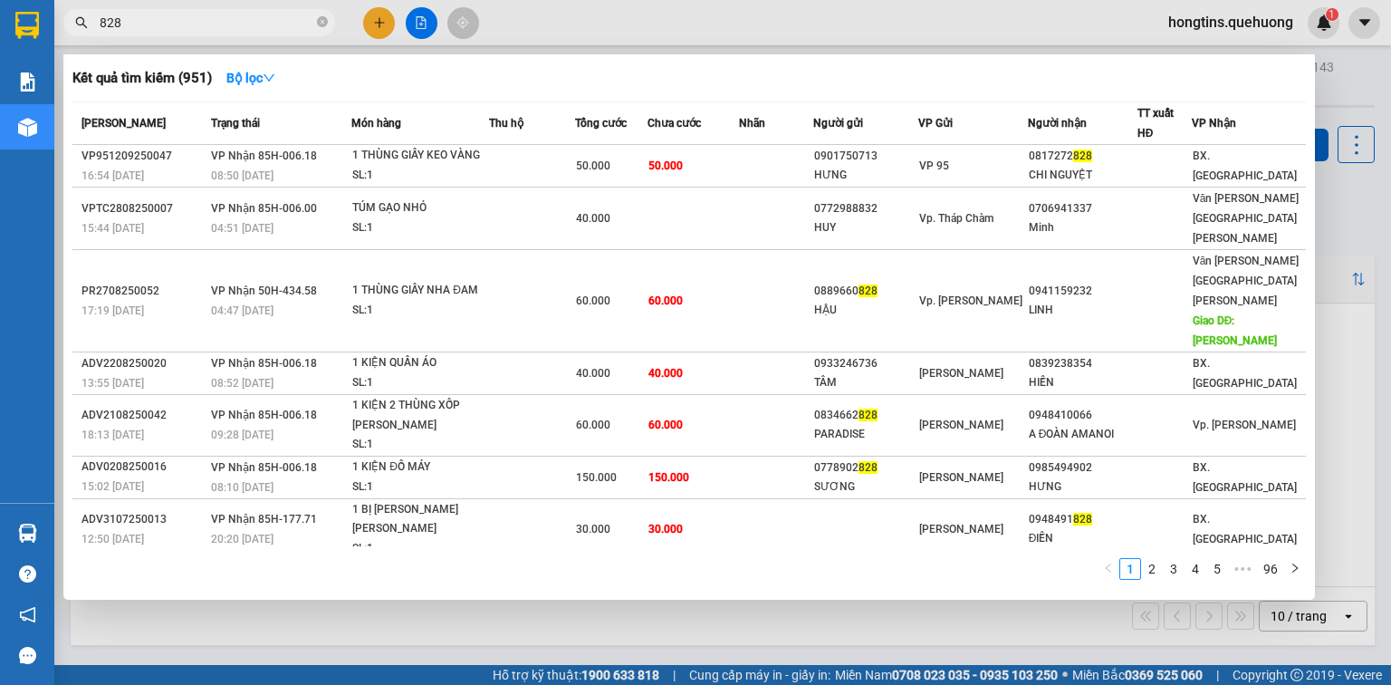
click at [180, 25] on input "828" at bounding box center [207, 23] width 214 height 20
click at [179, 25] on input "828" at bounding box center [207, 23] width 214 height 20
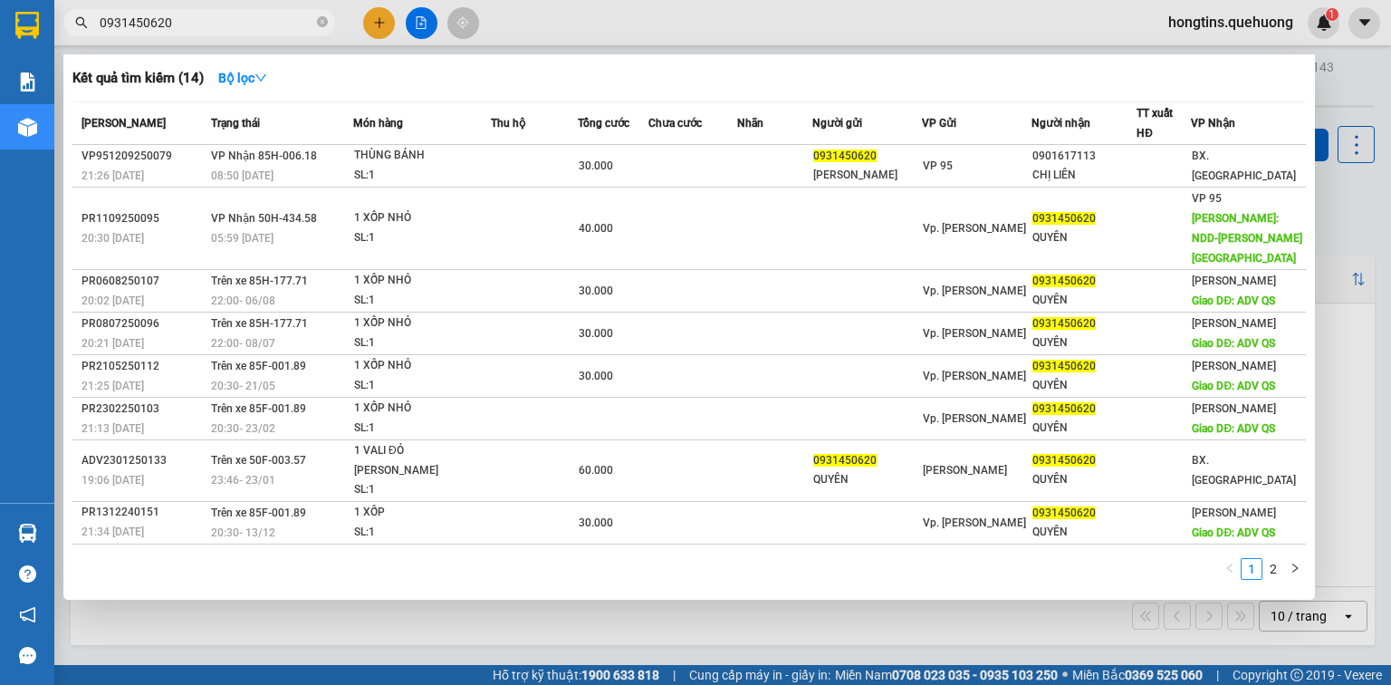
type input "0931450620"
